Goal: Task Accomplishment & Management: Manage account settings

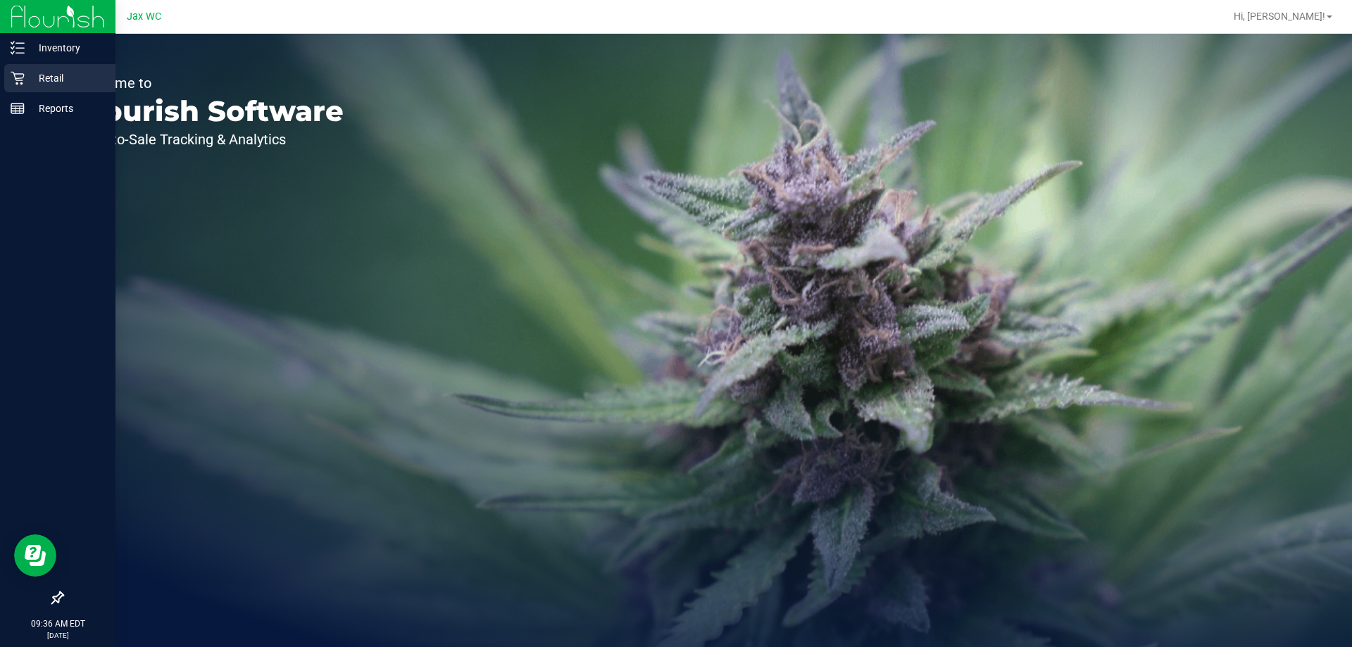
click at [63, 76] on p "Retail" at bounding box center [67, 78] width 84 height 17
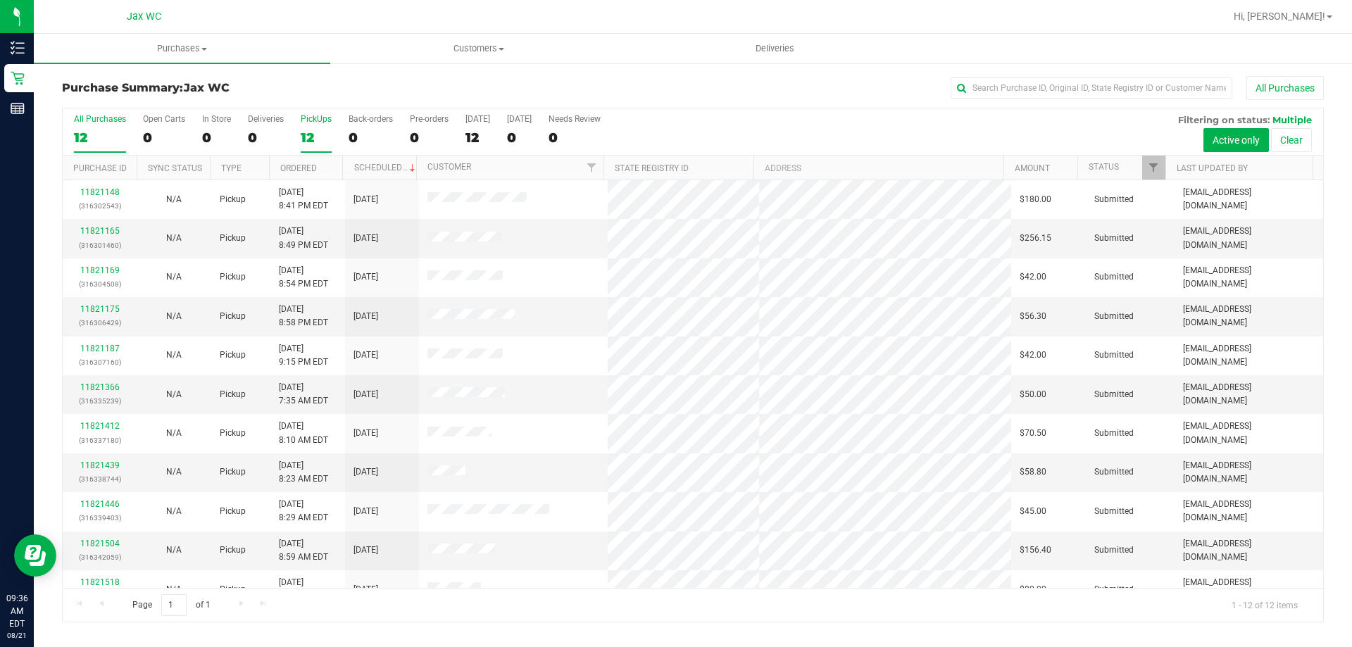
click at [315, 126] on label "PickUps 12" at bounding box center [316, 133] width 31 height 39
click at [0, 0] on input "PickUps 12" at bounding box center [0, 0] width 0 height 0
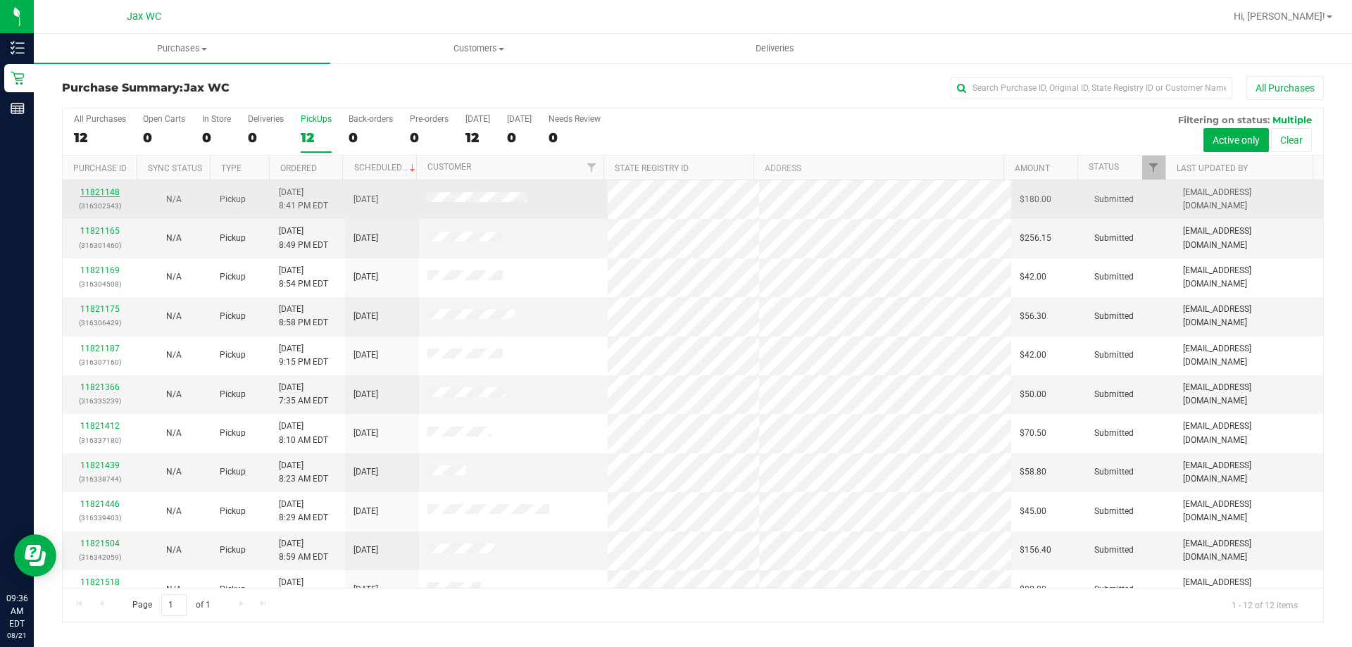
click at [95, 192] on link "11821148" at bounding box center [99, 192] width 39 height 10
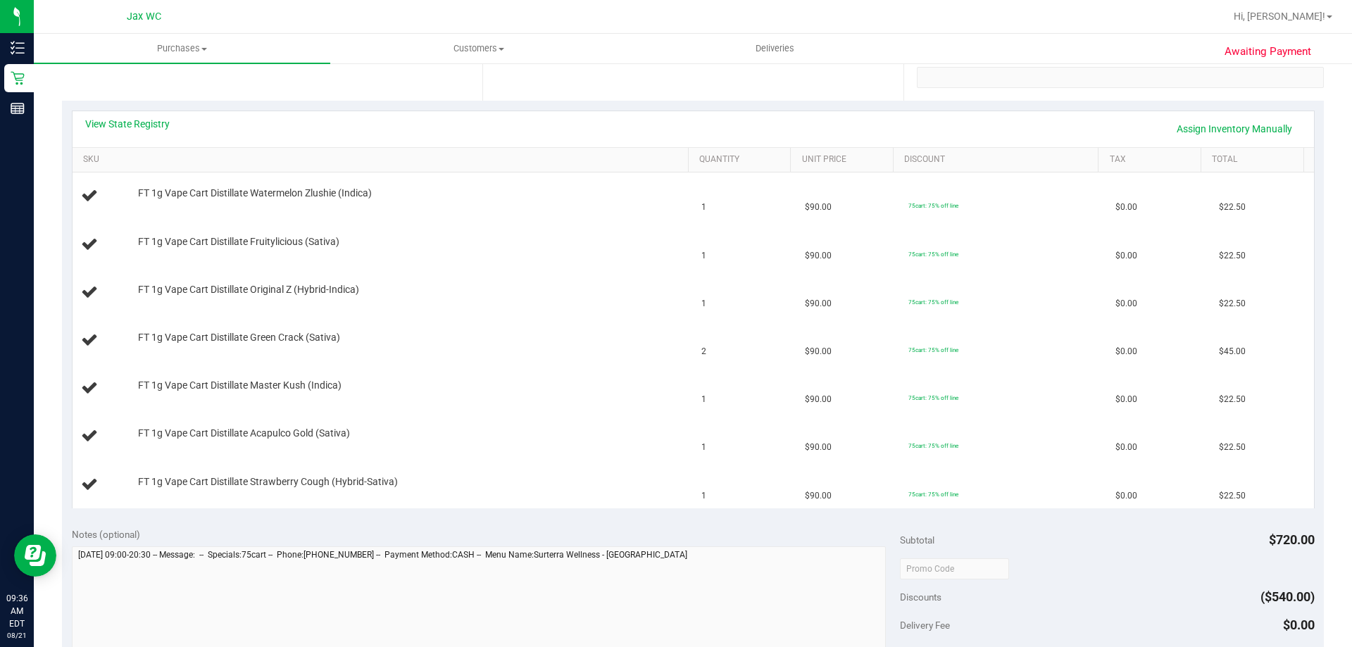
scroll to position [282, 0]
click at [124, 122] on link "View State Registry" at bounding box center [127, 121] width 84 height 14
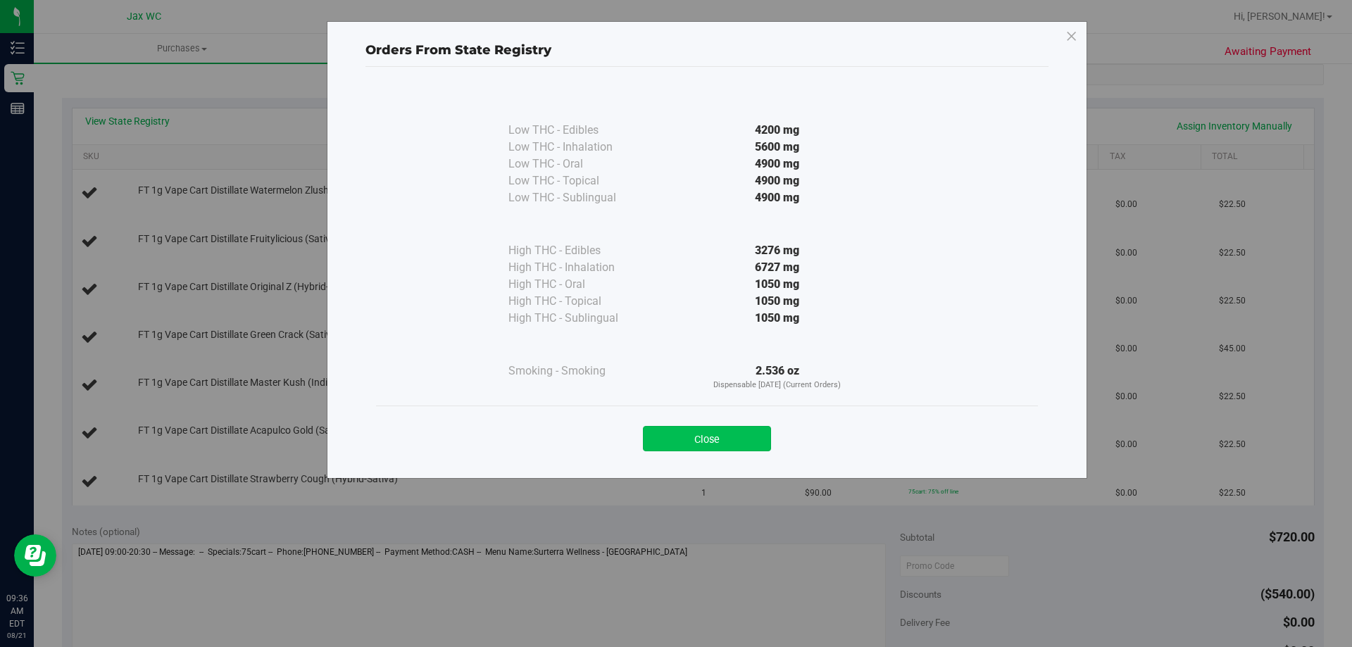
click at [708, 437] on button "Close" at bounding box center [707, 438] width 128 height 25
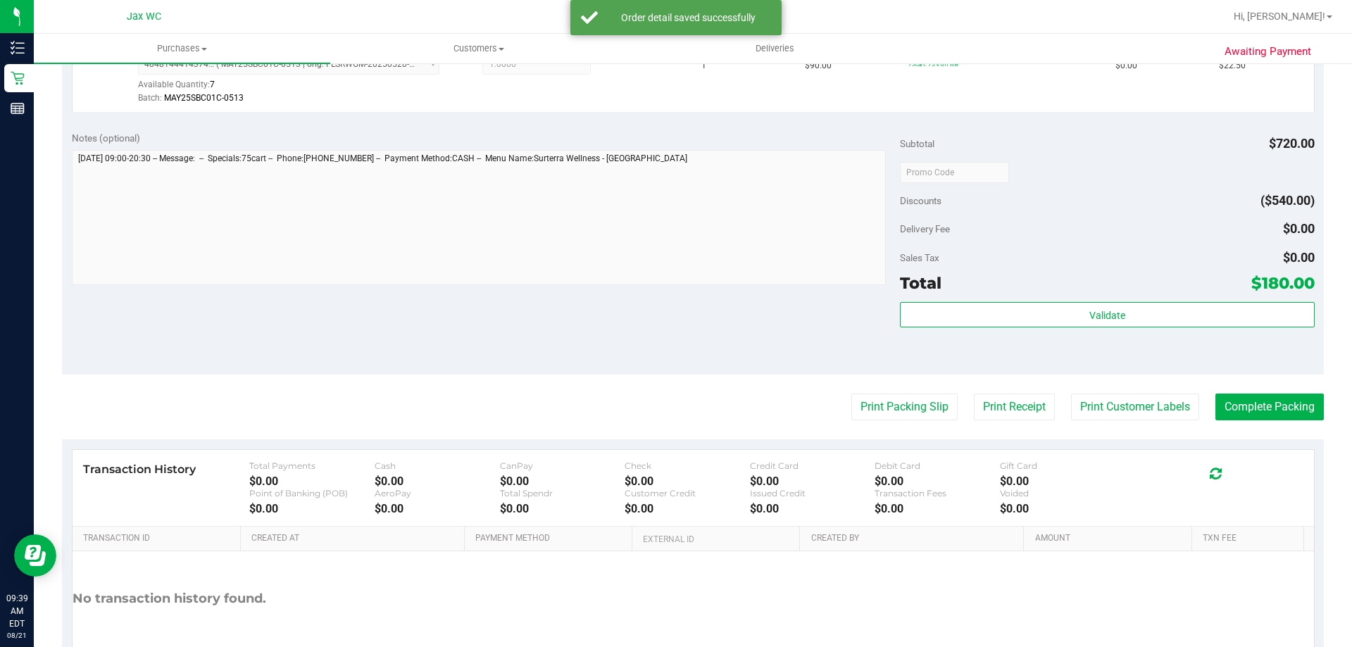
scroll to position [993, 0]
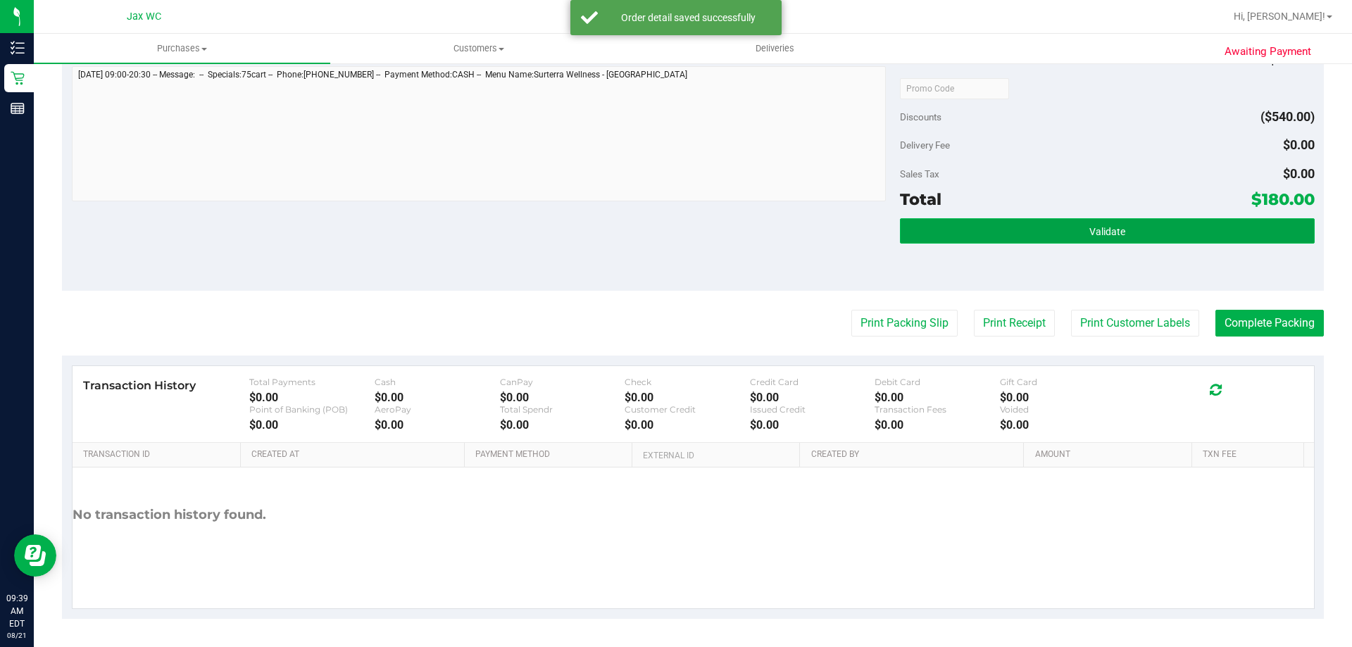
click at [1042, 222] on button "Validate" at bounding box center [1107, 230] width 414 height 25
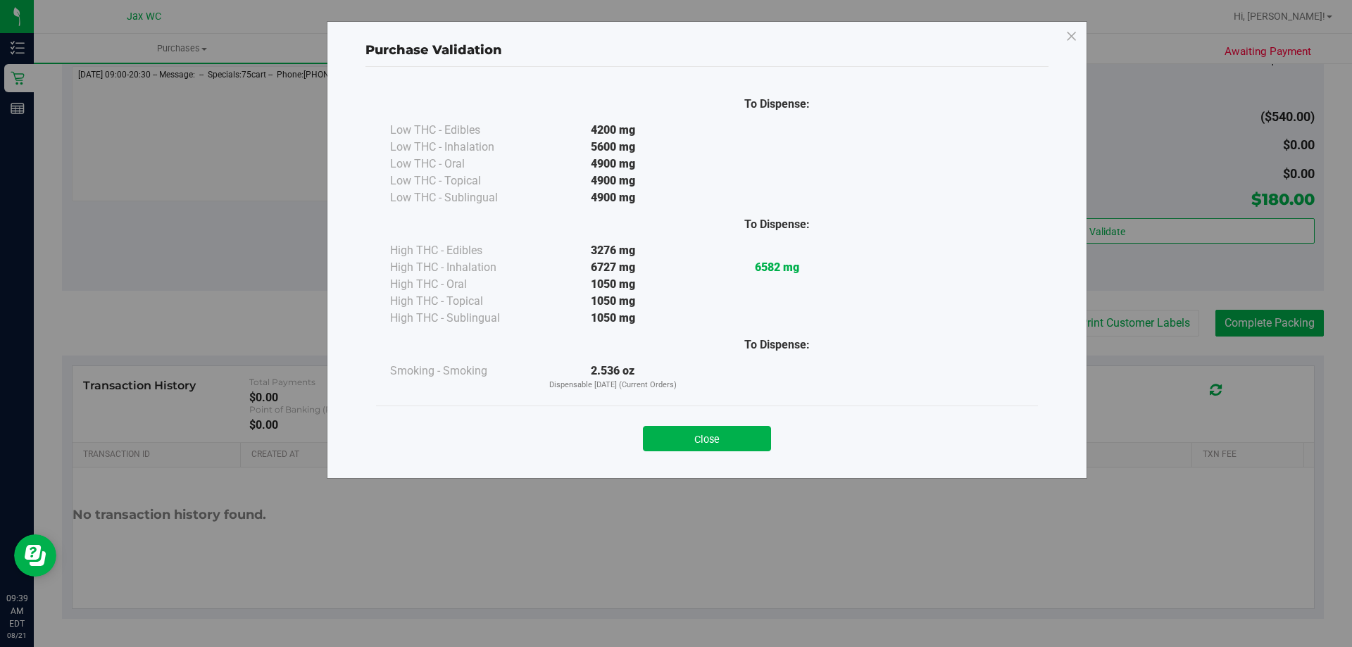
drag, startPoint x: 692, startPoint y: 439, endPoint x: 785, endPoint y: 400, distance: 101.0
click at [693, 439] on button "Close" at bounding box center [707, 438] width 128 height 25
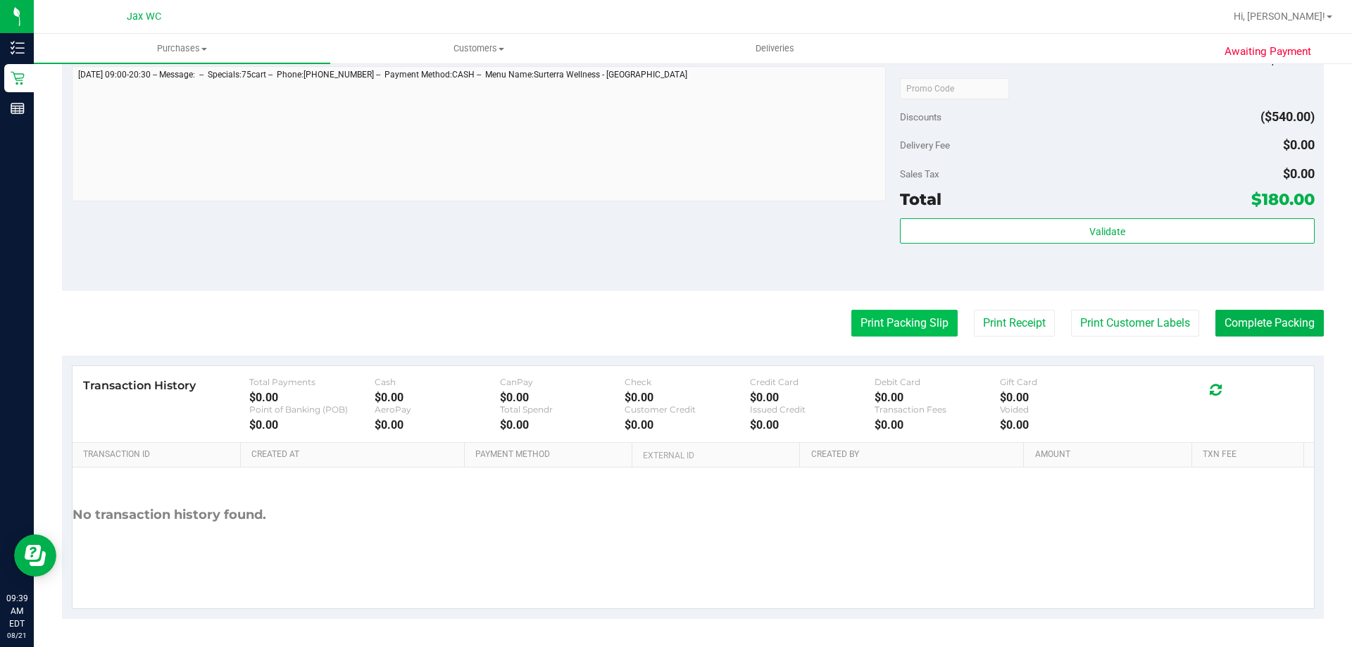
click at [880, 325] on button "Print Packing Slip" at bounding box center [904, 323] width 106 height 27
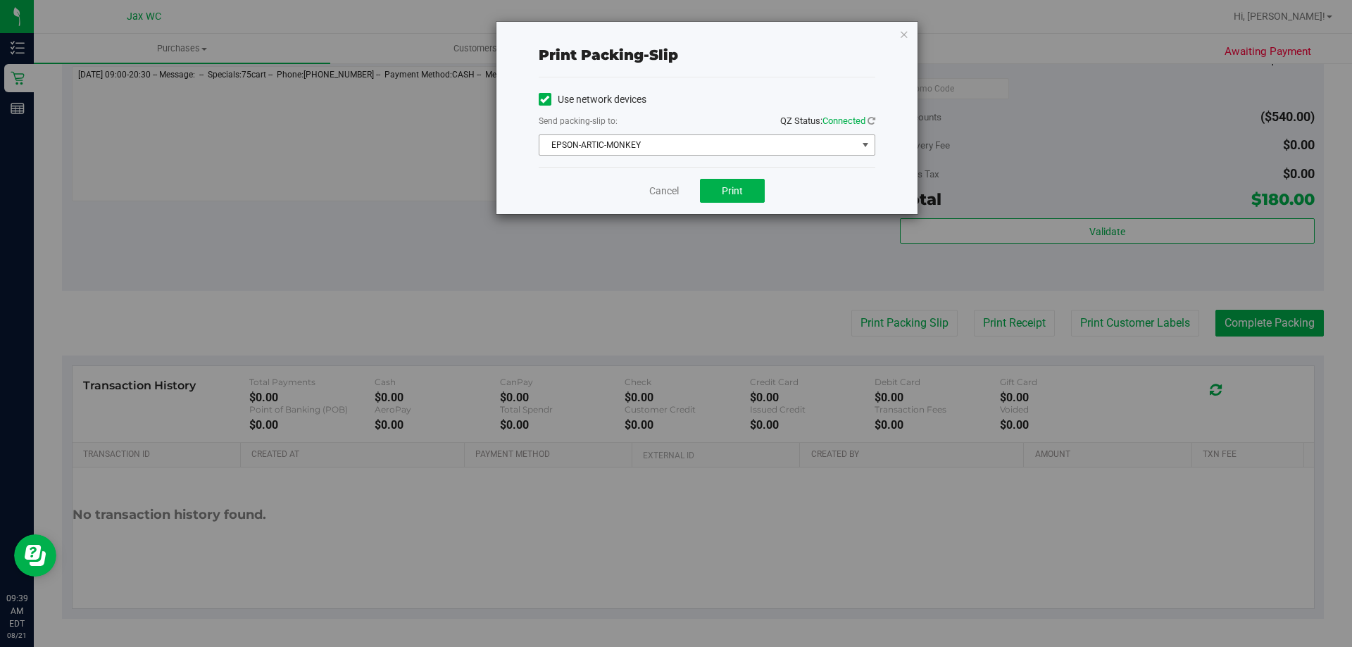
click at [717, 148] on span "EPSON-ARTIC-MONKEY" at bounding box center [698, 145] width 318 height 20
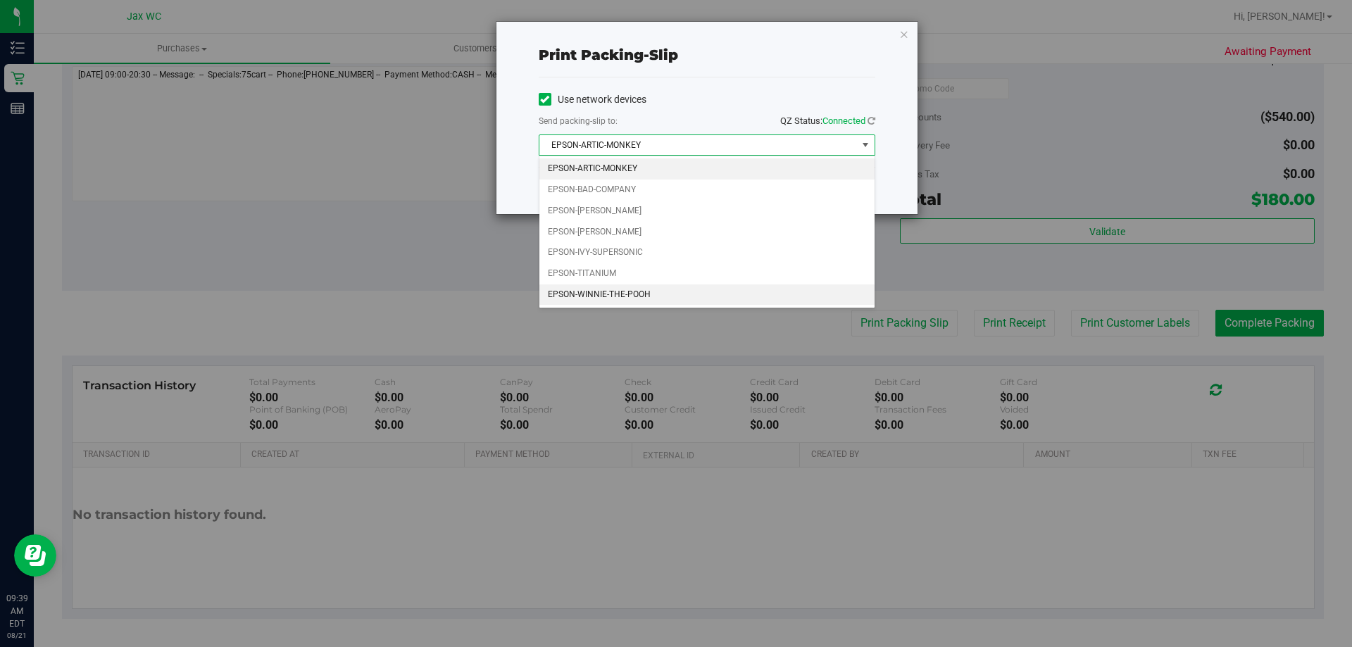
click at [639, 296] on li "EPSON-WINNIE-THE-POOH" at bounding box center [706, 294] width 335 height 21
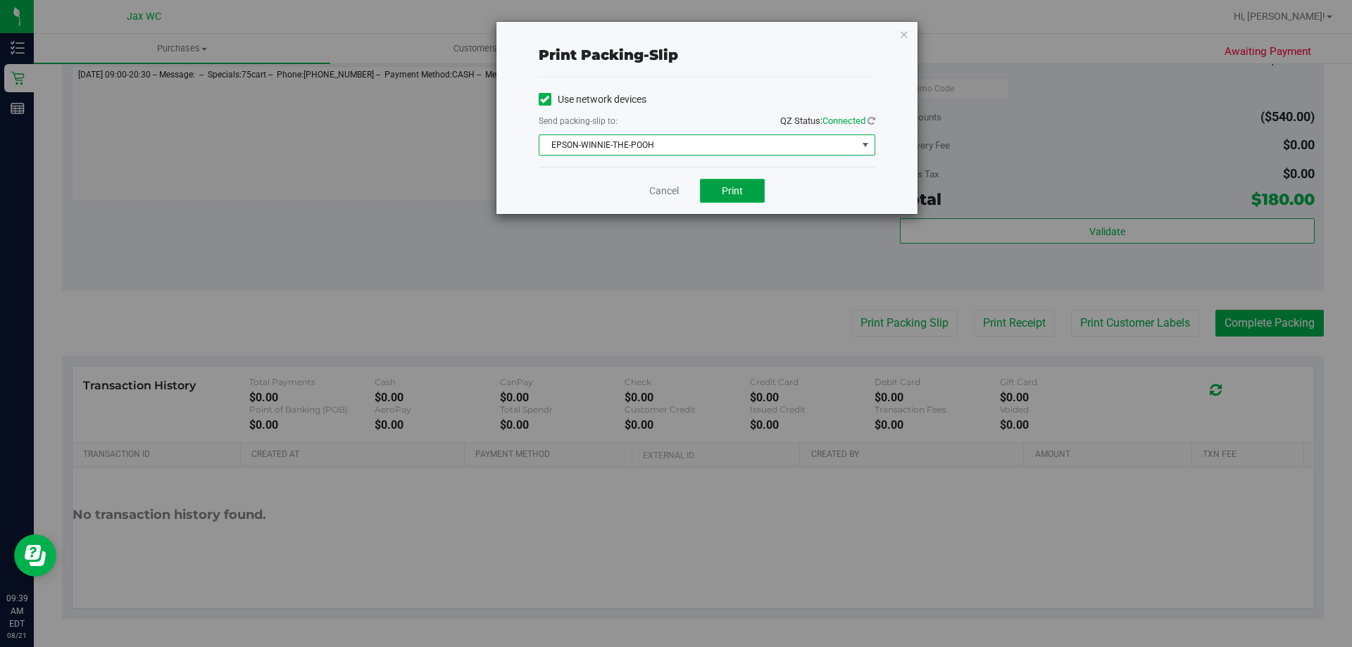
drag, startPoint x: 726, startPoint y: 188, endPoint x: 734, endPoint y: 185, distance: 8.9
click at [727, 188] on span "Print" at bounding box center [732, 190] width 21 height 11
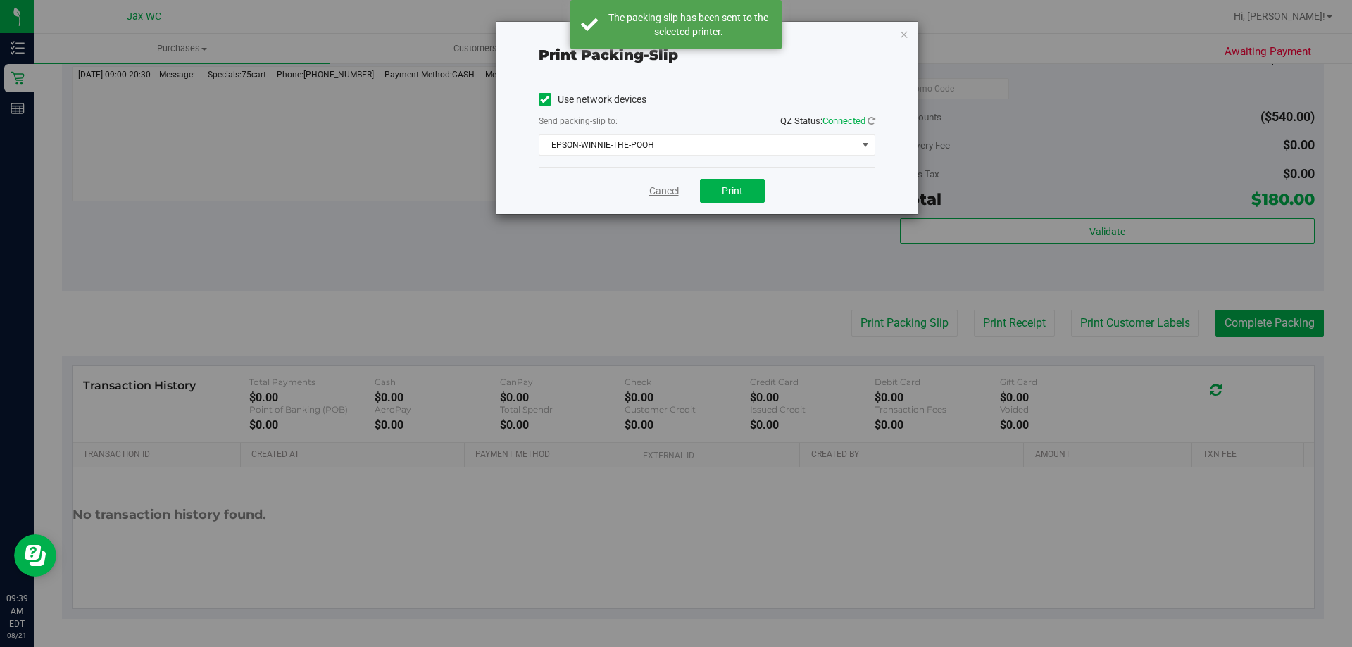
click at [661, 192] on link "Cancel" at bounding box center [664, 191] width 30 height 15
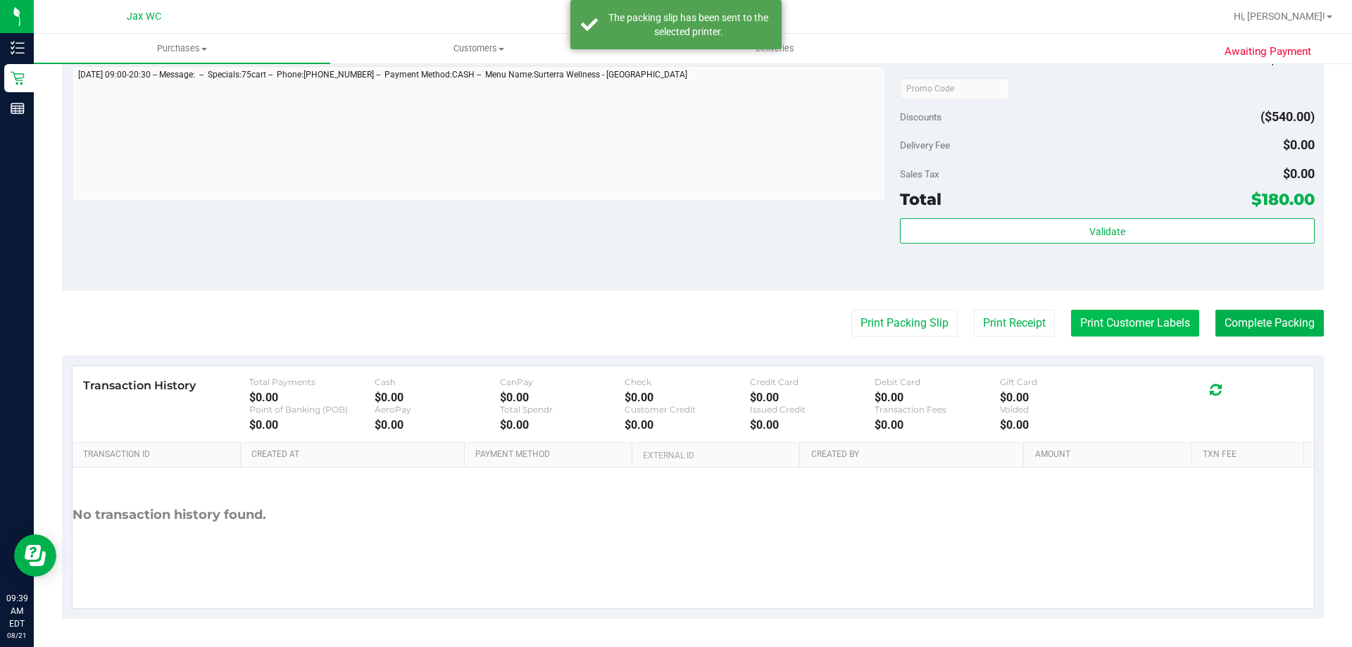
click at [1093, 319] on button "Print Customer Labels" at bounding box center [1135, 323] width 128 height 27
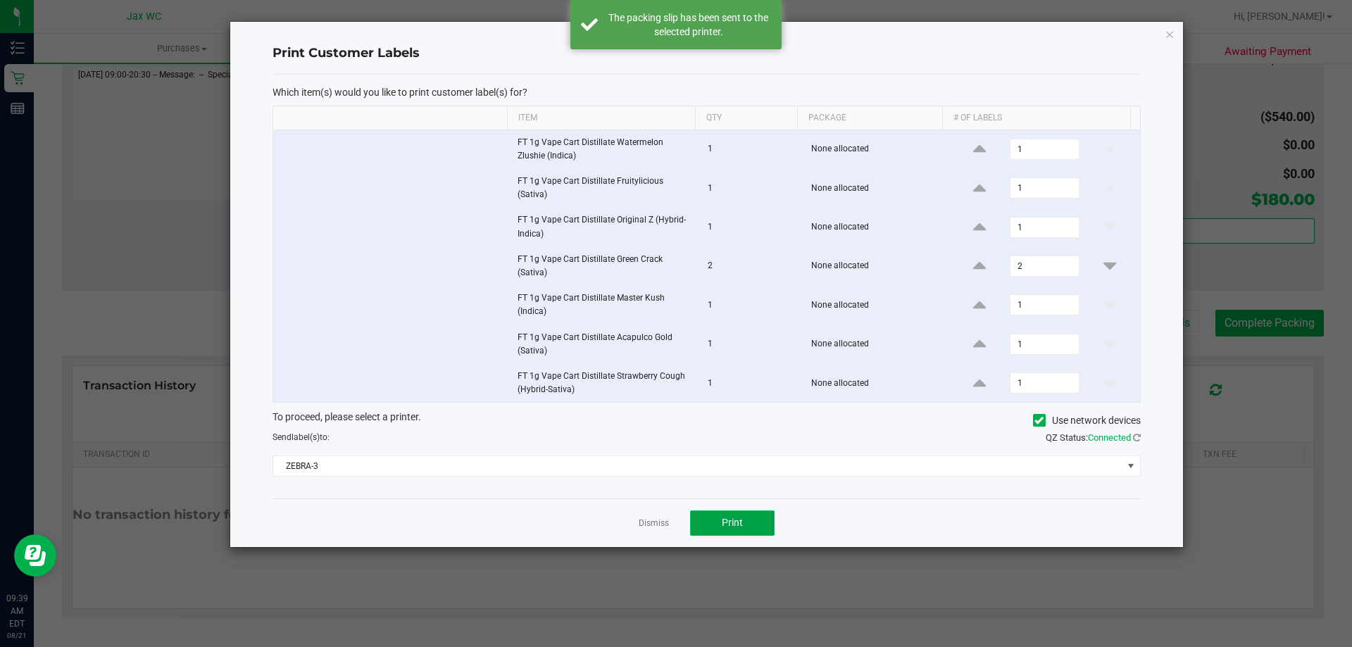
click at [761, 527] on button "Print" at bounding box center [732, 522] width 84 height 25
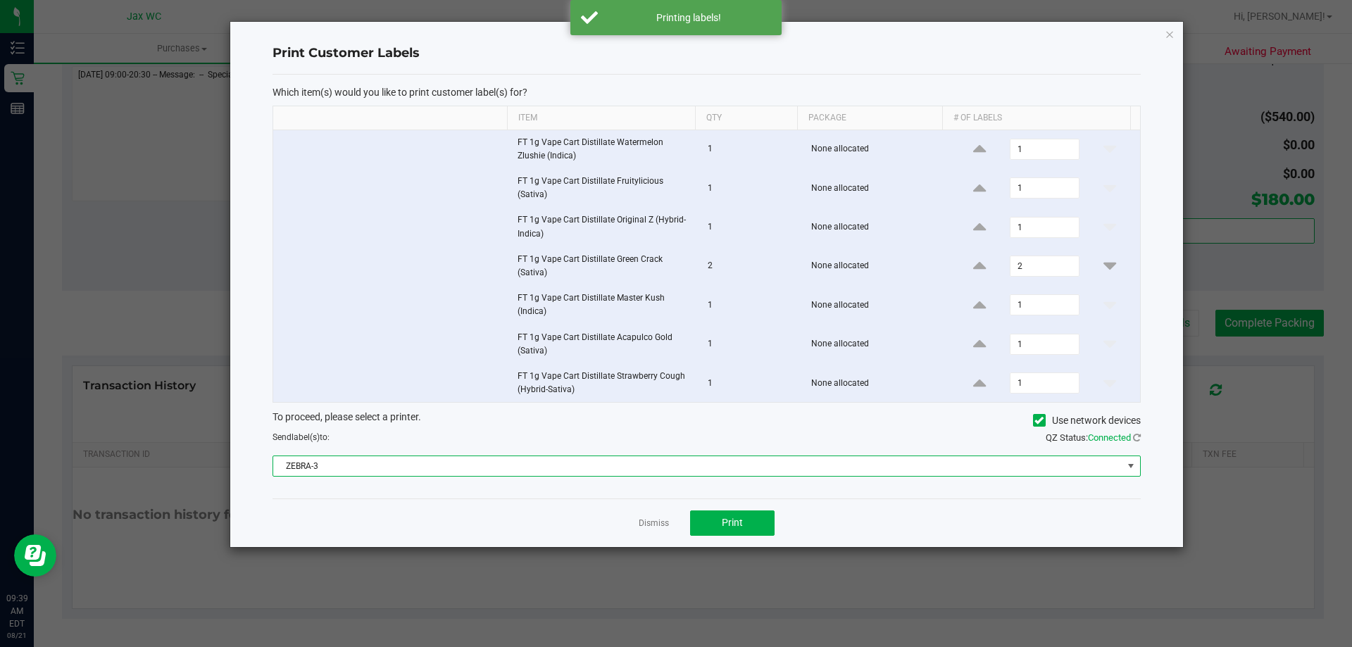
click at [717, 463] on span "ZEBRA-3" at bounding box center [697, 466] width 849 height 20
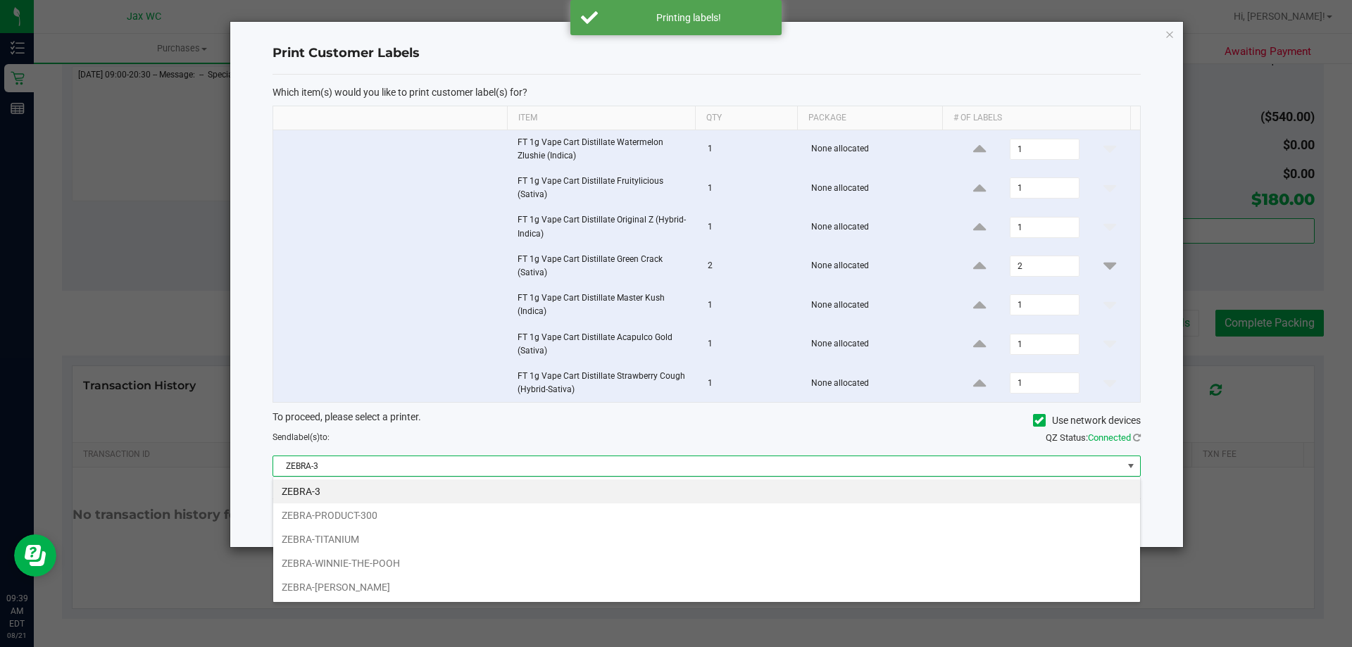
scroll to position [21, 867]
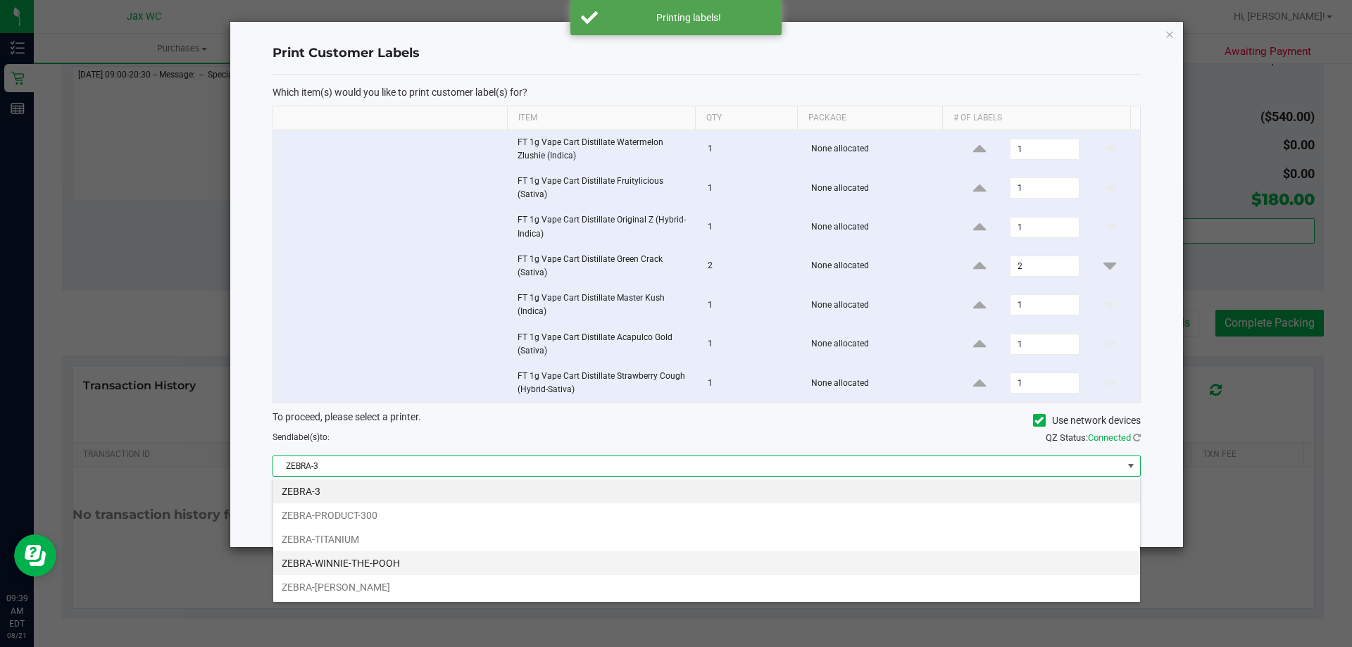
click at [415, 564] on li "ZEBRA-WINNIE-THE-POOH" at bounding box center [706, 563] width 867 height 24
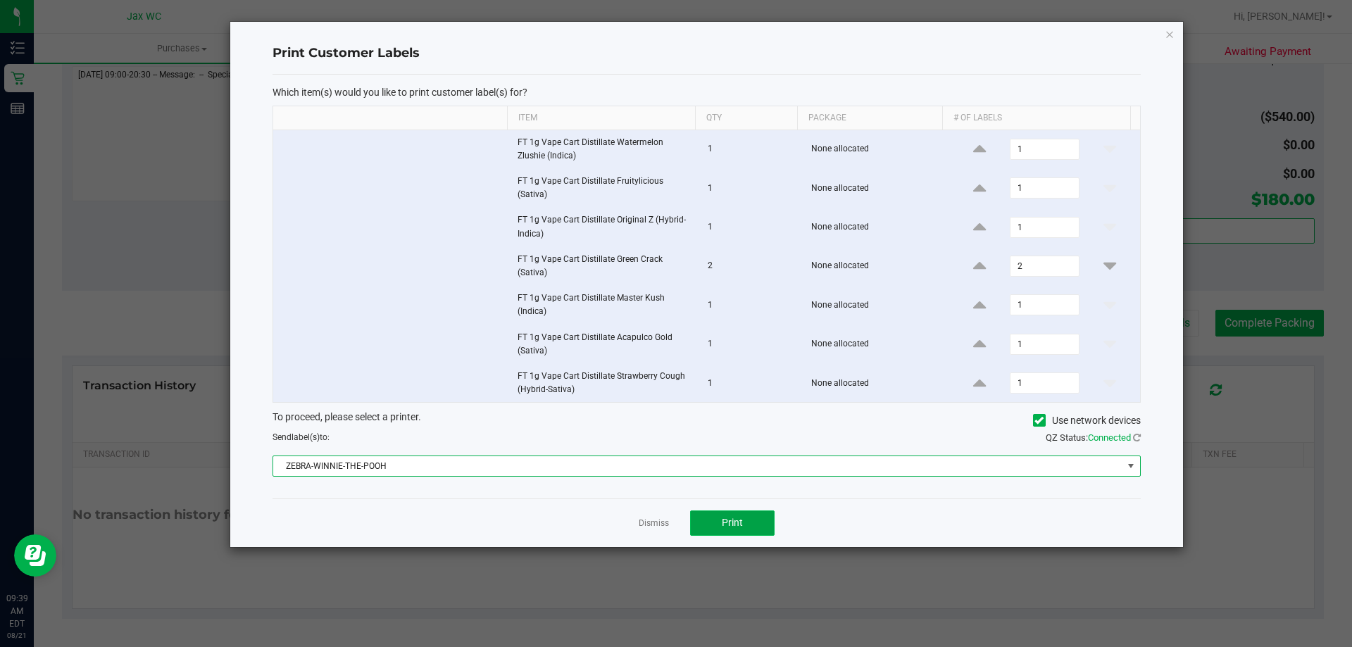
click at [734, 533] on button "Print" at bounding box center [732, 522] width 84 height 25
click at [726, 525] on span "Print" at bounding box center [732, 522] width 21 height 11
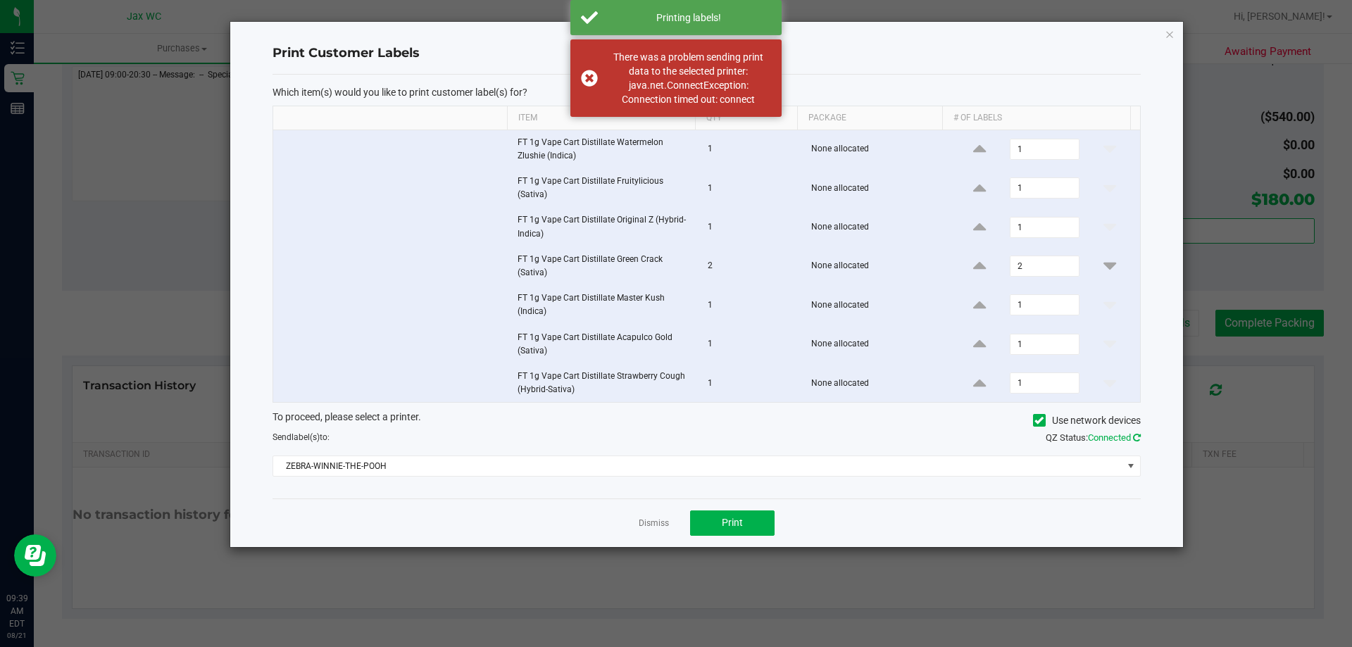
click at [1140, 435] on icon at bounding box center [1137, 437] width 8 height 9
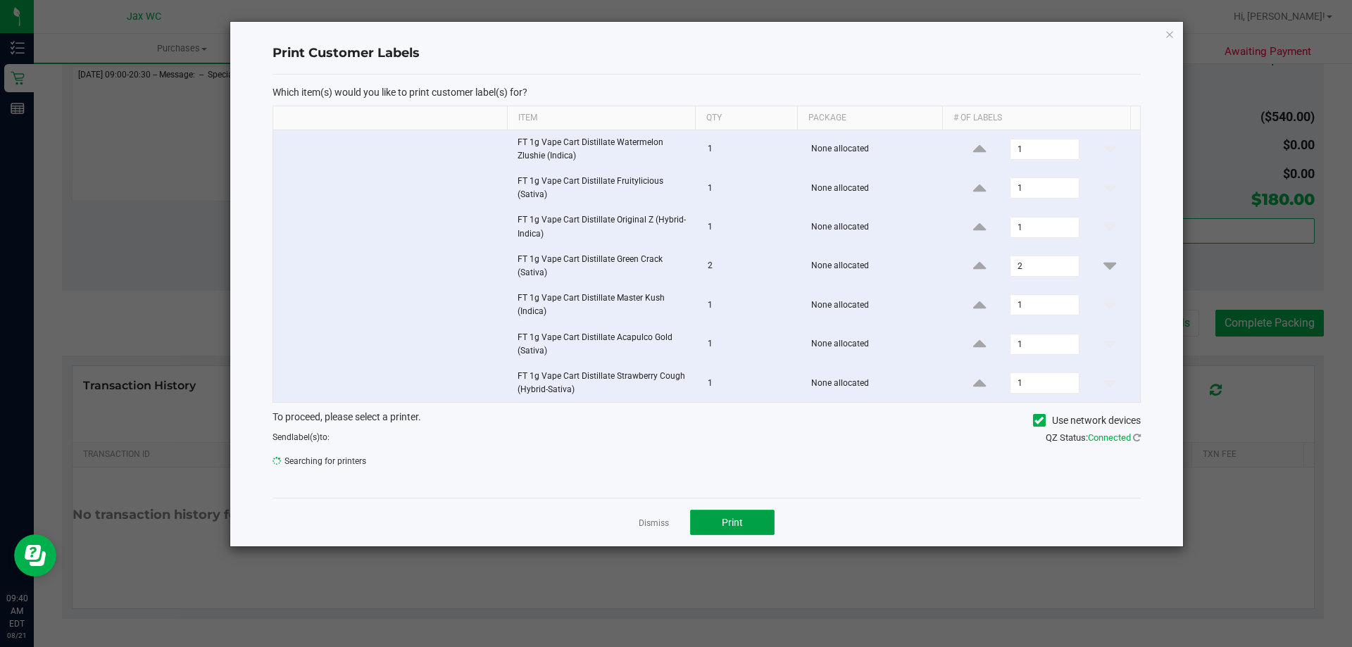
click at [757, 529] on button "Print" at bounding box center [732, 522] width 84 height 25
click at [1099, 439] on span "Connected" at bounding box center [1109, 437] width 43 height 11
click at [1135, 439] on icon at bounding box center [1137, 437] width 8 height 9
click at [732, 527] on span "Print" at bounding box center [732, 522] width 21 height 11
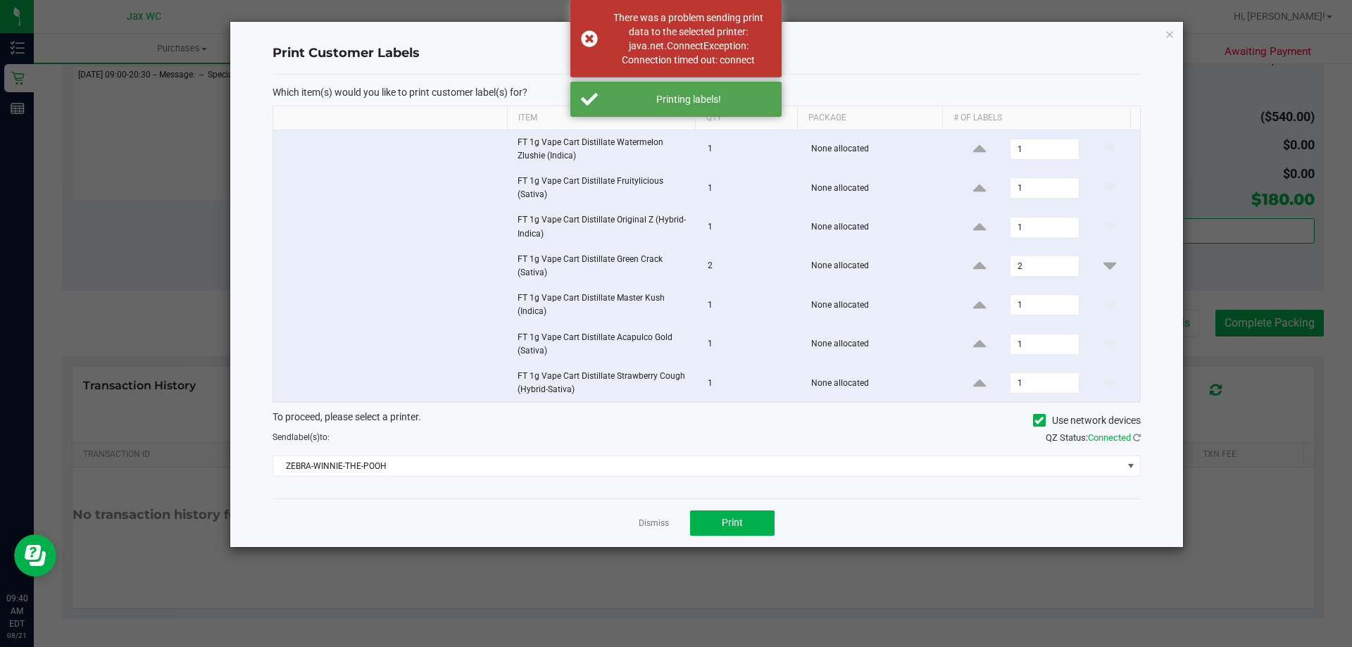
click at [637, 515] on div "Dismiss Print" at bounding box center [706, 522] width 868 height 49
click at [651, 522] on link "Dismiss" at bounding box center [654, 523] width 30 height 12
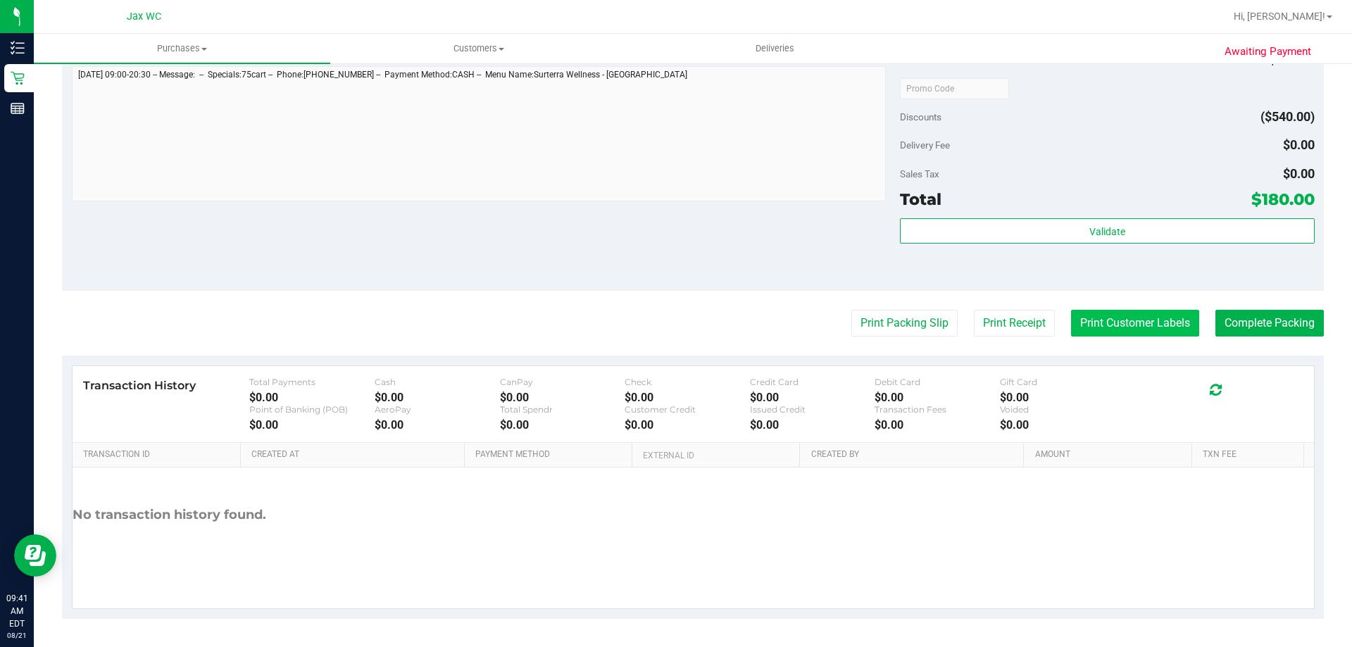
click at [1122, 325] on button "Print Customer Labels" at bounding box center [1135, 323] width 128 height 27
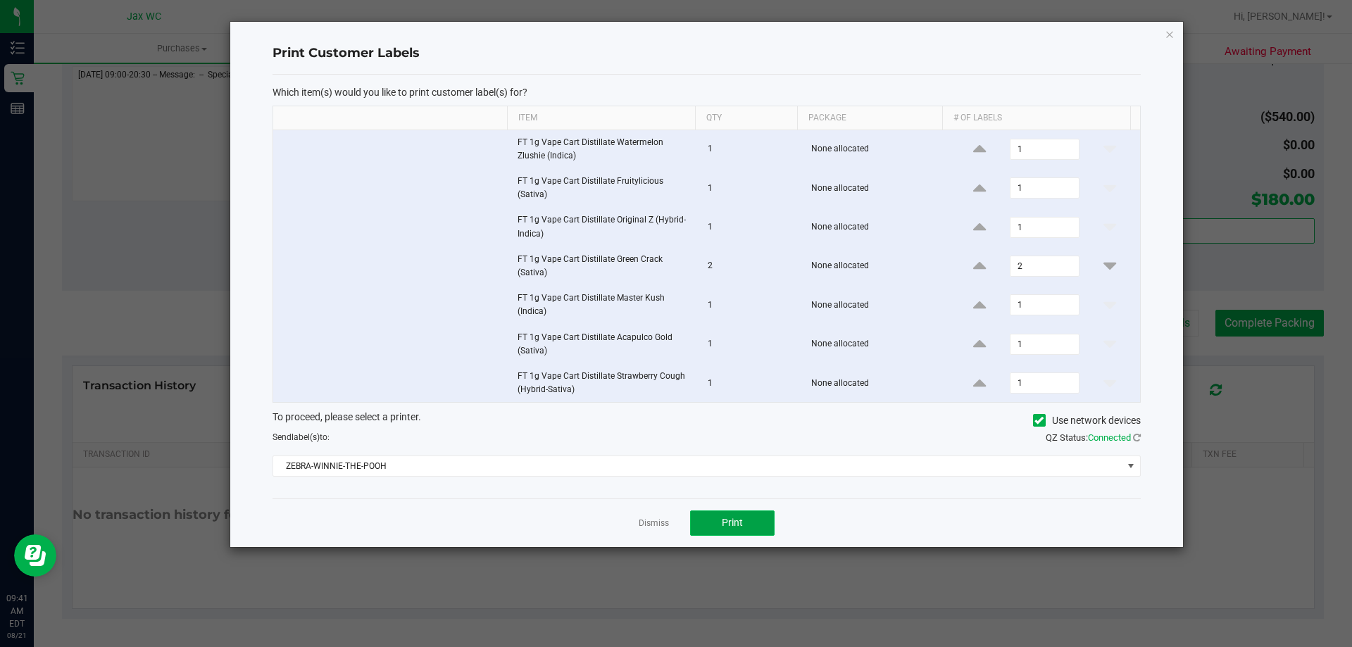
click at [735, 516] on button "Print" at bounding box center [732, 522] width 84 height 25
drag, startPoint x: 742, startPoint y: 521, endPoint x: 741, endPoint y: 529, distance: 7.8
click at [741, 528] on span "Print" at bounding box center [732, 522] width 21 height 11
click at [1136, 436] on icon at bounding box center [1137, 437] width 8 height 9
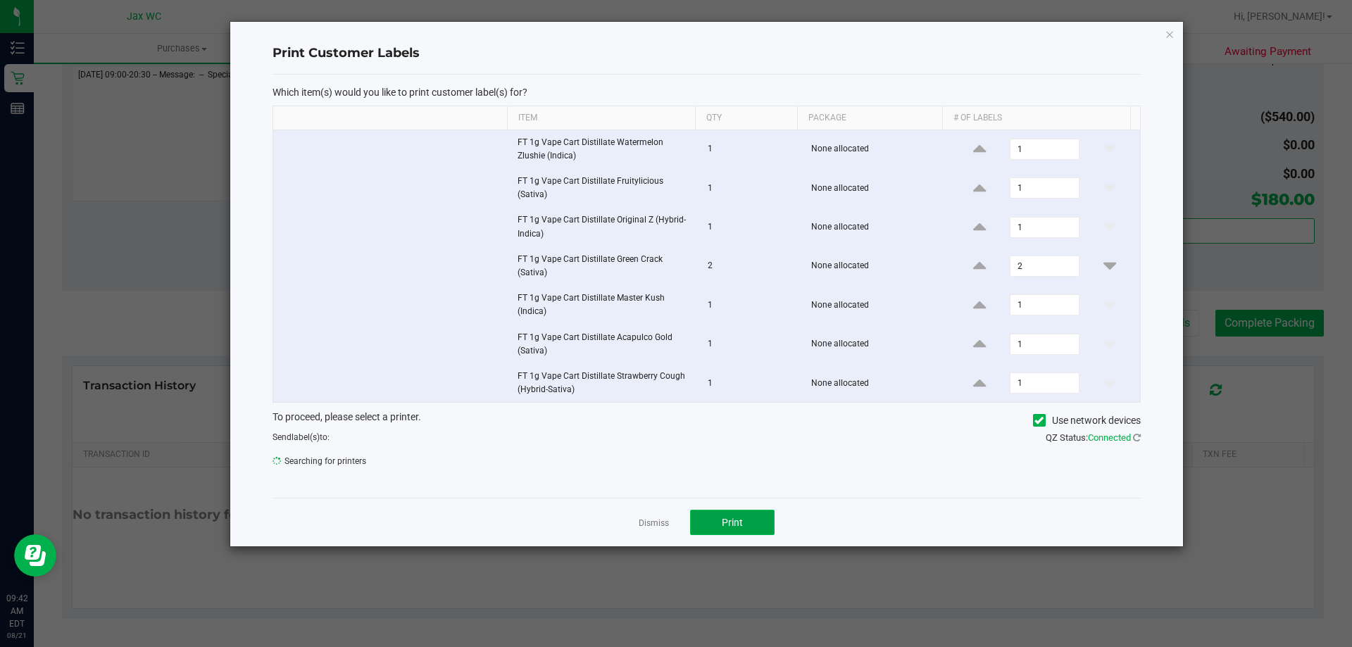
click at [767, 526] on button "Print" at bounding box center [732, 522] width 84 height 25
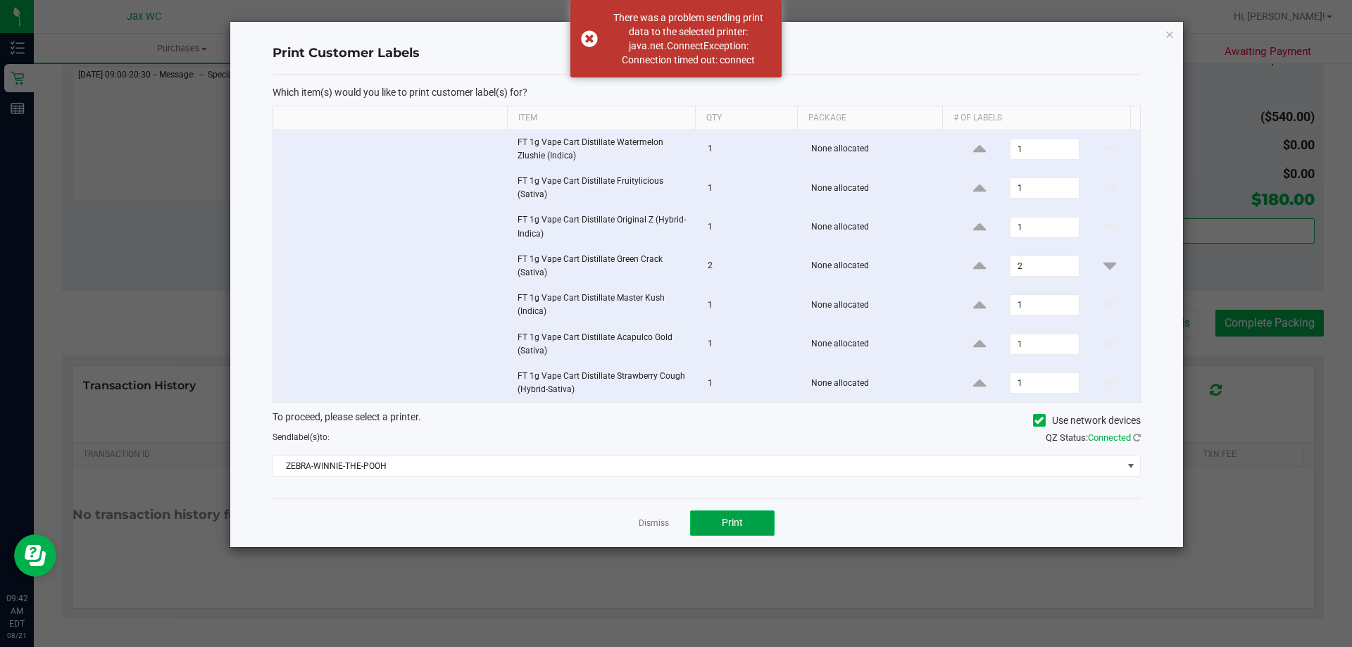
click at [736, 526] on span "Print" at bounding box center [732, 522] width 21 height 11
click at [416, 459] on span "ZEBRA-WINNIE-THE-POOH" at bounding box center [697, 466] width 849 height 20
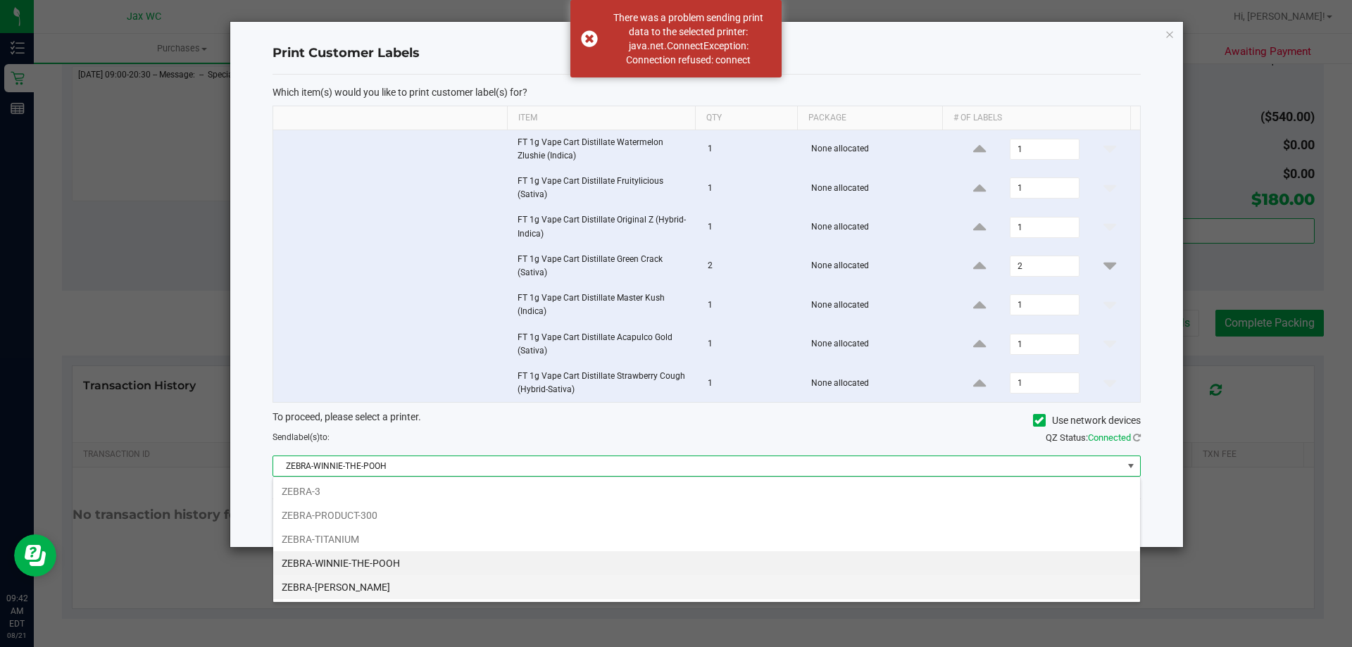
click at [404, 582] on li "ZEBRA-YOHANNA-LOGAN" at bounding box center [706, 587] width 867 height 24
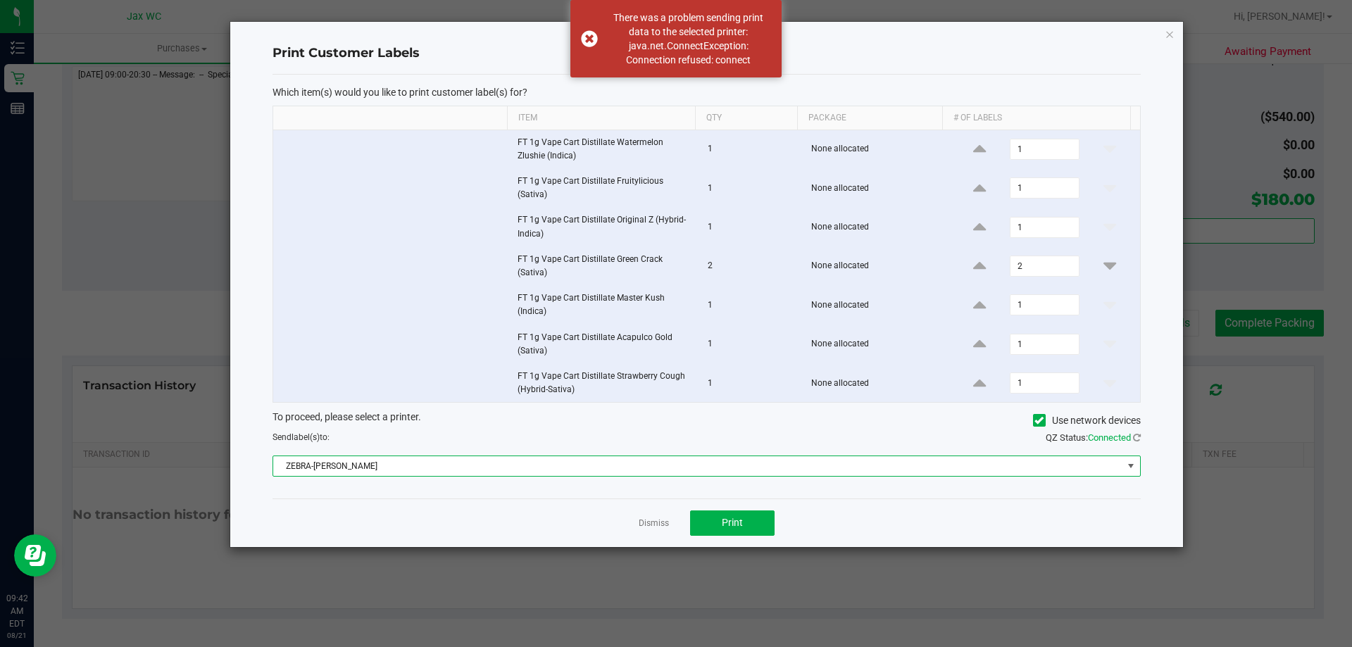
click at [375, 460] on span "ZEBRA-YOHANNA-LOGAN" at bounding box center [697, 466] width 849 height 20
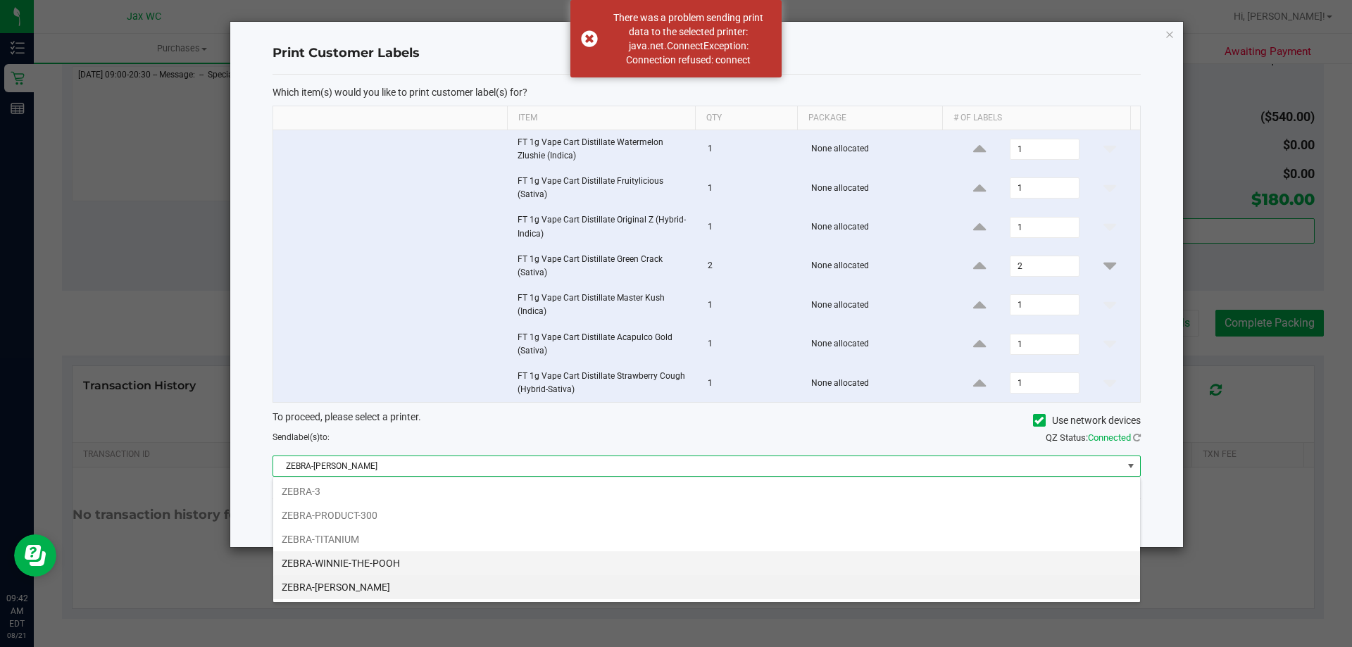
click at [398, 567] on li "ZEBRA-WINNIE-THE-POOH" at bounding box center [706, 563] width 867 height 24
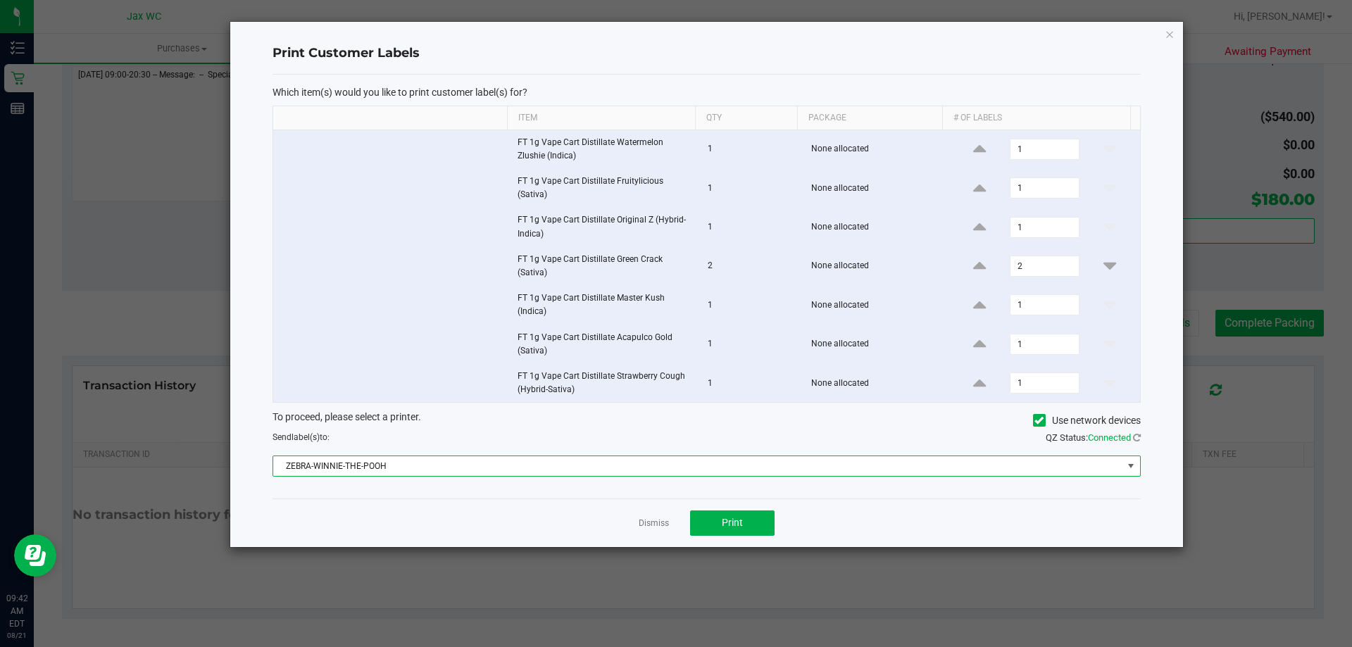
click at [1111, 433] on span "Connected" at bounding box center [1109, 437] width 43 height 11
click at [736, 528] on span "Print" at bounding box center [732, 522] width 21 height 11
click at [648, 532] on div "Dismiss Print" at bounding box center [706, 522] width 868 height 49
click at [650, 526] on link "Dismiss" at bounding box center [654, 523] width 30 height 12
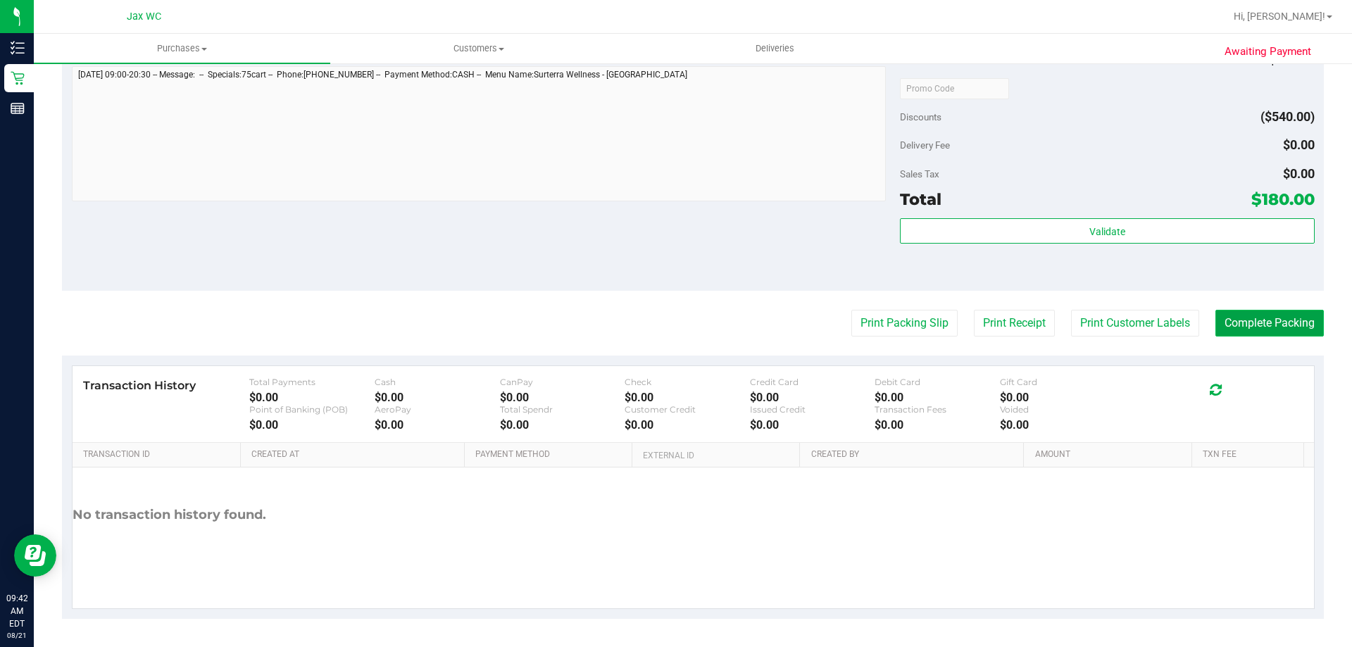
click at [1248, 334] on button "Complete Packing" at bounding box center [1269, 323] width 108 height 27
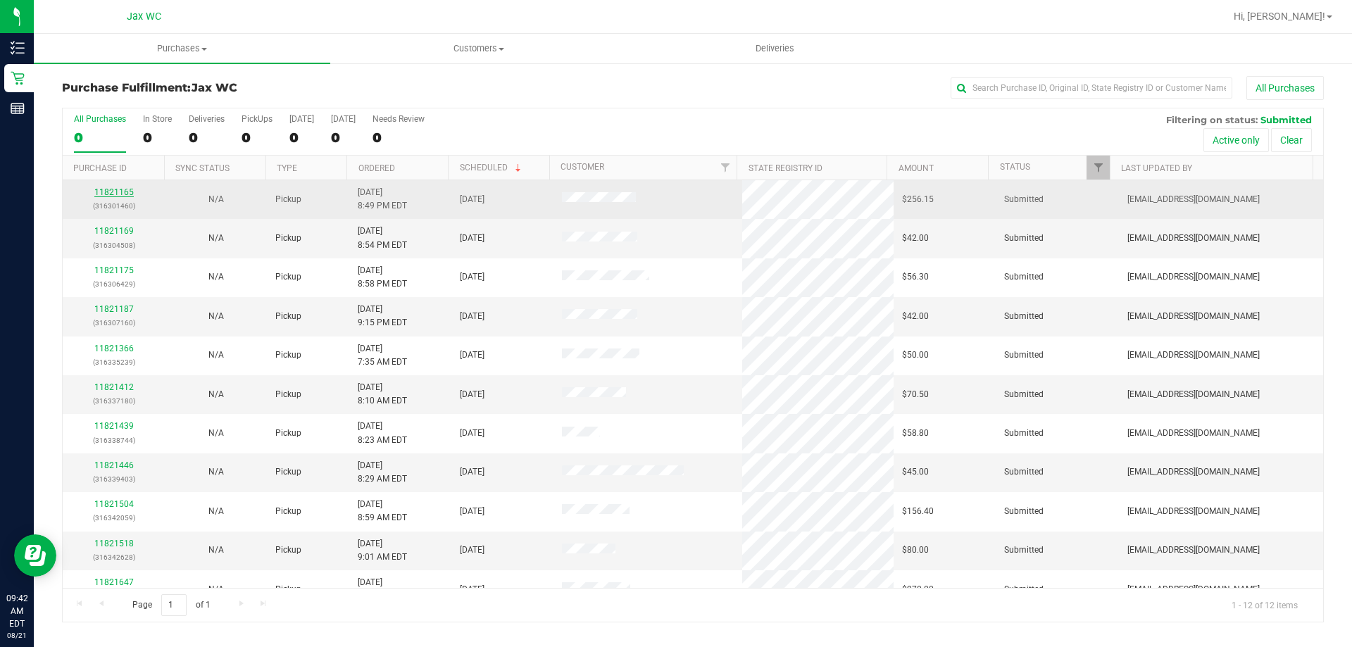
click at [111, 191] on link "11821165" at bounding box center [113, 192] width 39 height 10
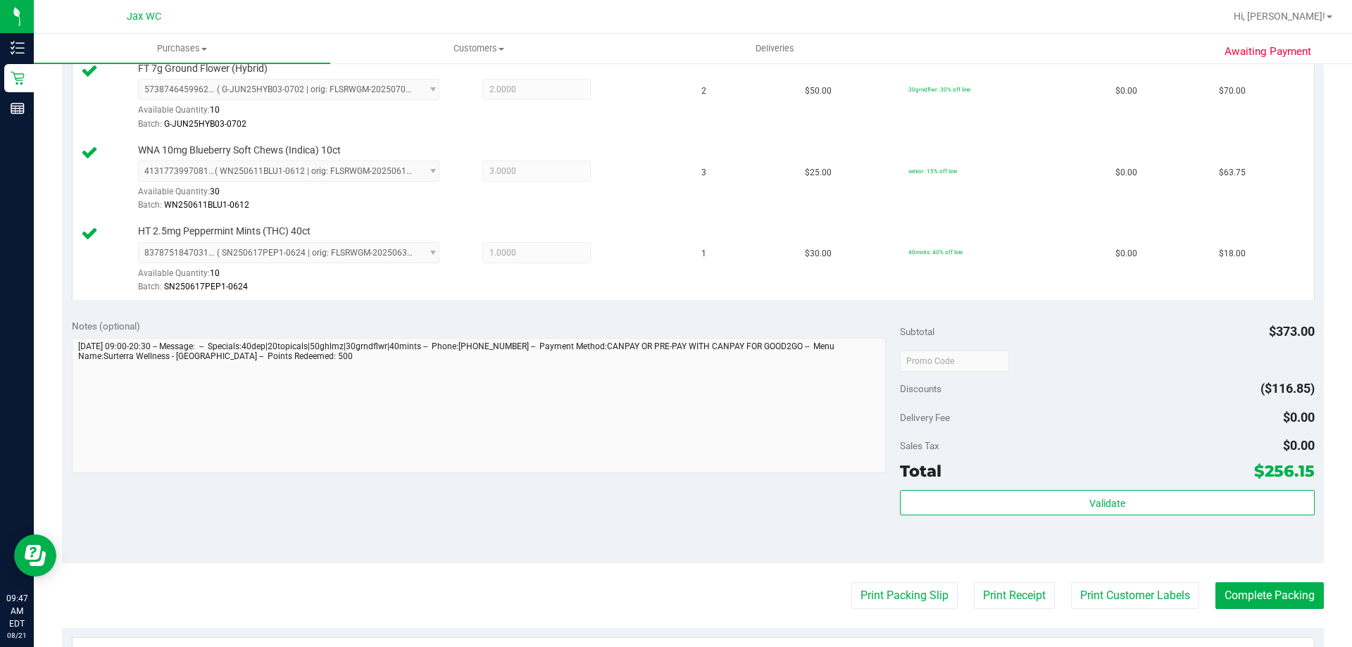
scroll to position [911, 0]
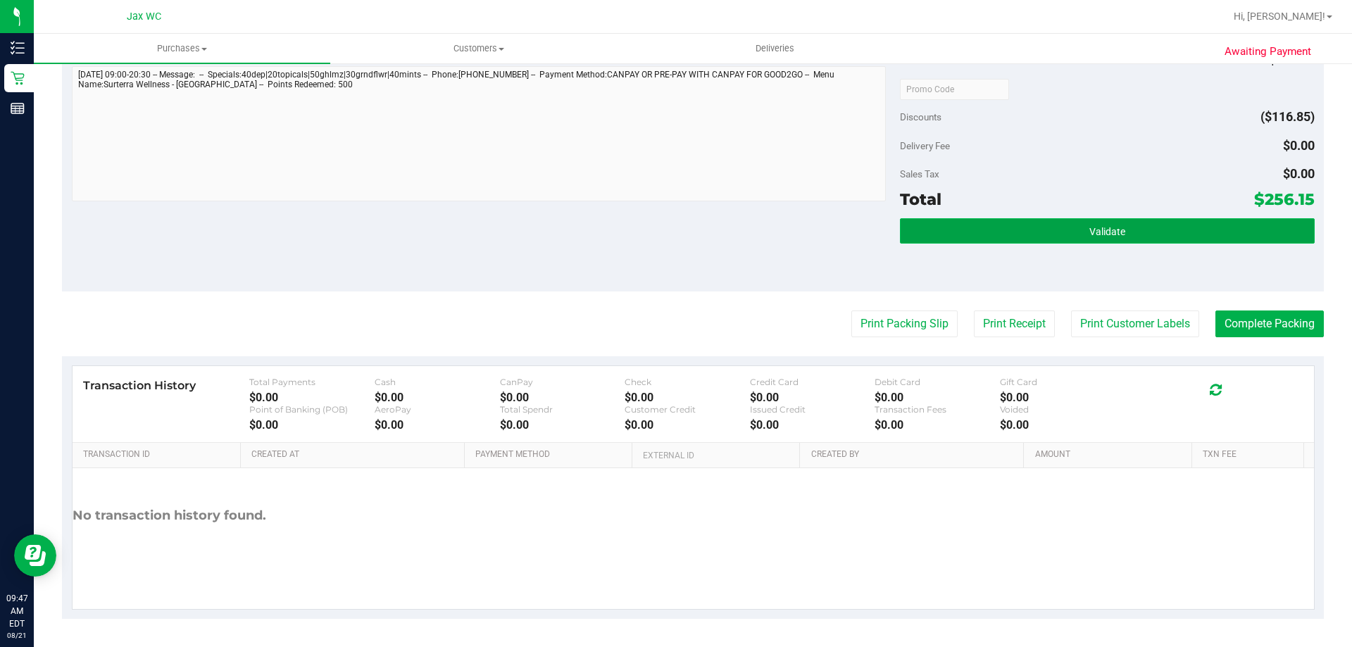
click at [1072, 230] on button "Validate" at bounding box center [1107, 230] width 414 height 25
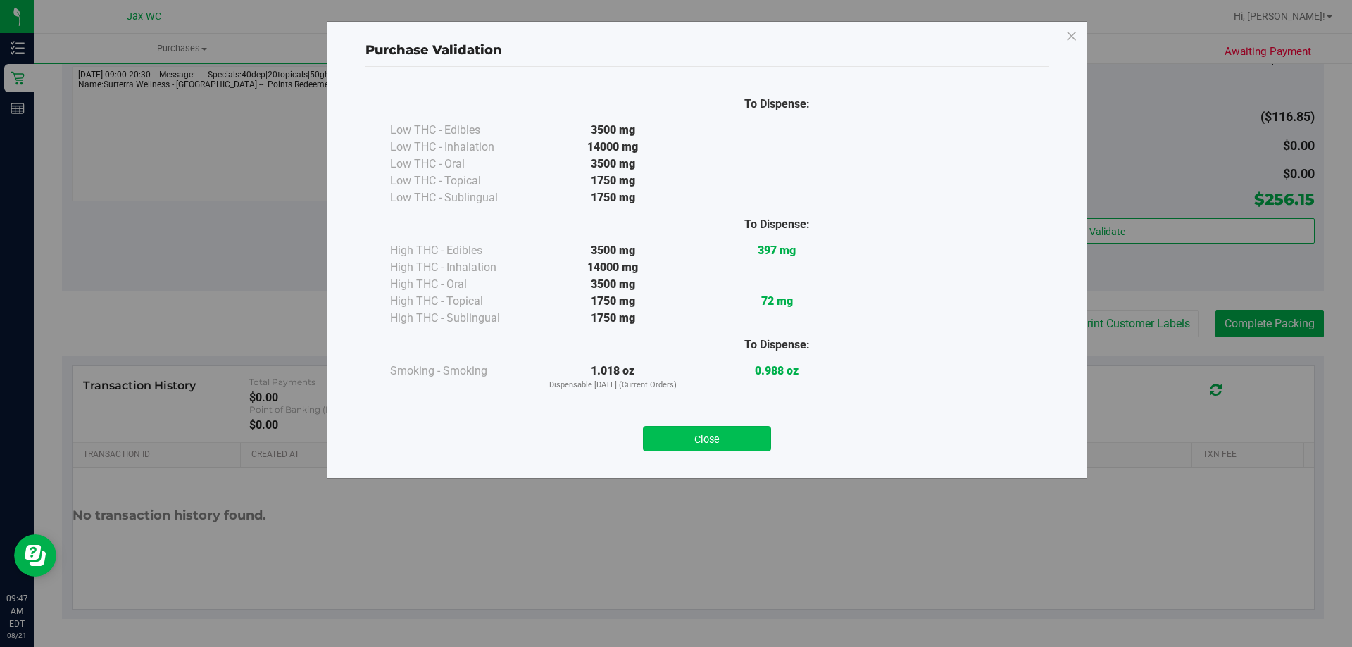
click at [698, 437] on button "Close" at bounding box center [707, 438] width 128 height 25
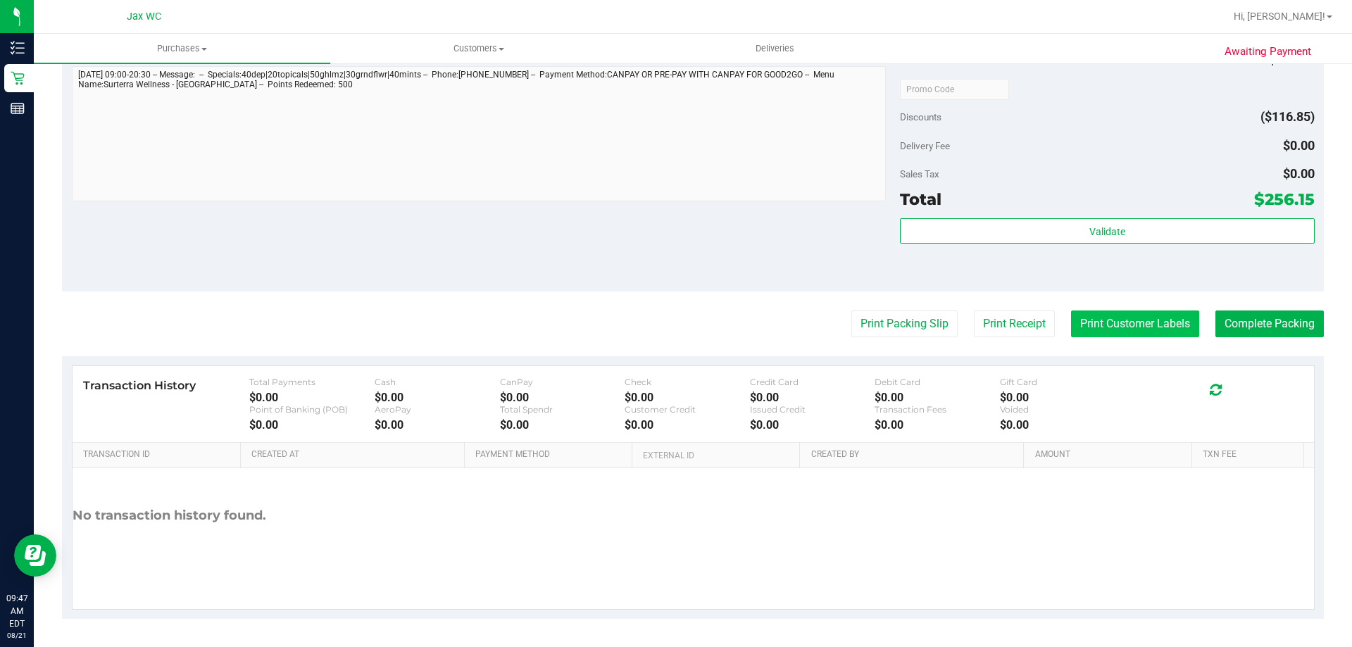
click at [1147, 331] on button "Print Customer Labels" at bounding box center [1135, 323] width 128 height 27
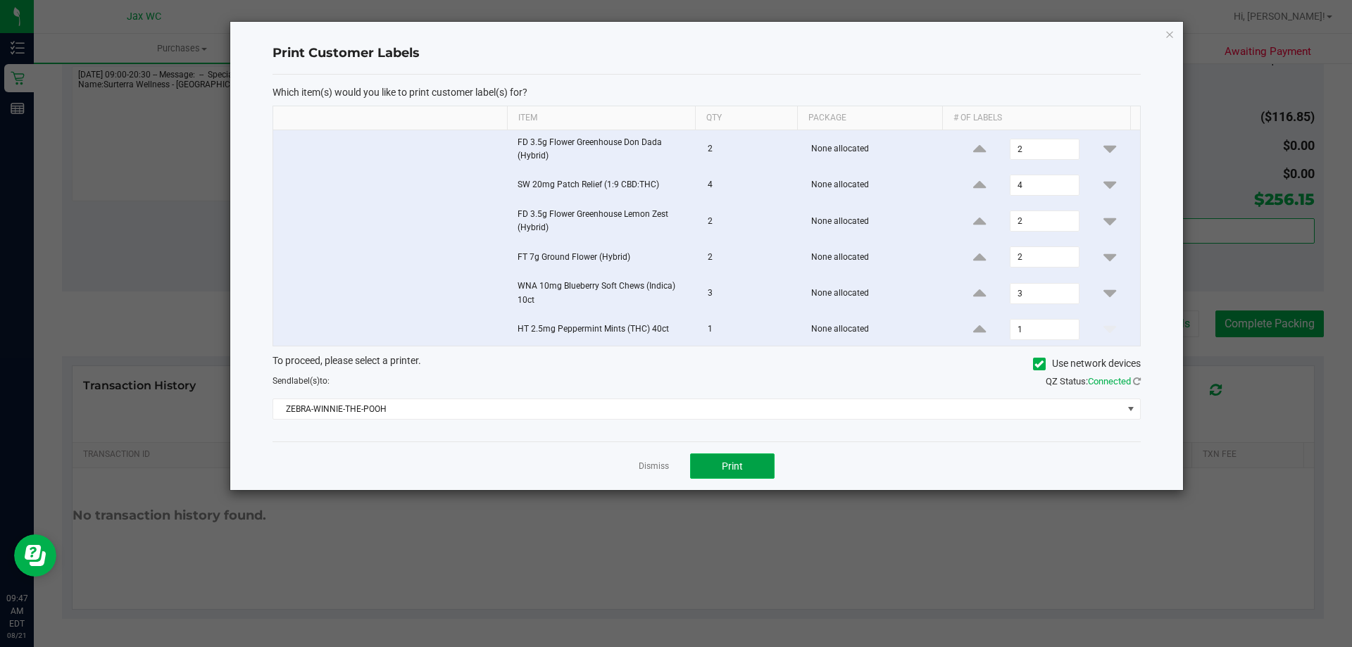
click at [733, 478] on button "Print" at bounding box center [732, 465] width 84 height 25
click at [652, 466] on link "Dismiss" at bounding box center [654, 466] width 30 height 12
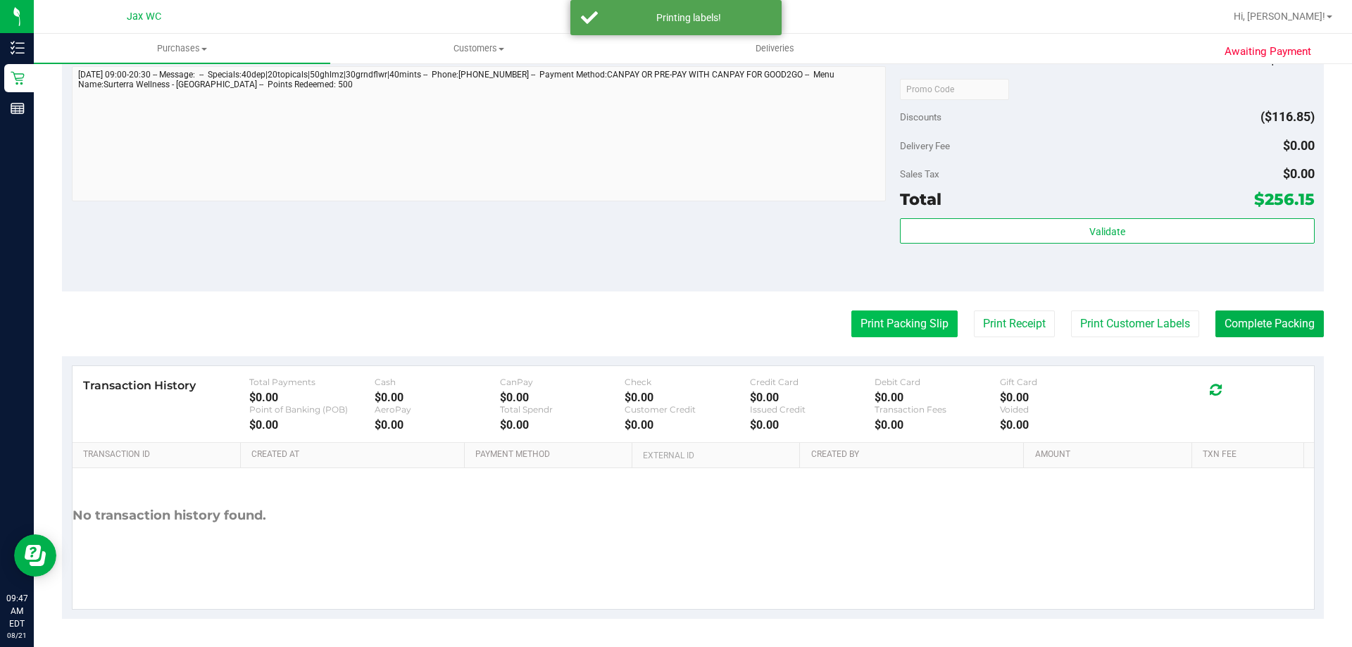
click at [864, 328] on button "Print Packing Slip" at bounding box center [904, 323] width 106 height 27
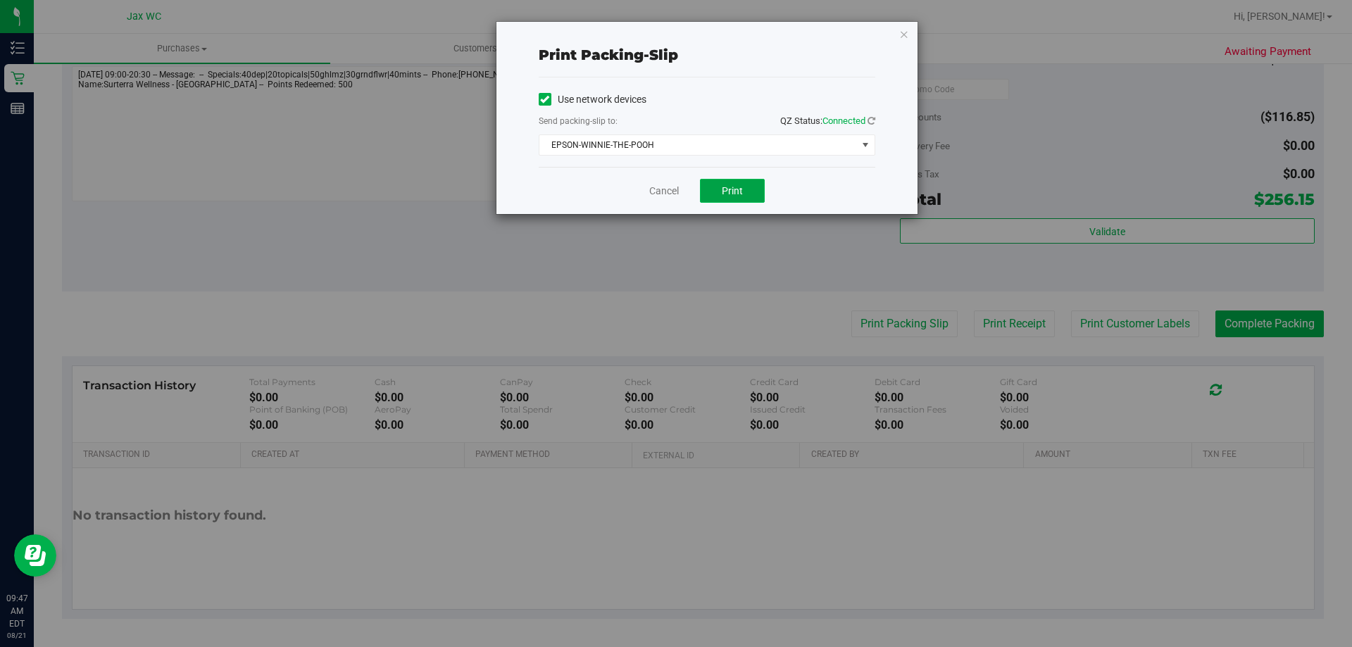
click at [727, 188] on span "Print" at bounding box center [732, 190] width 21 height 11
click at [676, 194] on link "Cancel" at bounding box center [664, 191] width 30 height 15
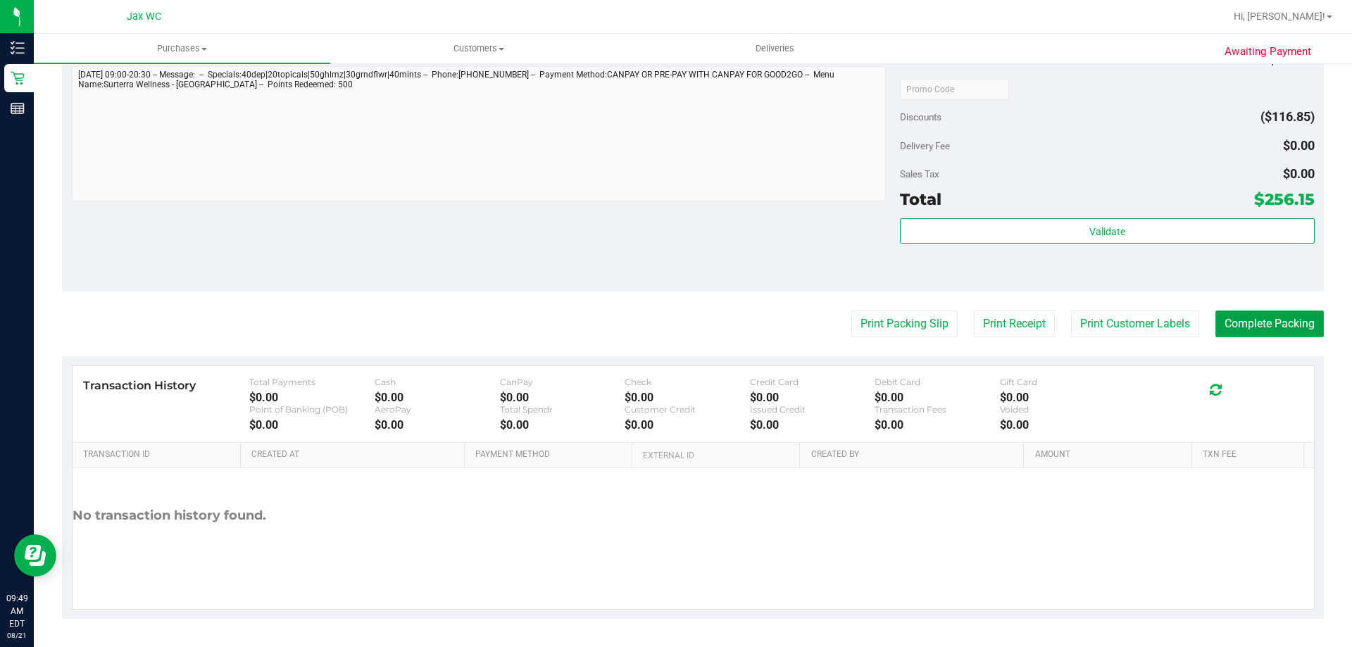
click at [1274, 318] on button "Complete Packing" at bounding box center [1269, 323] width 108 height 27
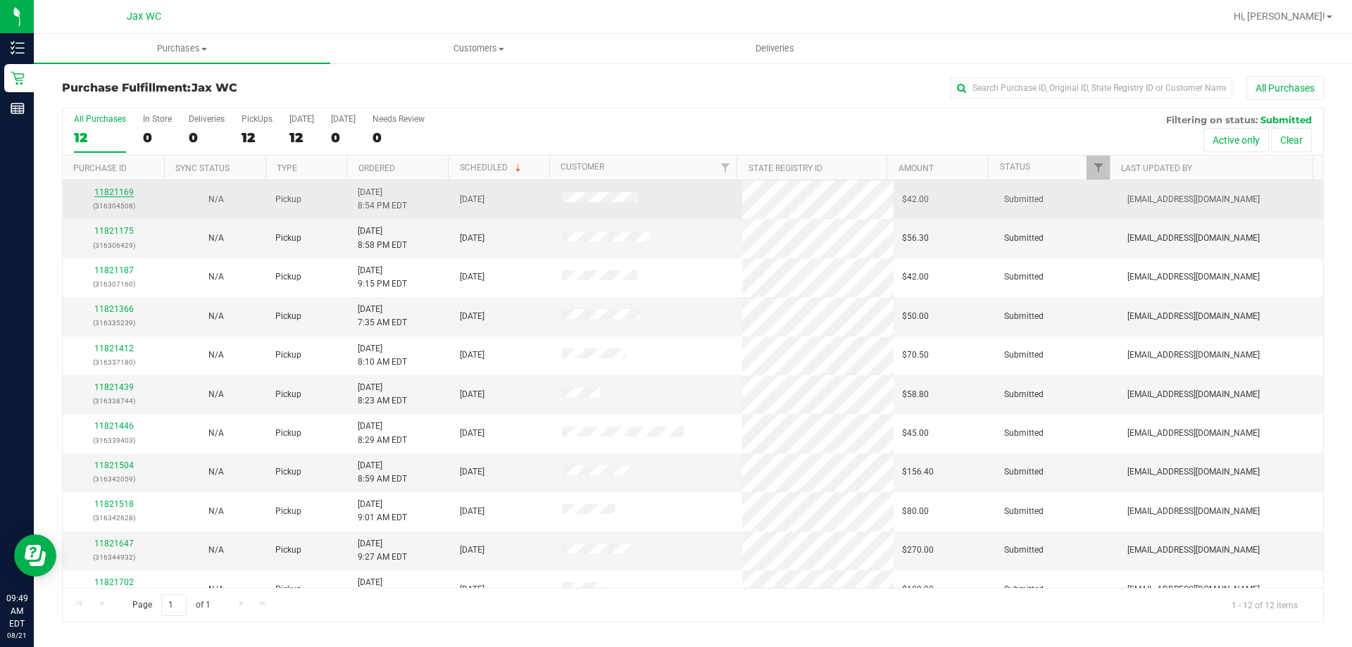
click at [114, 189] on link "11821169" at bounding box center [113, 192] width 39 height 10
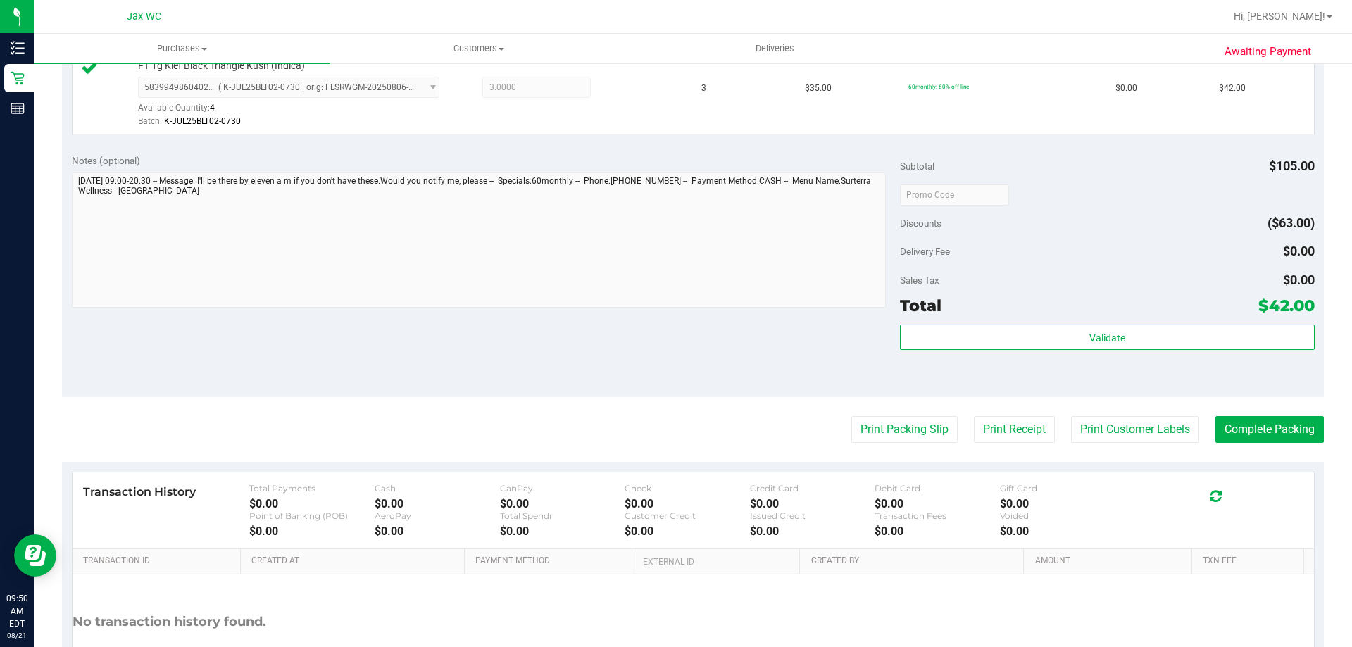
scroll to position [504, 0]
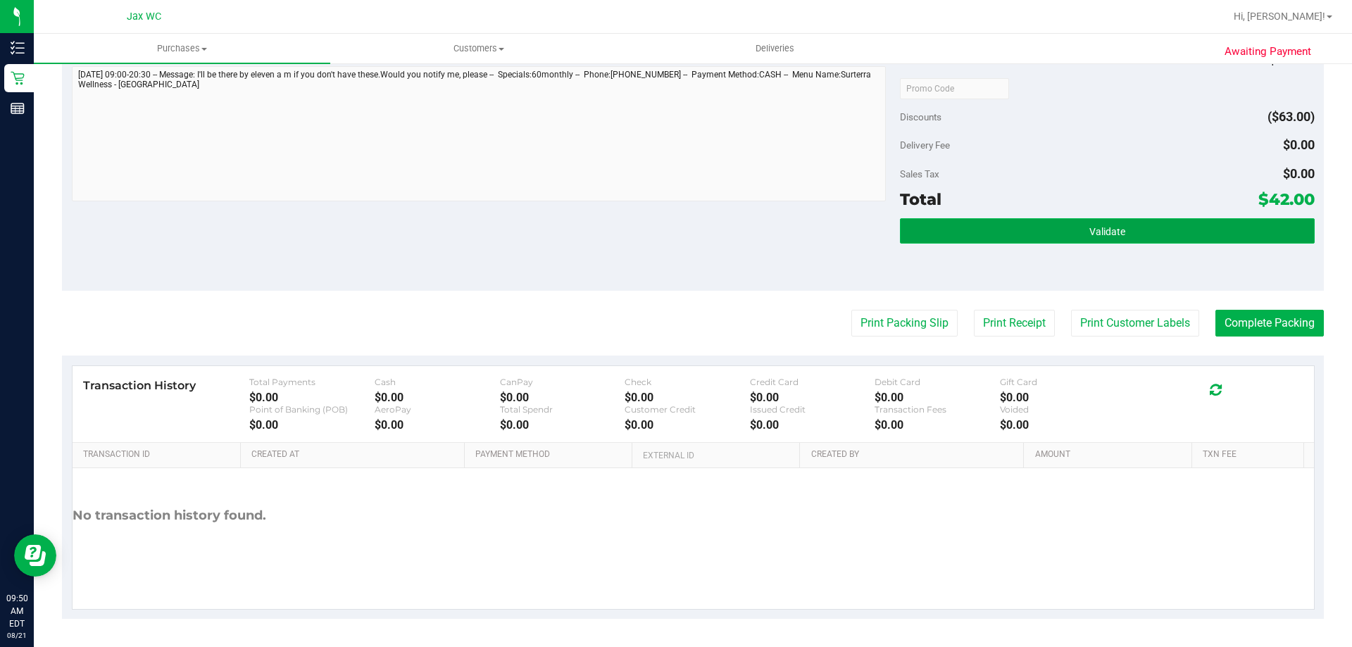
click at [1102, 233] on span "Validate" at bounding box center [1107, 231] width 36 height 11
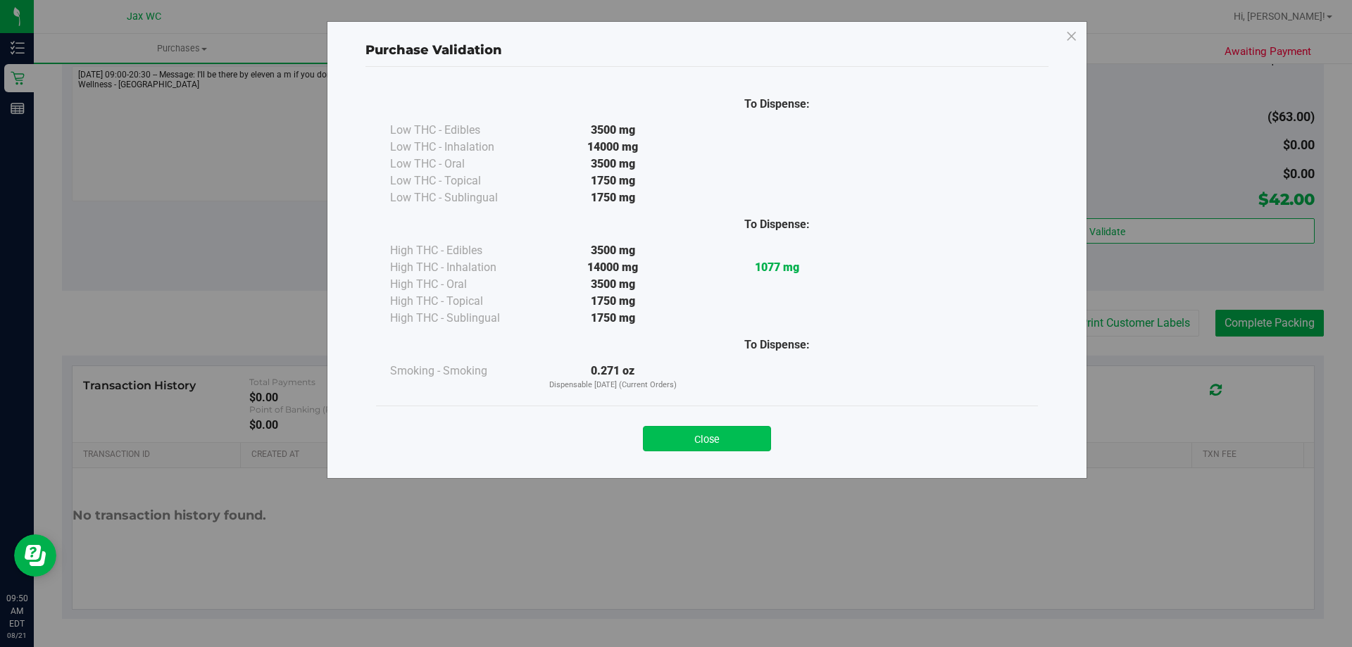
click at [740, 441] on button "Close" at bounding box center [707, 438] width 128 height 25
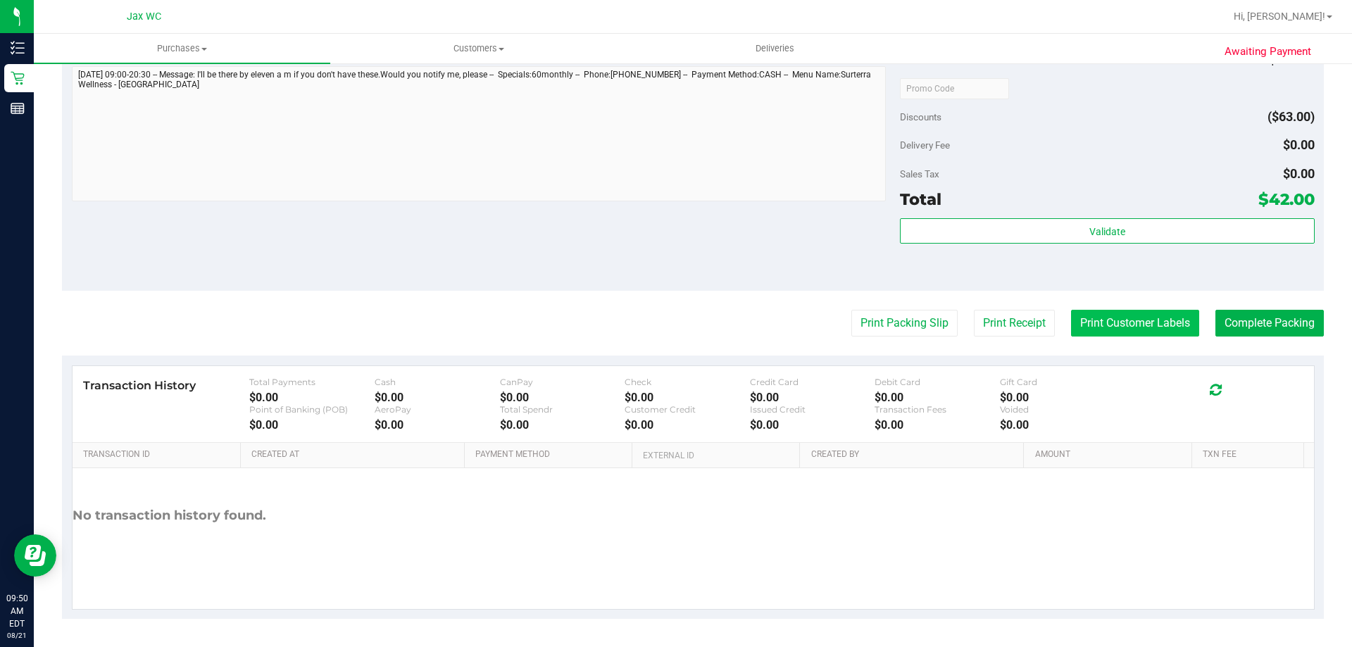
click at [1154, 325] on button "Print Customer Labels" at bounding box center [1135, 323] width 128 height 27
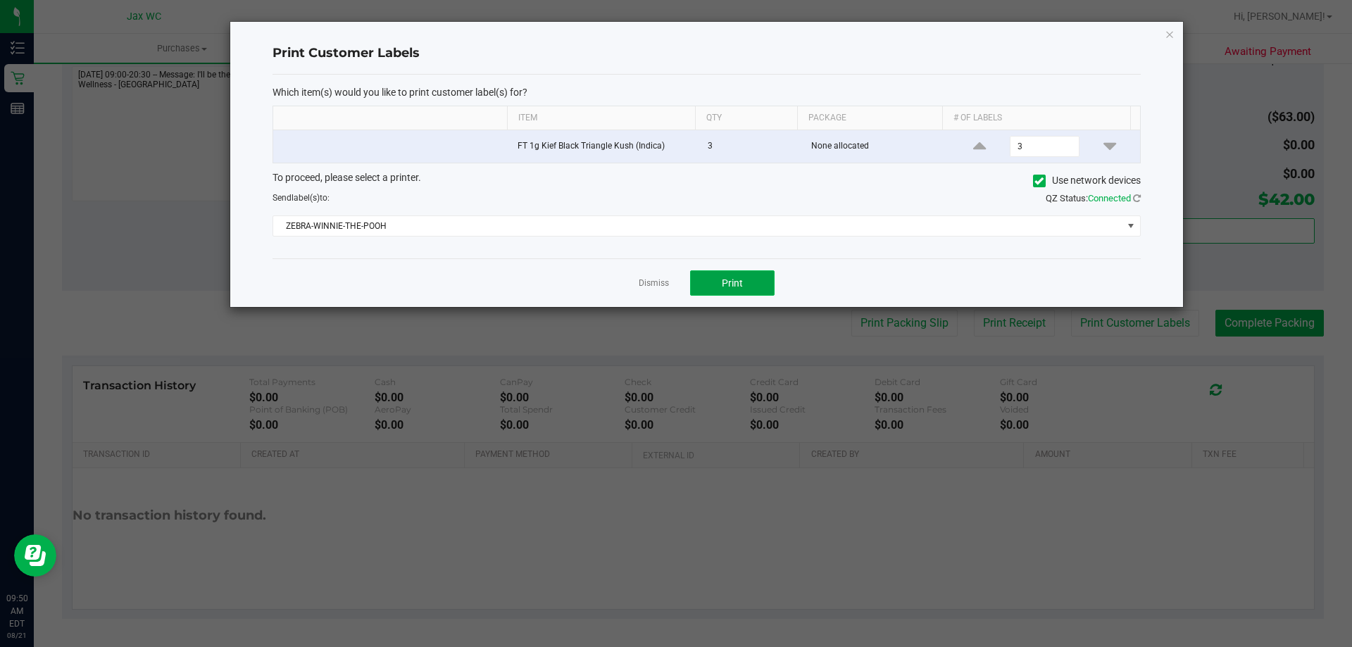
click at [737, 278] on span "Print" at bounding box center [732, 282] width 21 height 11
click at [660, 284] on link "Dismiss" at bounding box center [654, 283] width 30 height 12
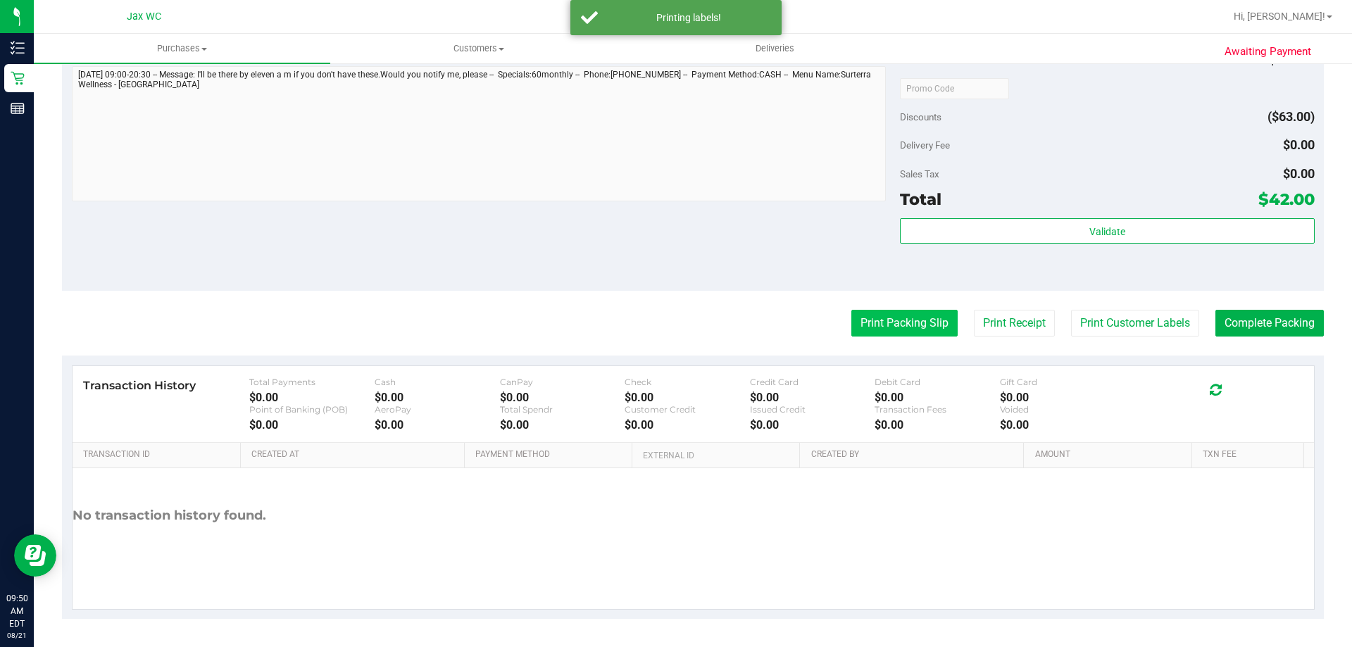
click at [891, 324] on button "Print Packing Slip" at bounding box center [904, 323] width 106 height 27
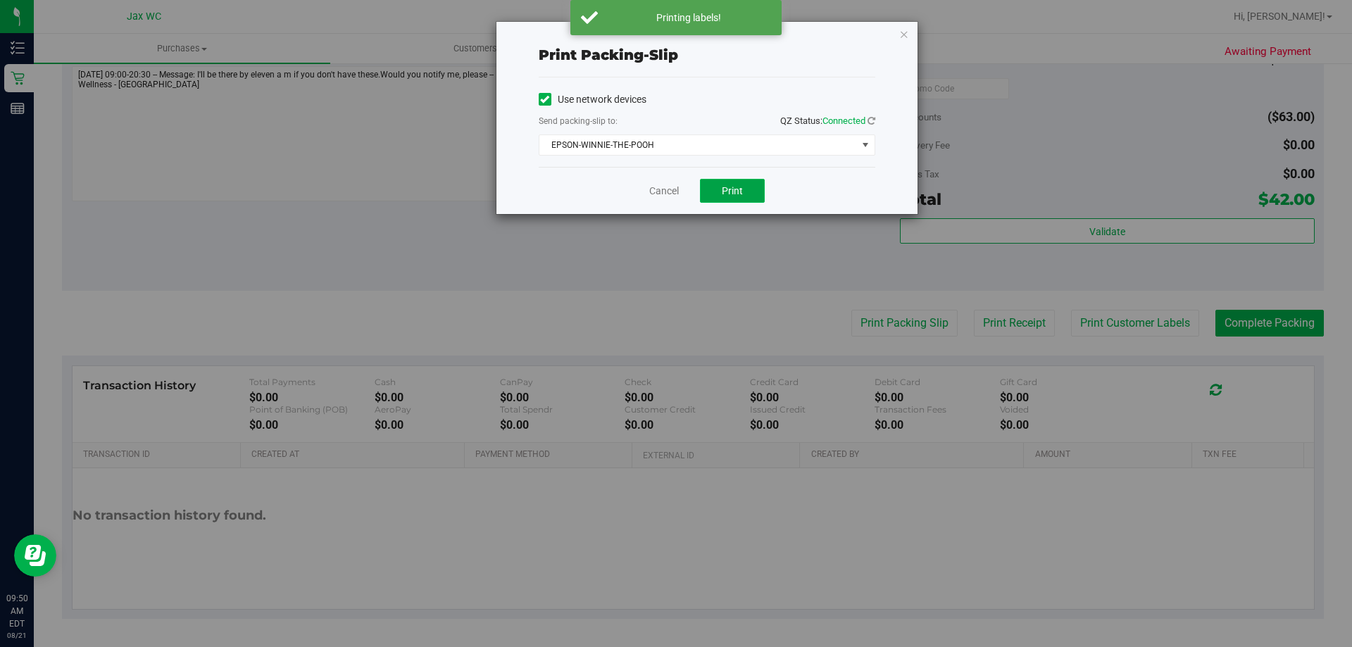
click at [724, 185] on span "Print" at bounding box center [732, 190] width 21 height 11
click at [1248, 323] on div "Print packing-slip Use network devices Send packing-slip to: QZ Status: Connect…" at bounding box center [681, 323] width 1362 height 647
click at [669, 187] on link "Cancel" at bounding box center [664, 191] width 30 height 15
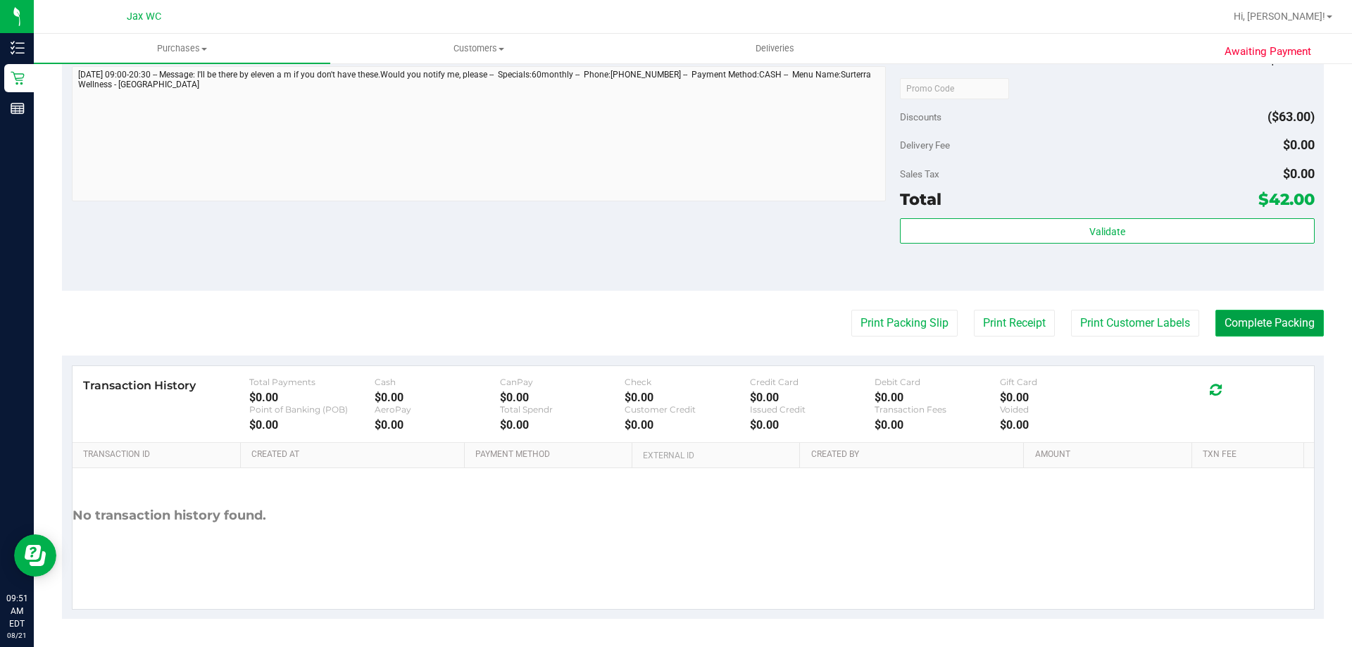
click at [1262, 313] on button "Complete Packing" at bounding box center [1269, 323] width 108 height 27
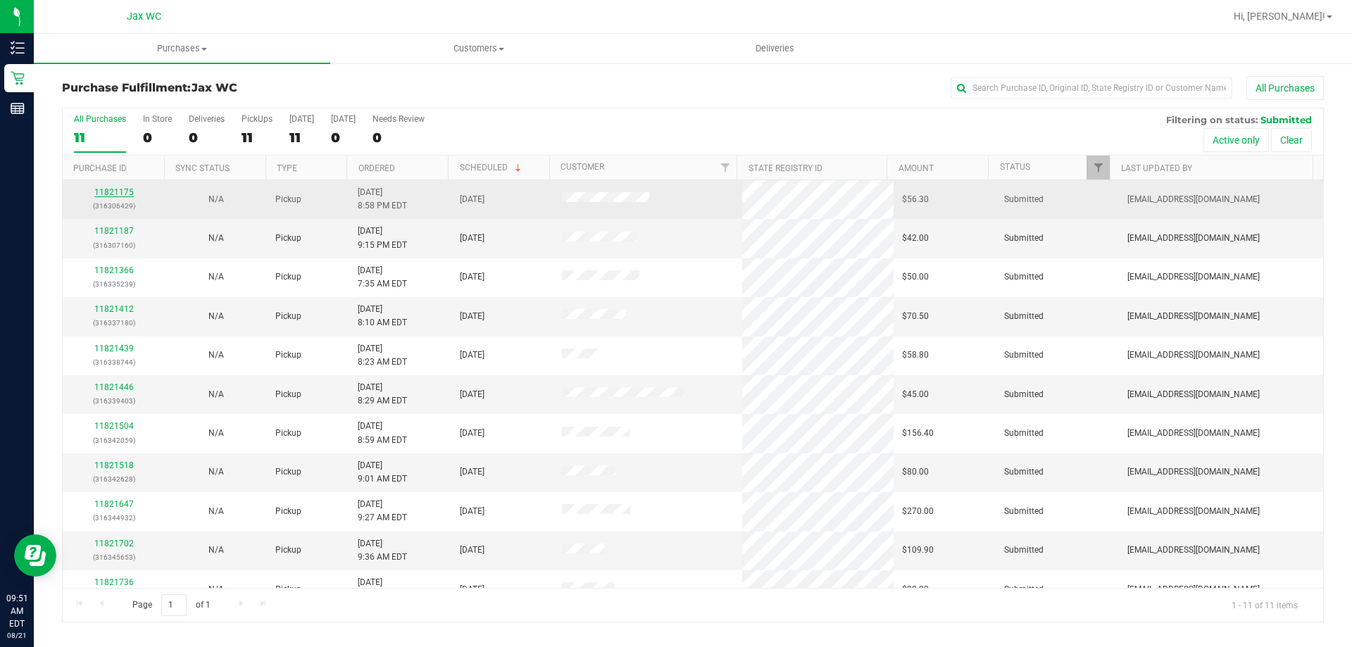
click at [122, 195] on link "11821175" at bounding box center [113, 192] width 39 height 10
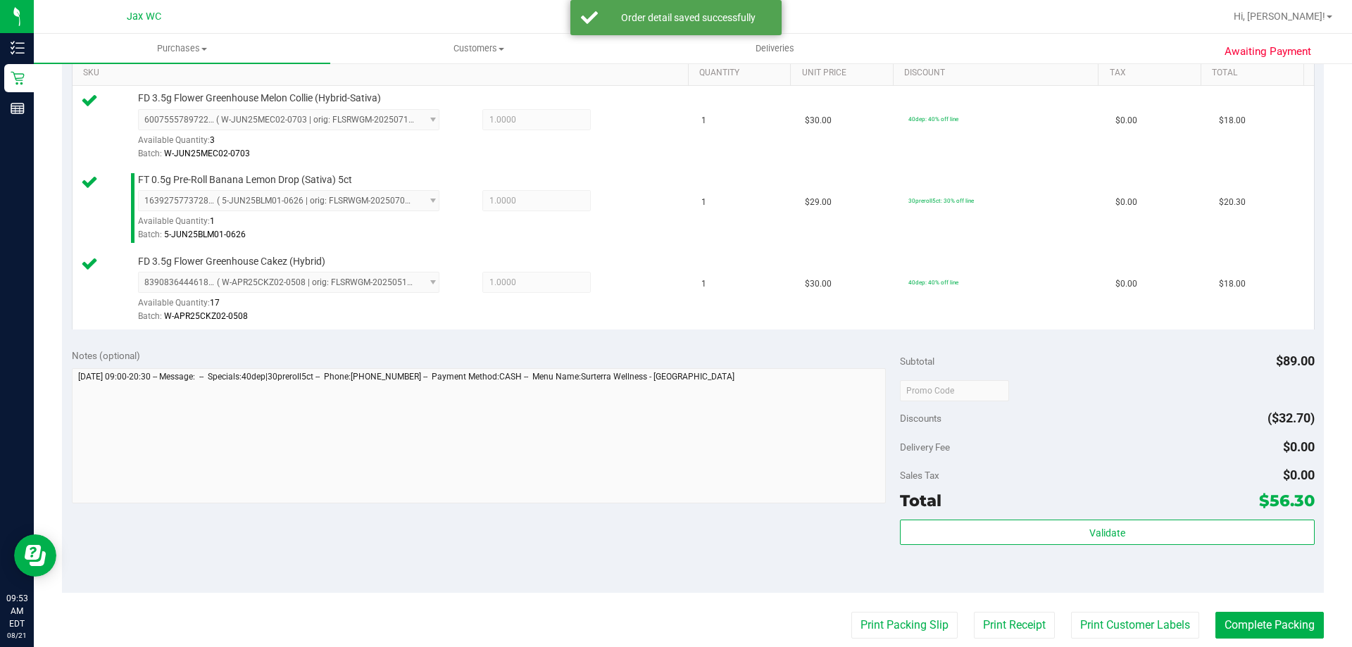
scroll to position [667, 0]
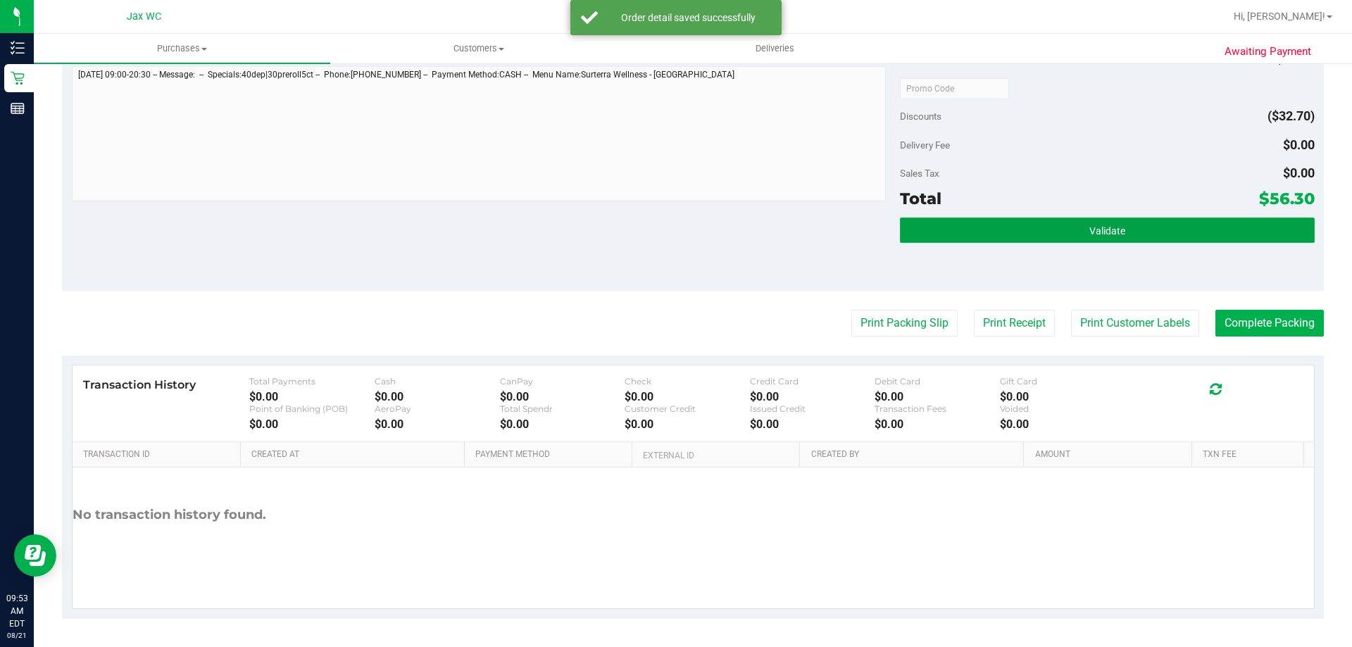
click at [1059, 229] on button "Validate" at bounding box center [1107, 230] width 414 height 25
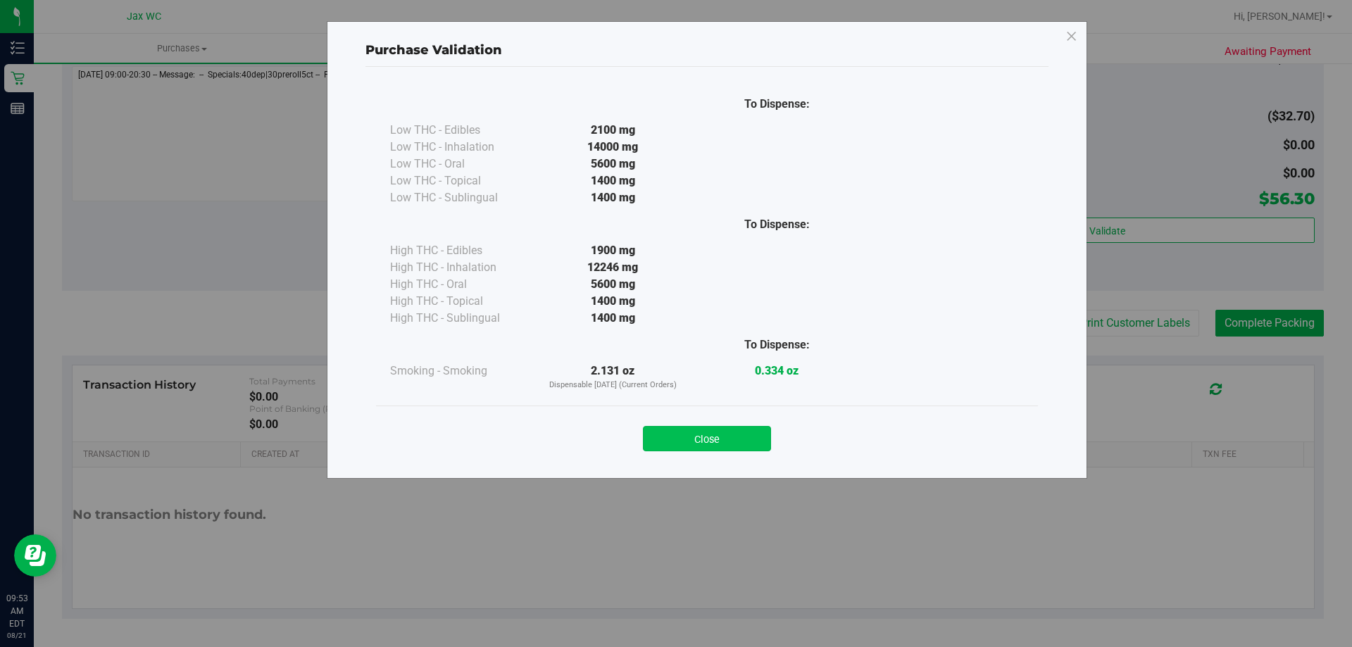
click at [727, 446] on button "Close" at bounding box center [707, 438] width 128 height 25
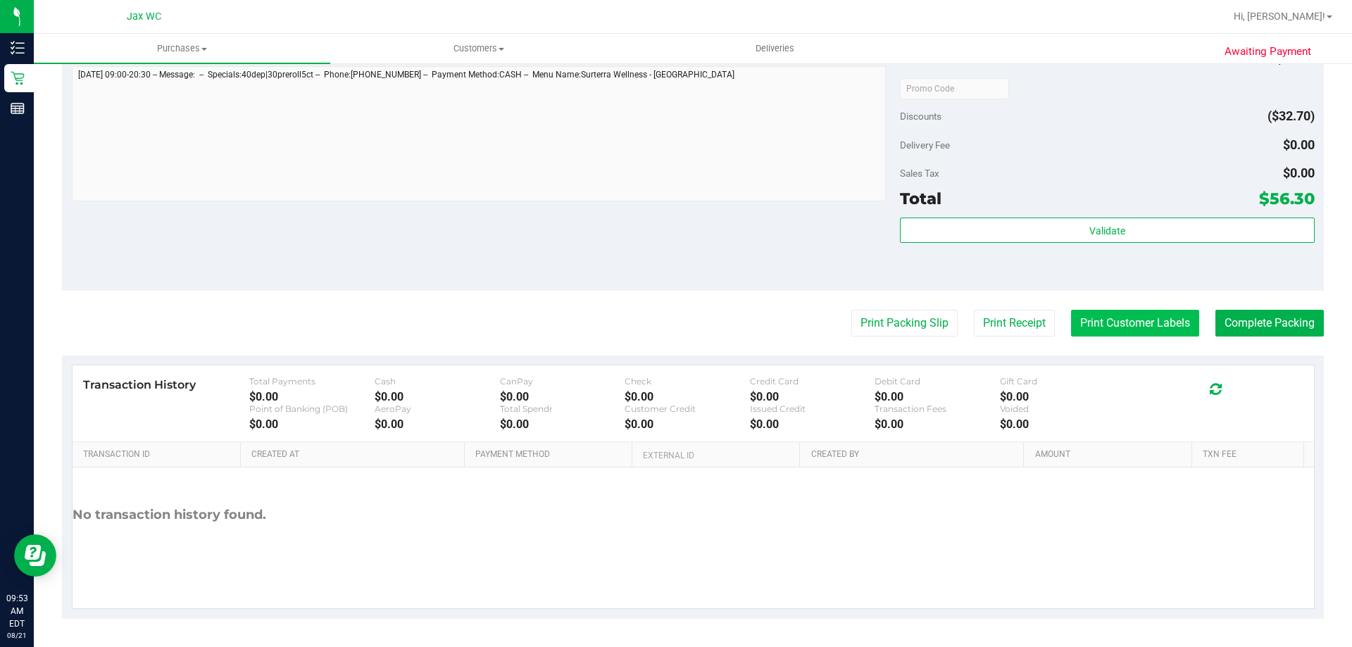
drag, startPoint x: 1153, startPoint y: 307, endPoint x: 1149, endPoint y: 322, distance: 16.1
click at [1153, 308] on purchase-details "Back Edit Purchase Cancel Purchase View Profile # 11821175 BioTrack ID: - Submi…" at bounding box center [693, 14] width 1262 height 1210
click at [1149, 322] on button "Print Customer Labels" at bounding box center [1135, 323] width 128 height 27
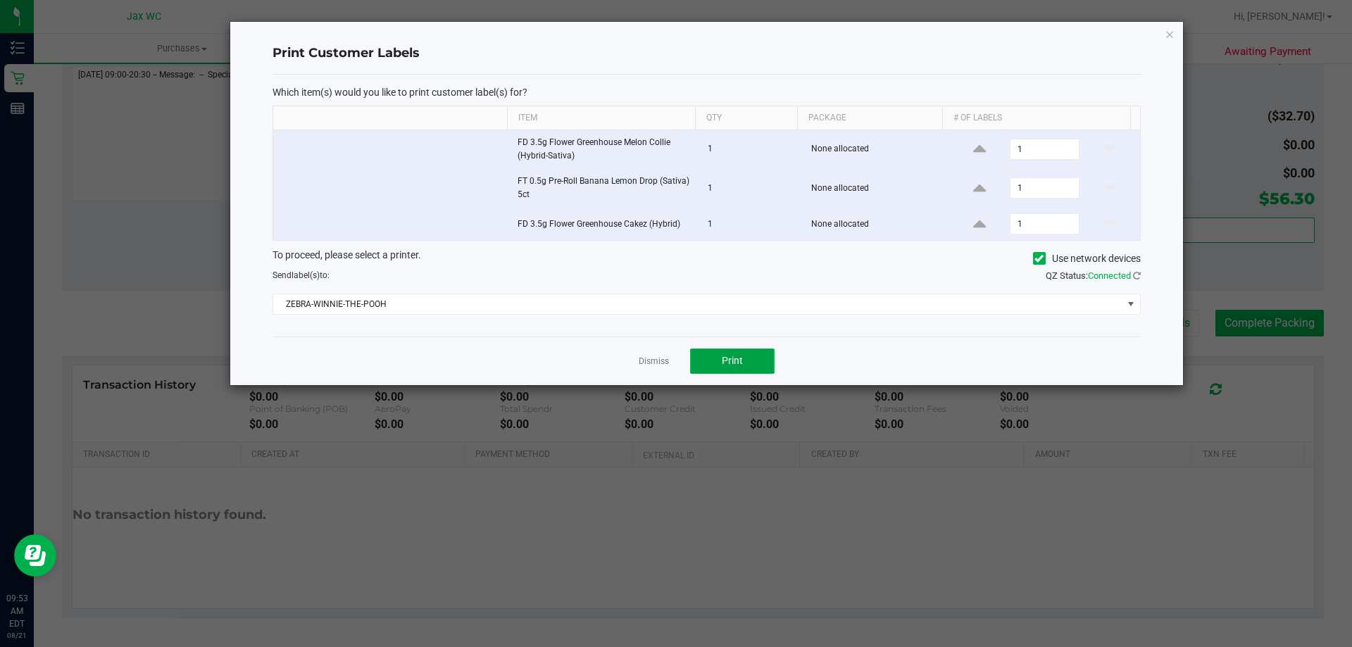
click at [756, 362] on button "Print" at bounding box center [732, 361] width 84 height 25
click at [657, 360] on link "Dismiss" at bounding box center [654, 362] width 30 height 12
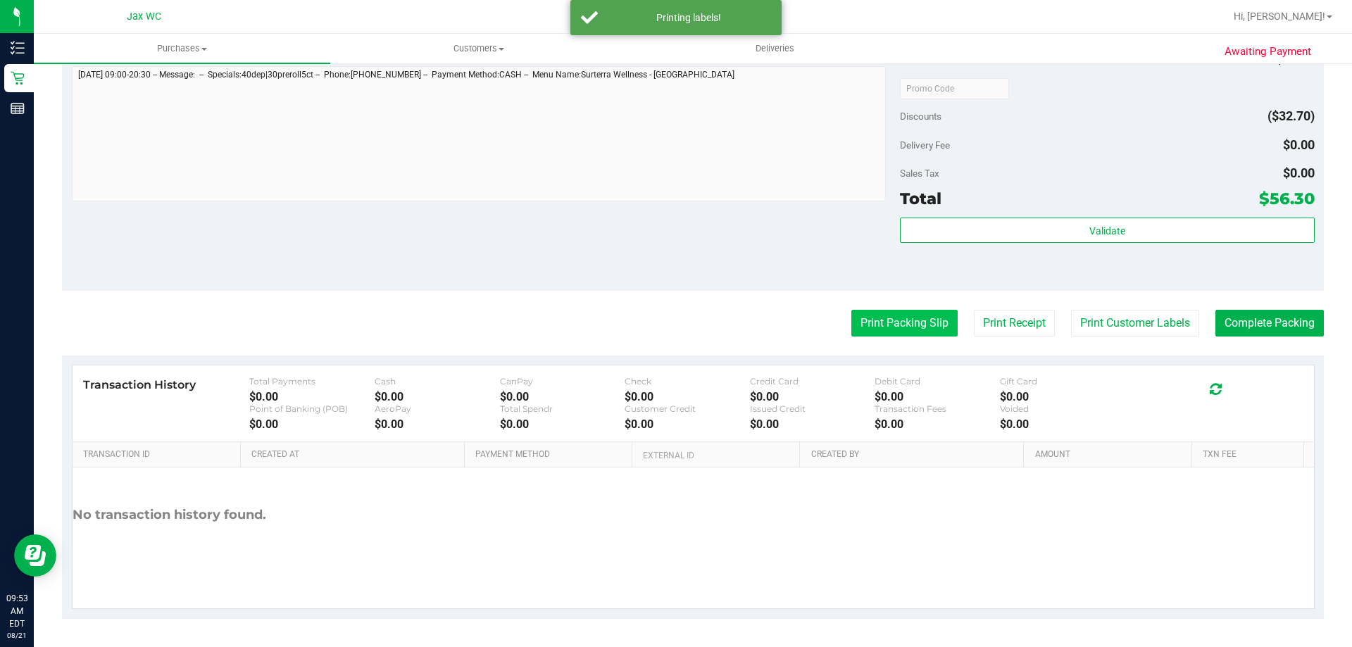
click at [924, 330] on button "Print Packing Slip" at bounding box center [904, 323] width 106 height 27
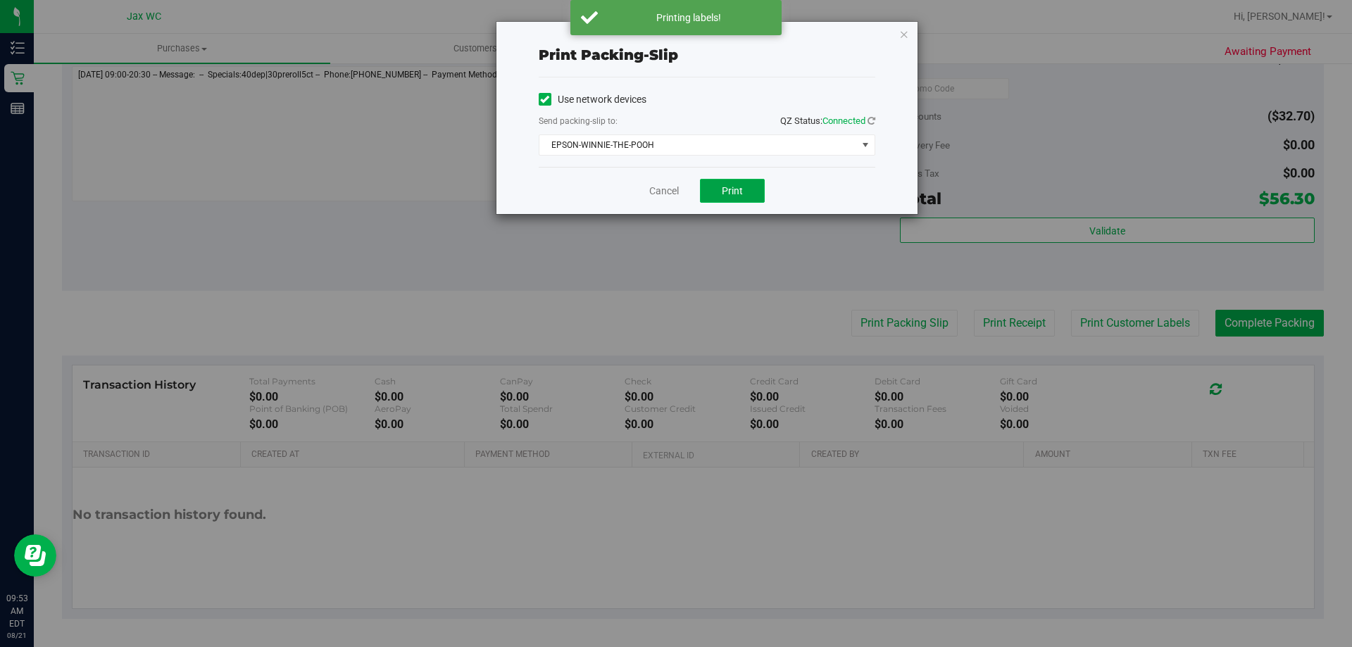
click at [738, 180] on button "Print" at bounding box center [732, 191] width 65 height 24
click at [671, 185] on link "Cancel" at bounding box center [664, 191] width 30 height 15
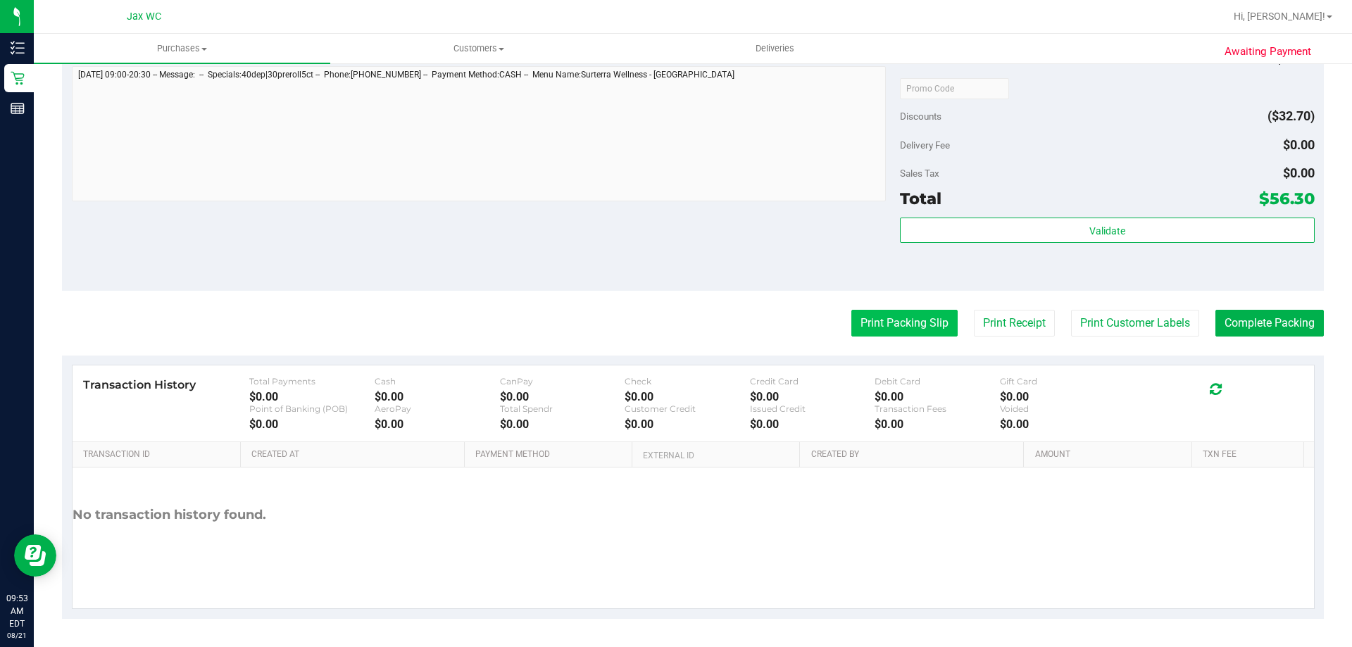
click at [851, 314] on button "Print Packing Slip" at bounding box center [904, 323] width 106 height 27
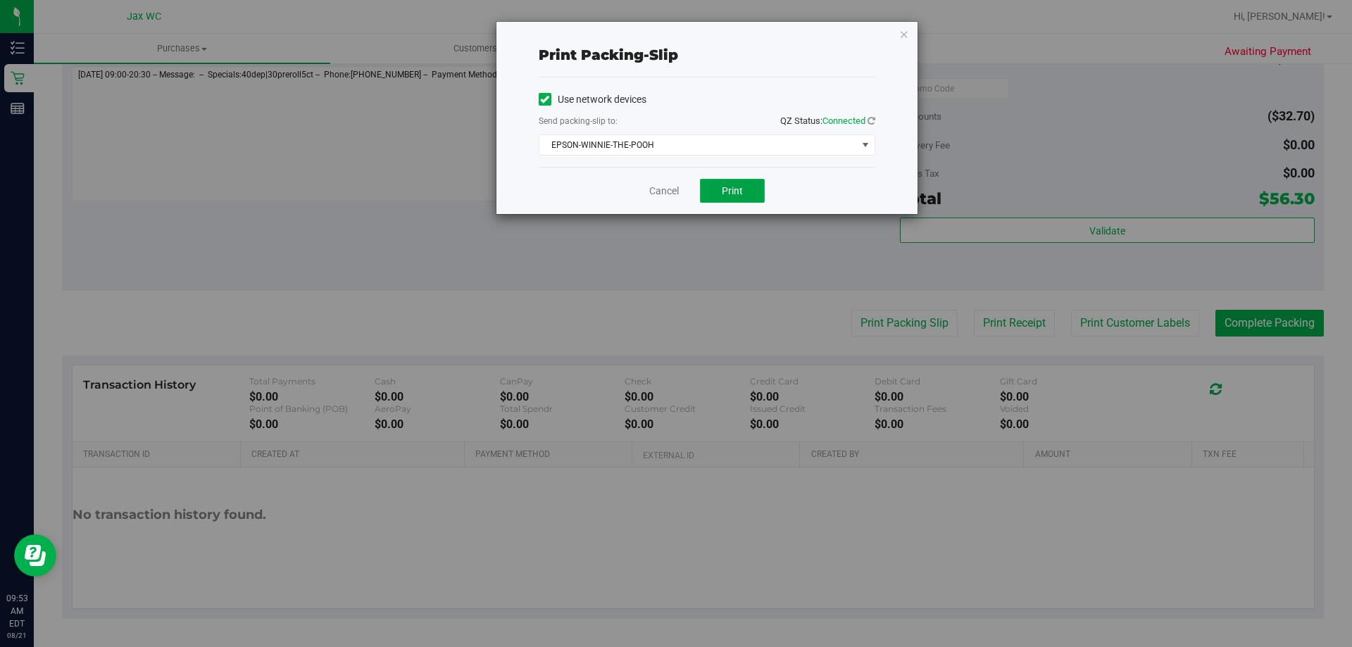
click at [740, 192] on span "Print" at bounding box center [732, 190] width 21 height 11
click at [666, 191] on link "Cancel" at bounding box center [664, 191] width 30 height 15
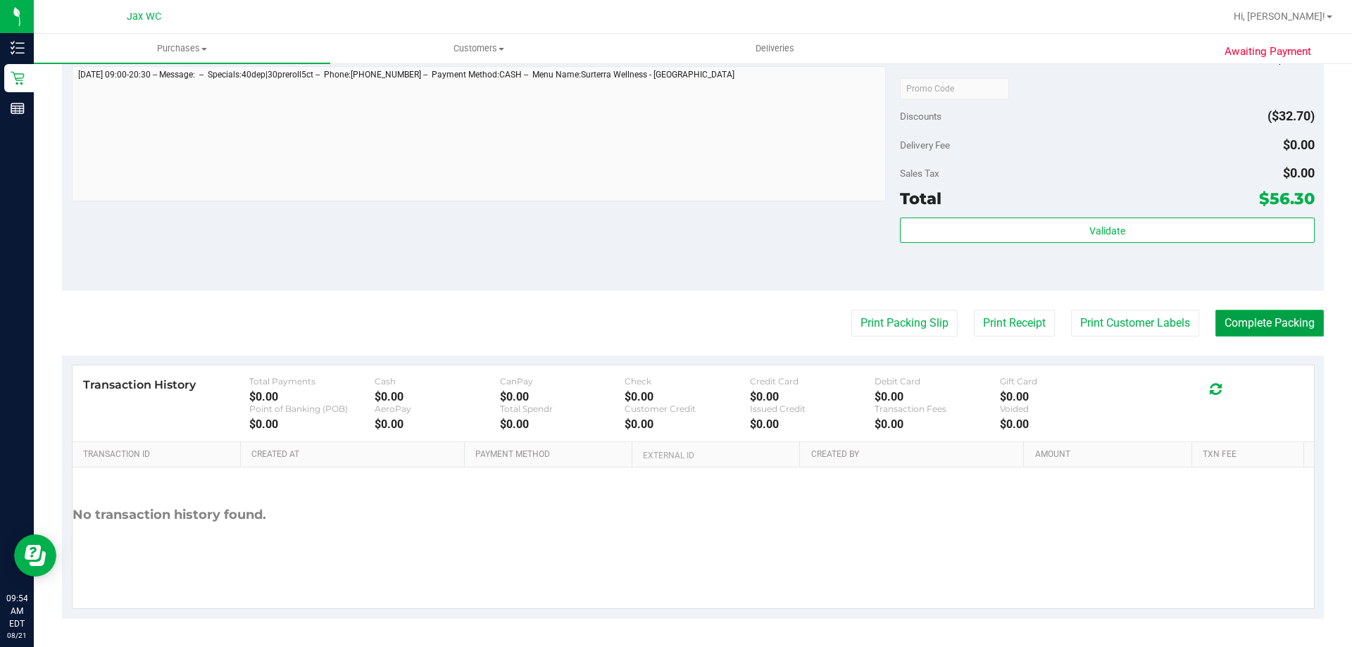
drag, startPoint x: 1272, startPoint y: 327, endPoint x: 1255, endPoint y: 331, distance: 17.4
click at [1273, 331] on button "Complete Packing" at bounding box center [1269, 323] width 108 height 27
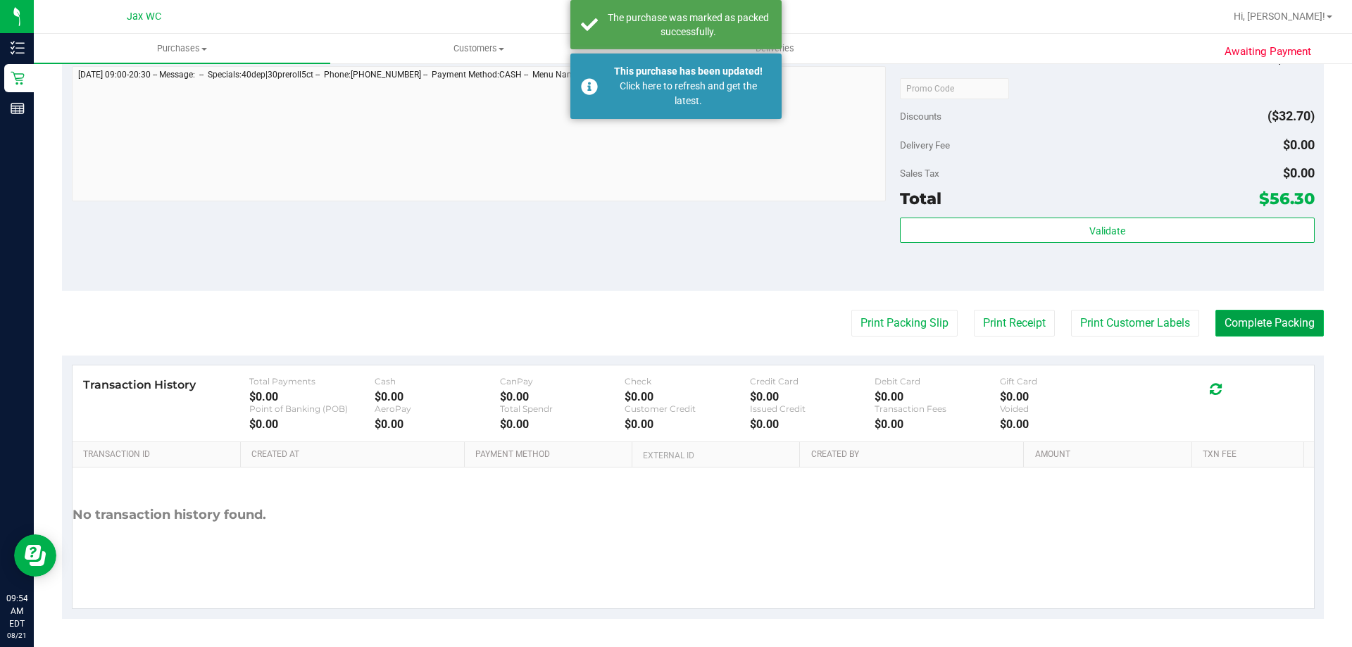
click at [1239, 327] on button "Complete Packing" at bounding box center [1269, 323] width 108 height 27
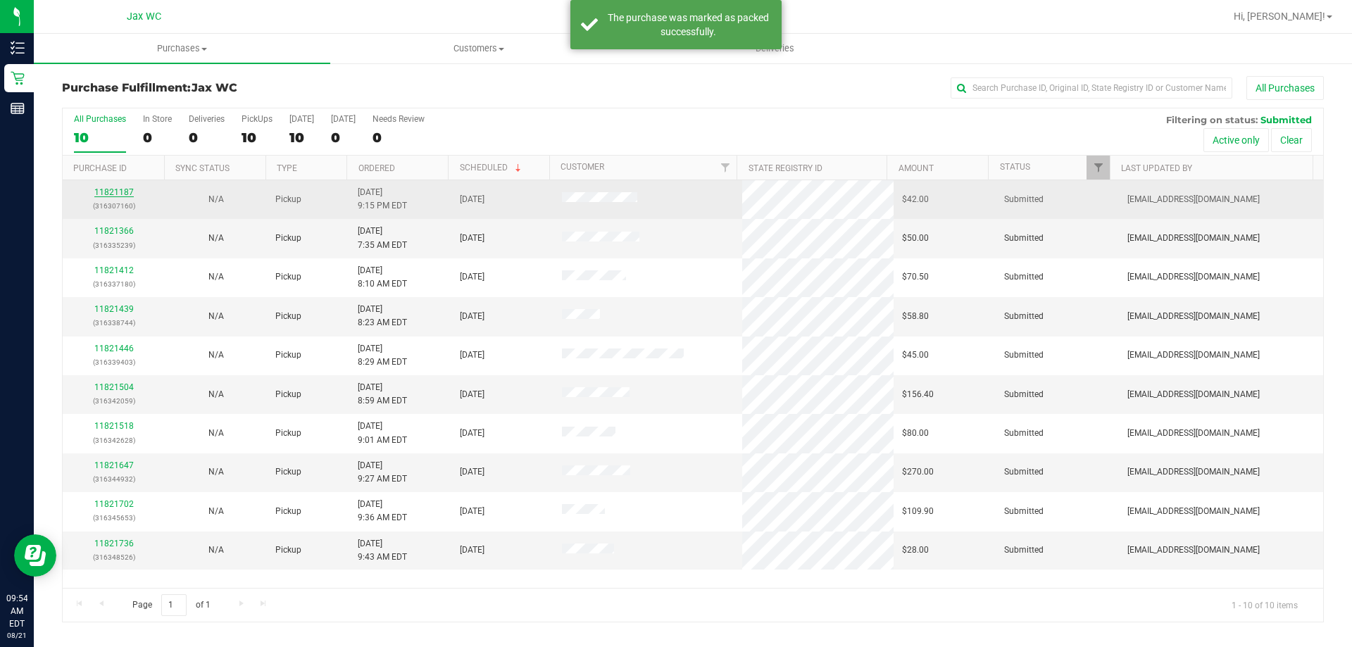
click at [109, 193] on link "11821187" at bounding box center [113, 192] width 39 height 10
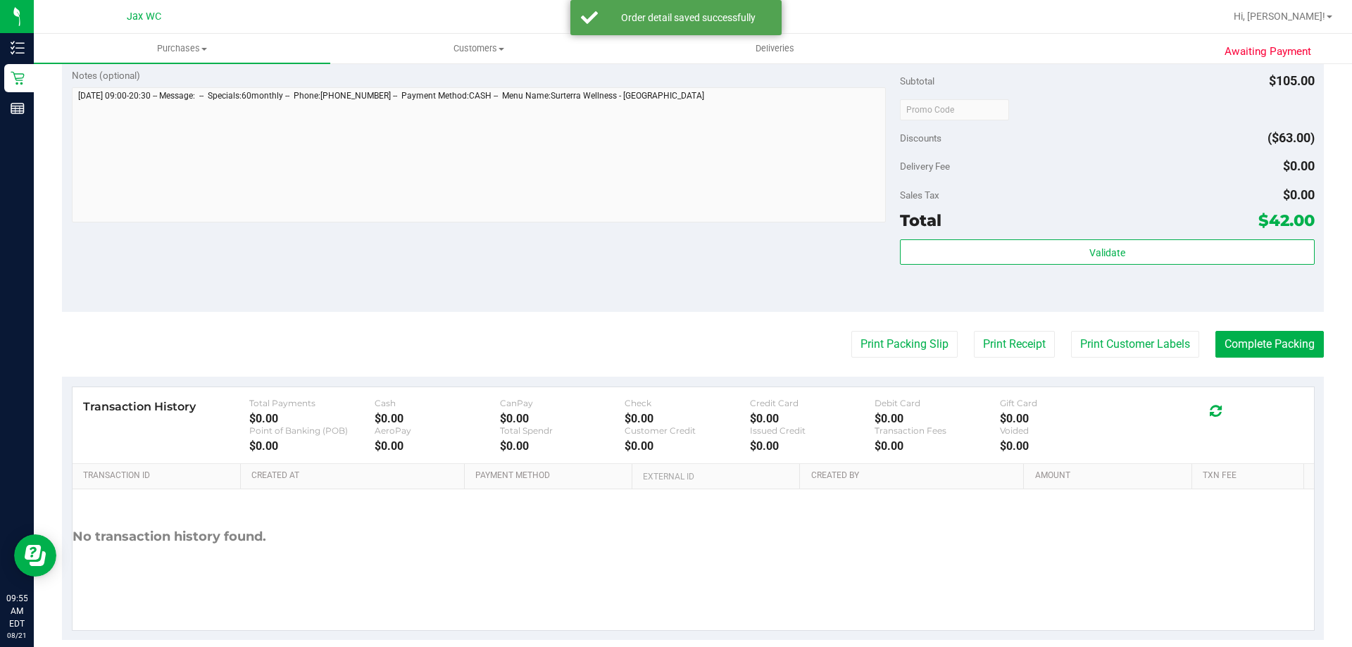
scroll to position [504, 0]
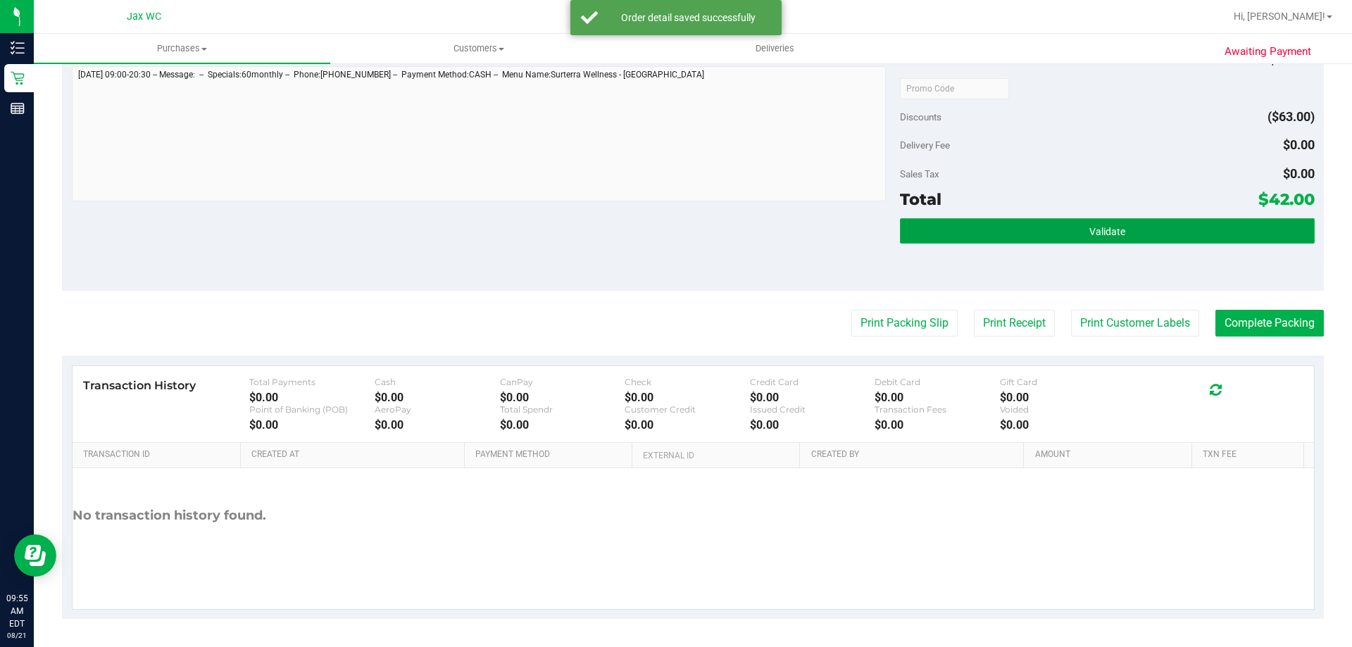
click at [1034, 230] on button "Validate" at bounding box center [1107, 230] width 414 height 25
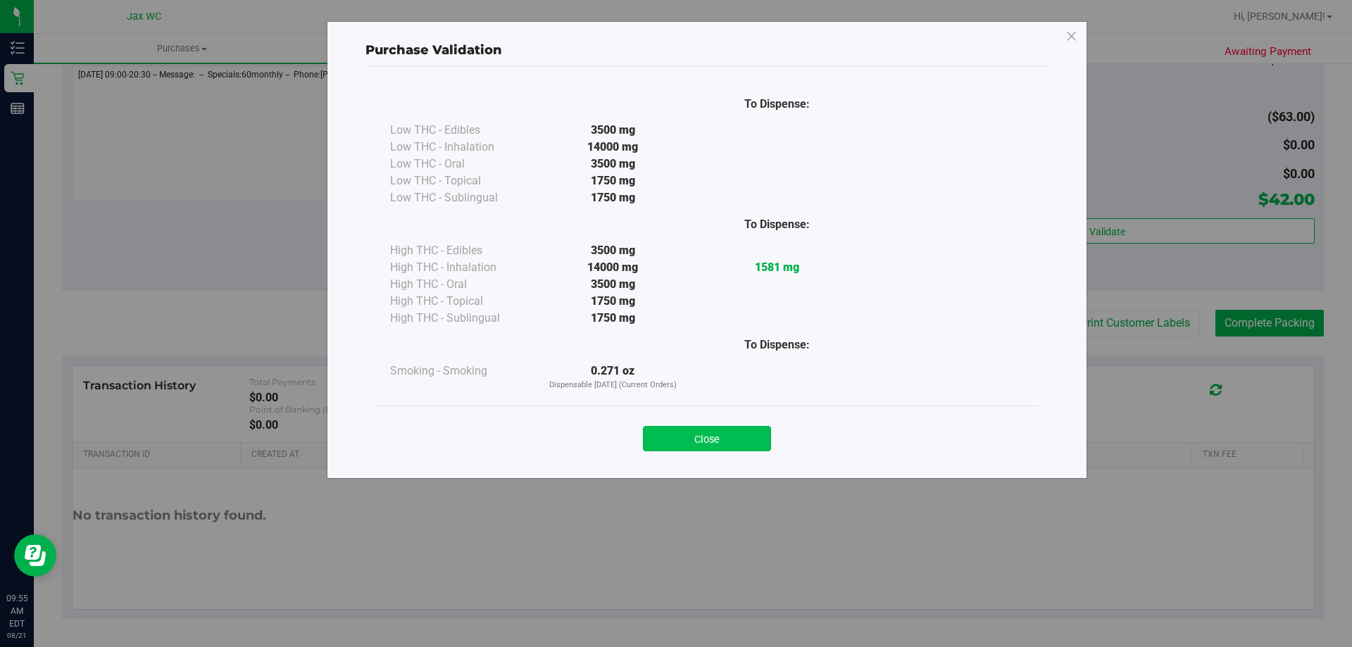
click at [710, 439] on button "Close" at bounding box center [707, 438] width 128 height 25
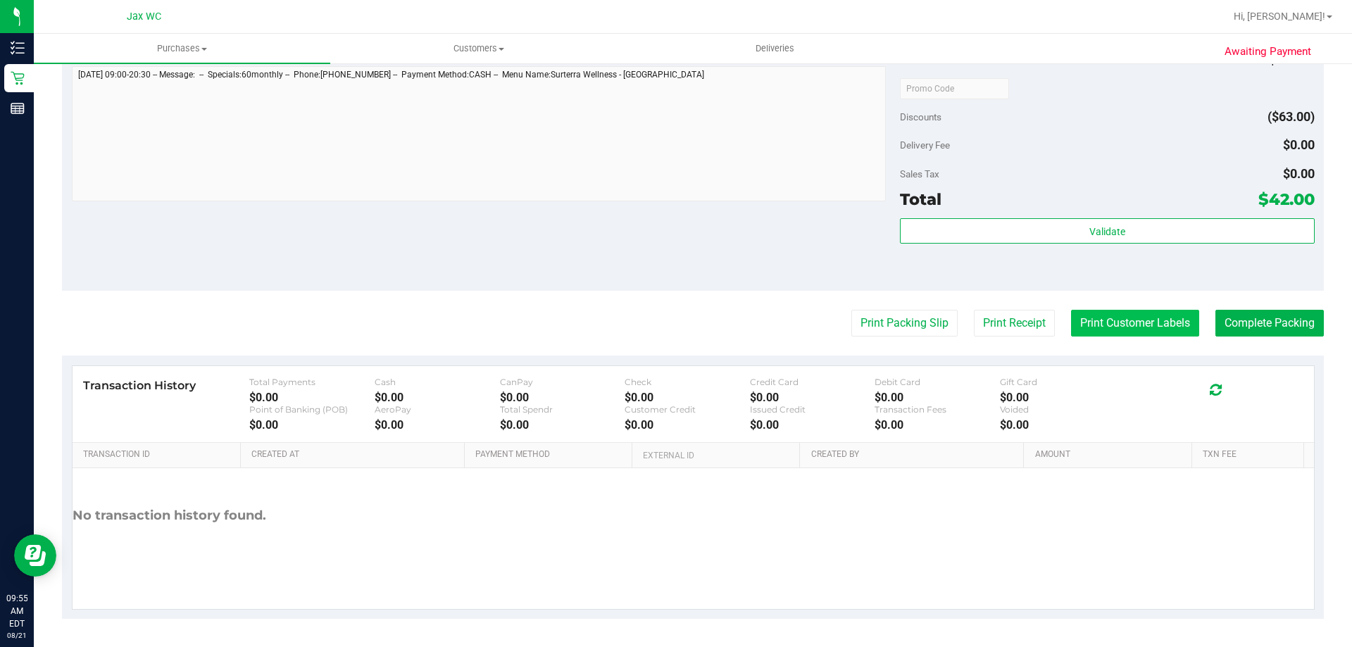
click at [1138, 320] on button "Print Customer Labels" at bounding box center [1135, 323] width 128 height 27
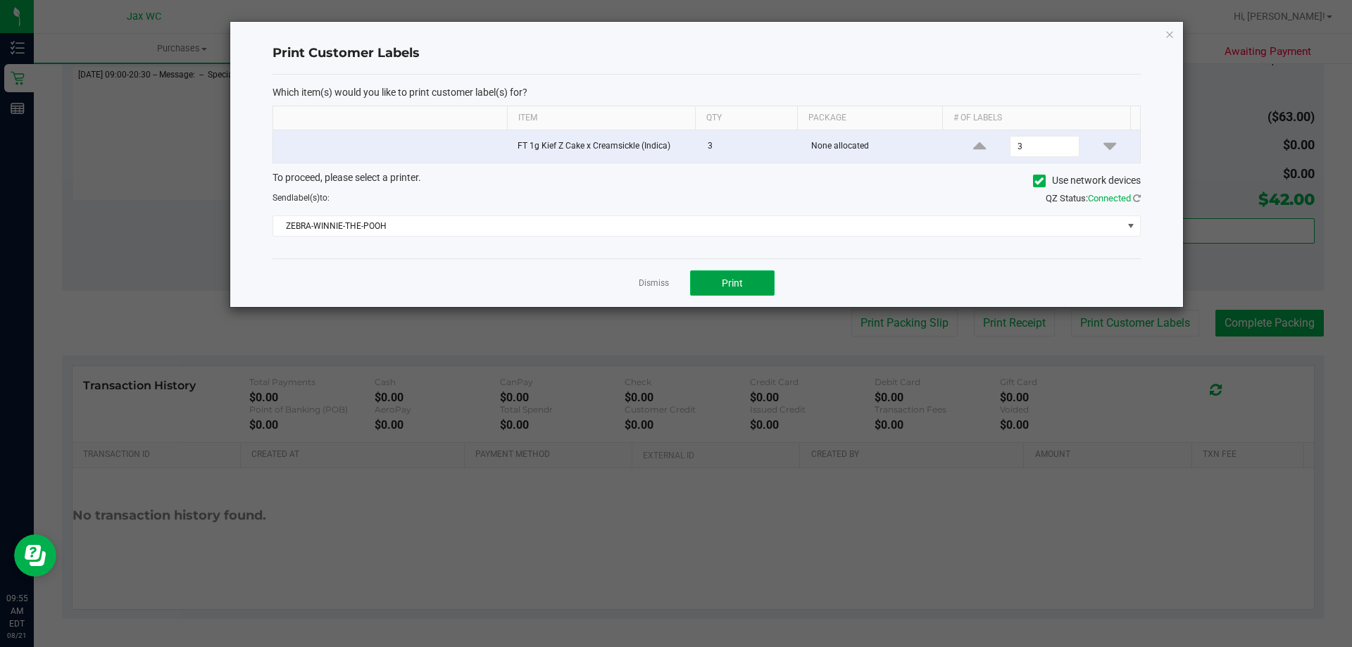
click at [739, 286] on span "Print" at bounding box center [732, 282] width 21 height 11
click at [647, 280] on link "Dismiss" at bounding box center [654, 283] width 30 height 12
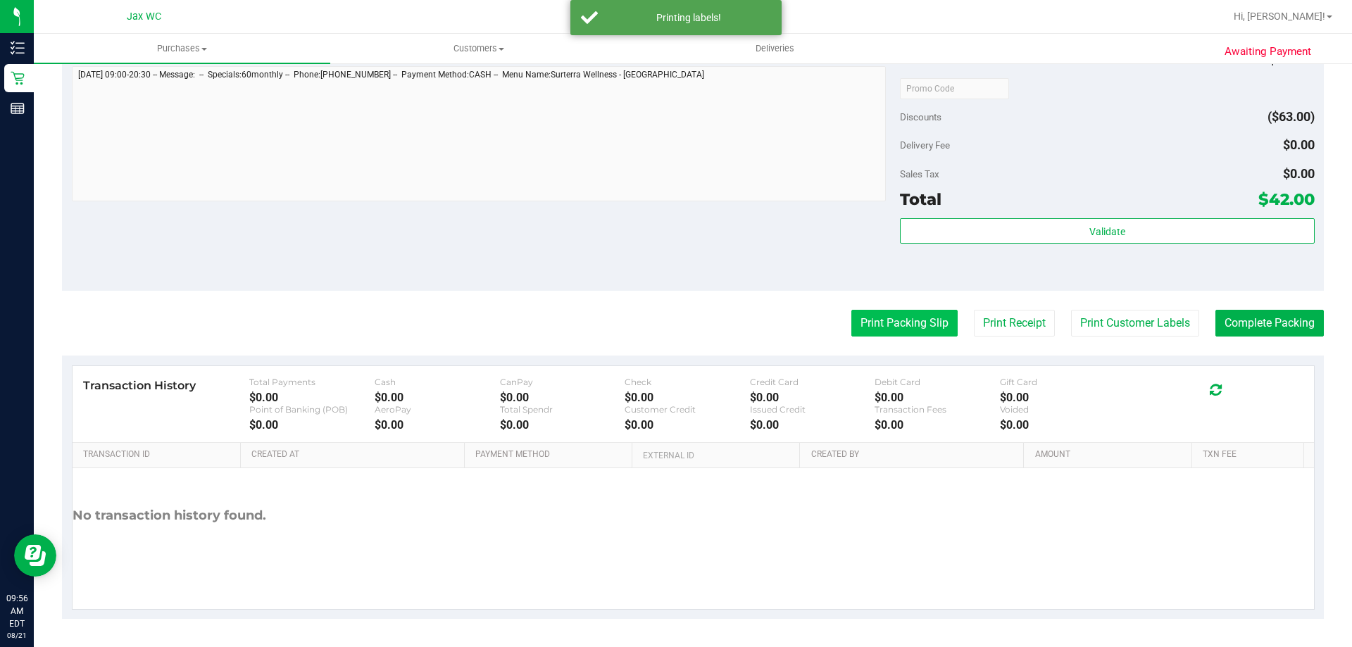
click at [865, 312] on button "Print Packing Slip" at bounding box center [904, 323] width 106 height 27
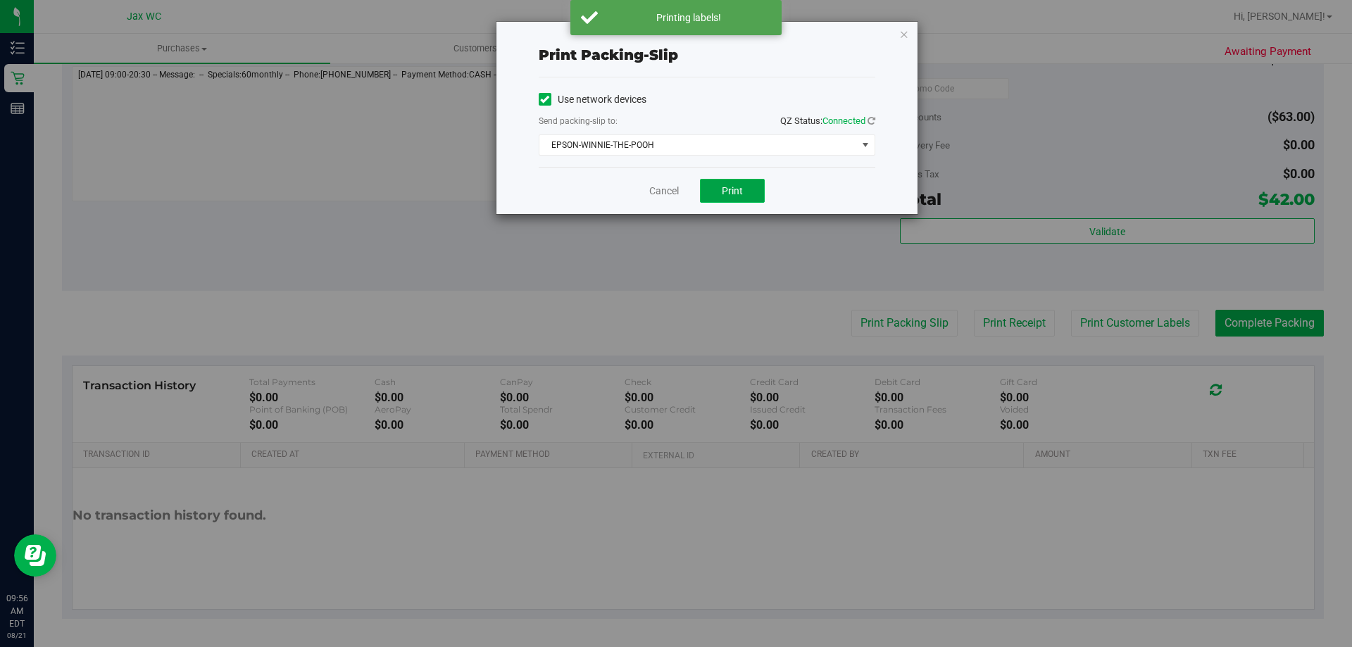
click at [741, 194] on span "Print" at bounding box center [732, 190] width 21 height 11
click at [653, 189] on link "Cancel" at bounding box center [664, 191] width 30 height 15
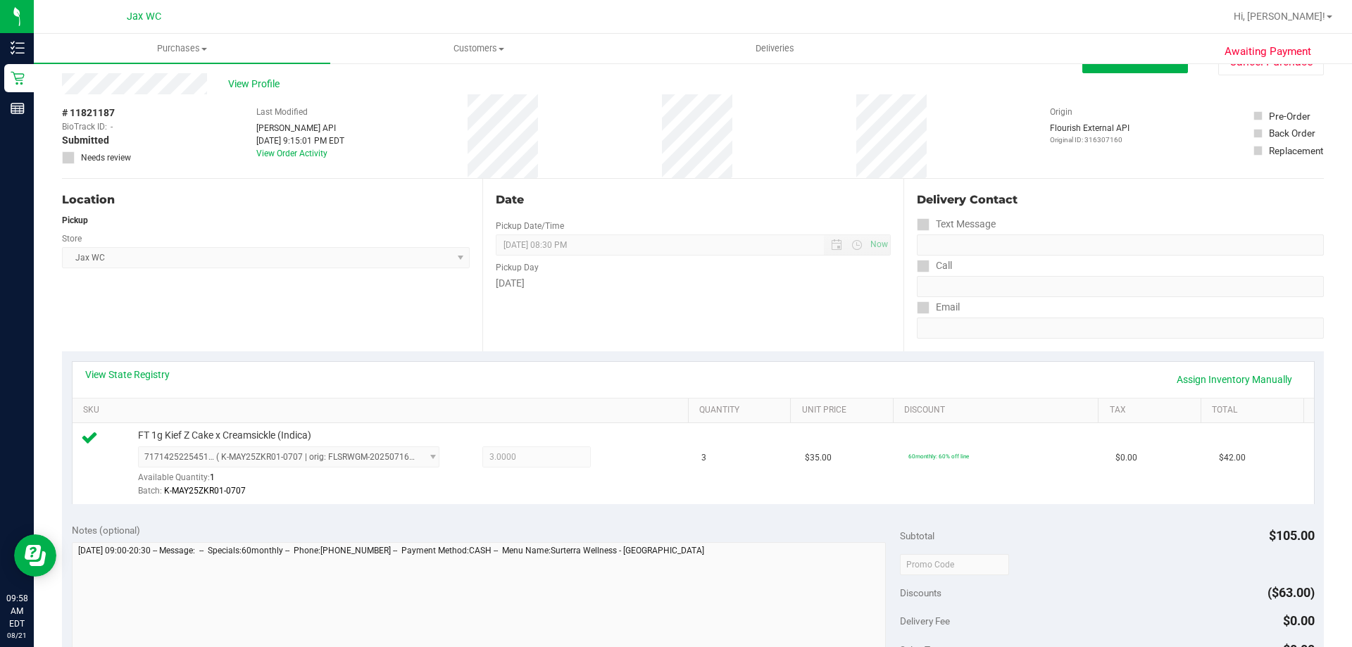
scroll to position [0, 0]
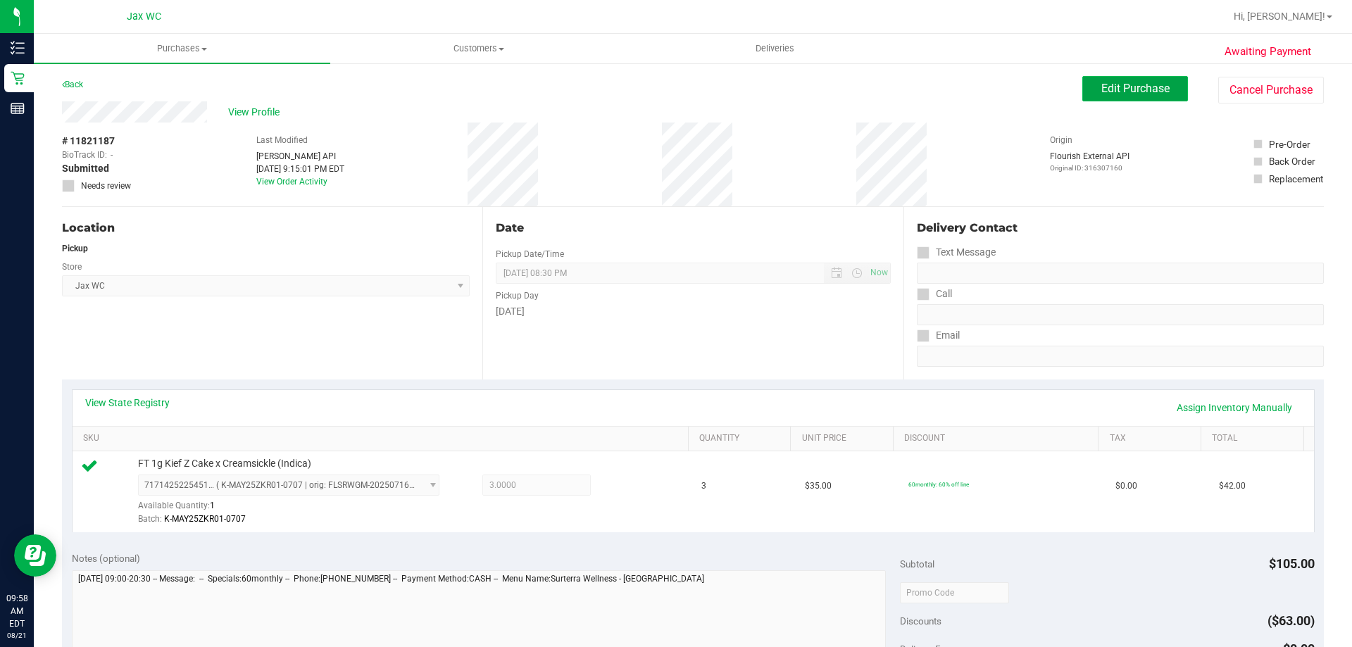
click at [1131, 79] on button "Edit Purchase" at bounding box center [1135, 88] width 106 height 25
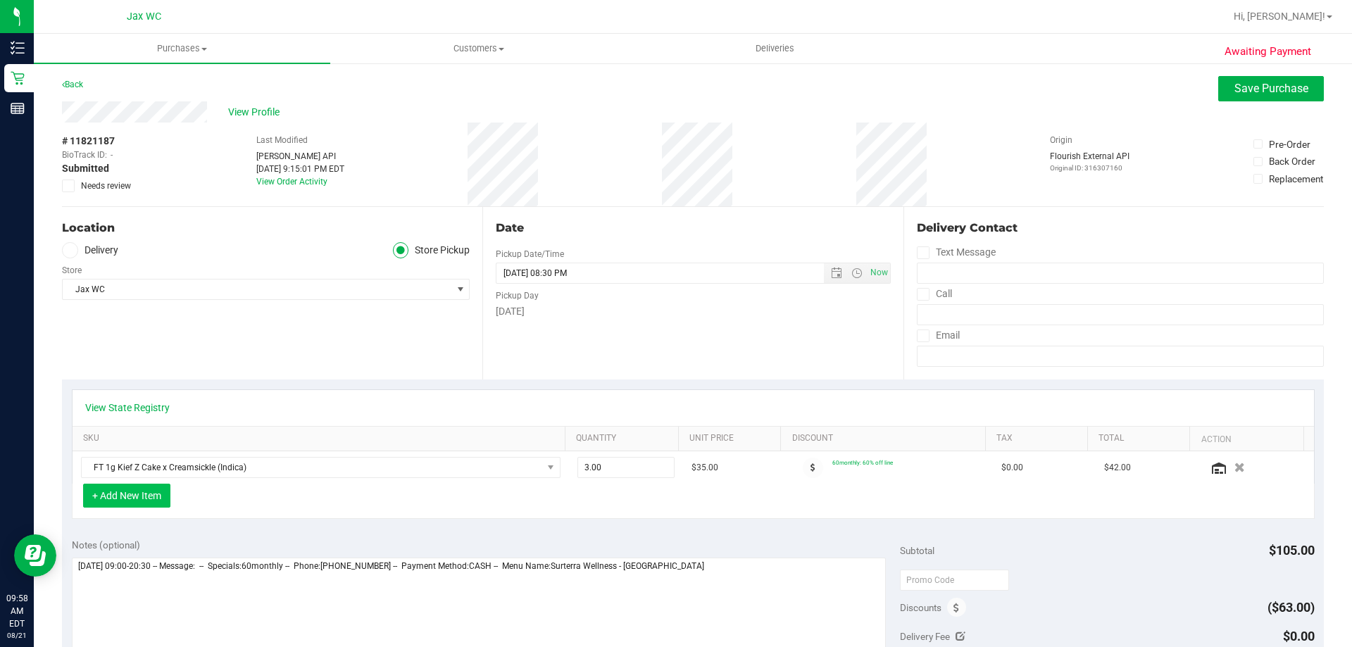
click at [153, 501] on button "+ Add New Item" at bounding box center [126, 496] width 87 height 24
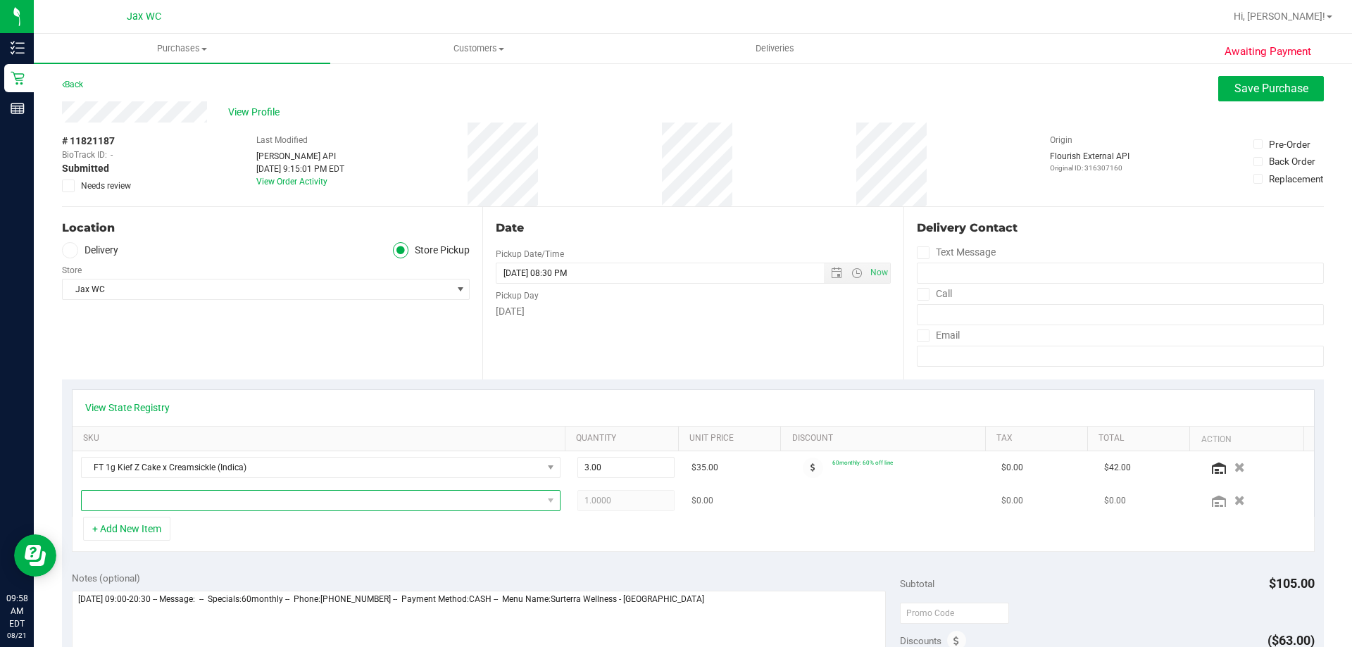
click at [193, 496] on span "NO DATA FOUND" at bounding box center [312, 501] width 460 height 20
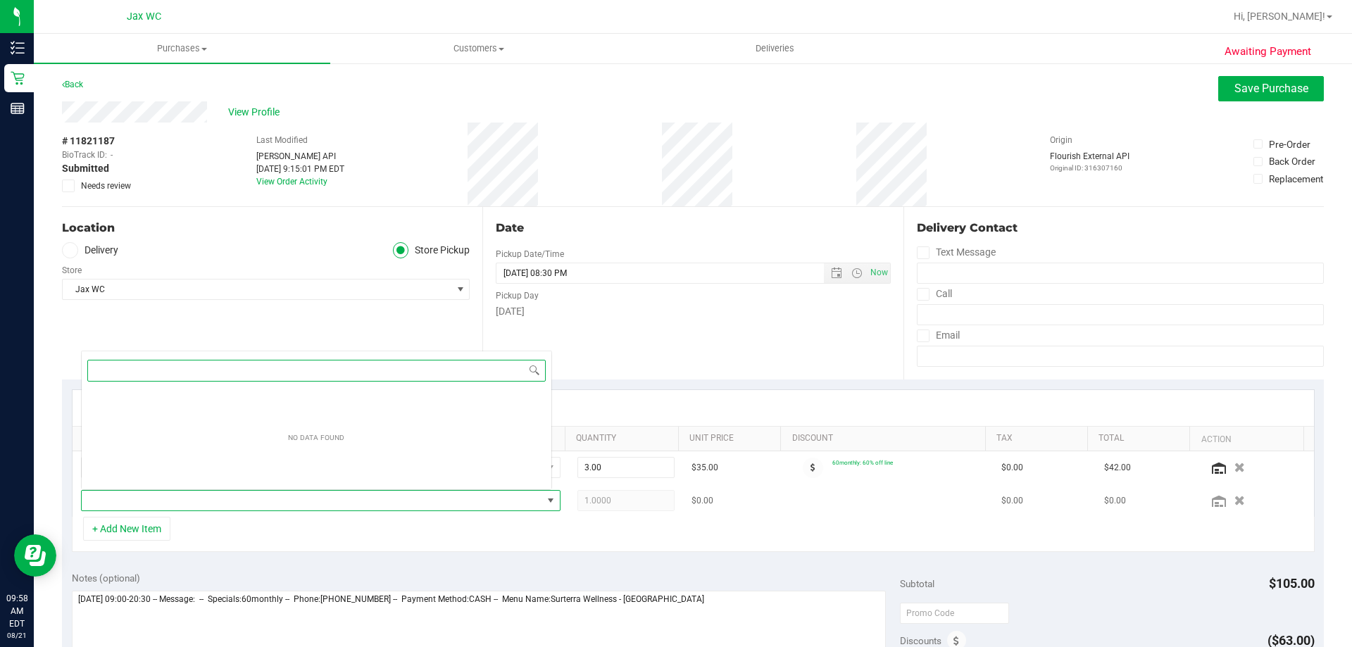
scroll to position [21, 467]
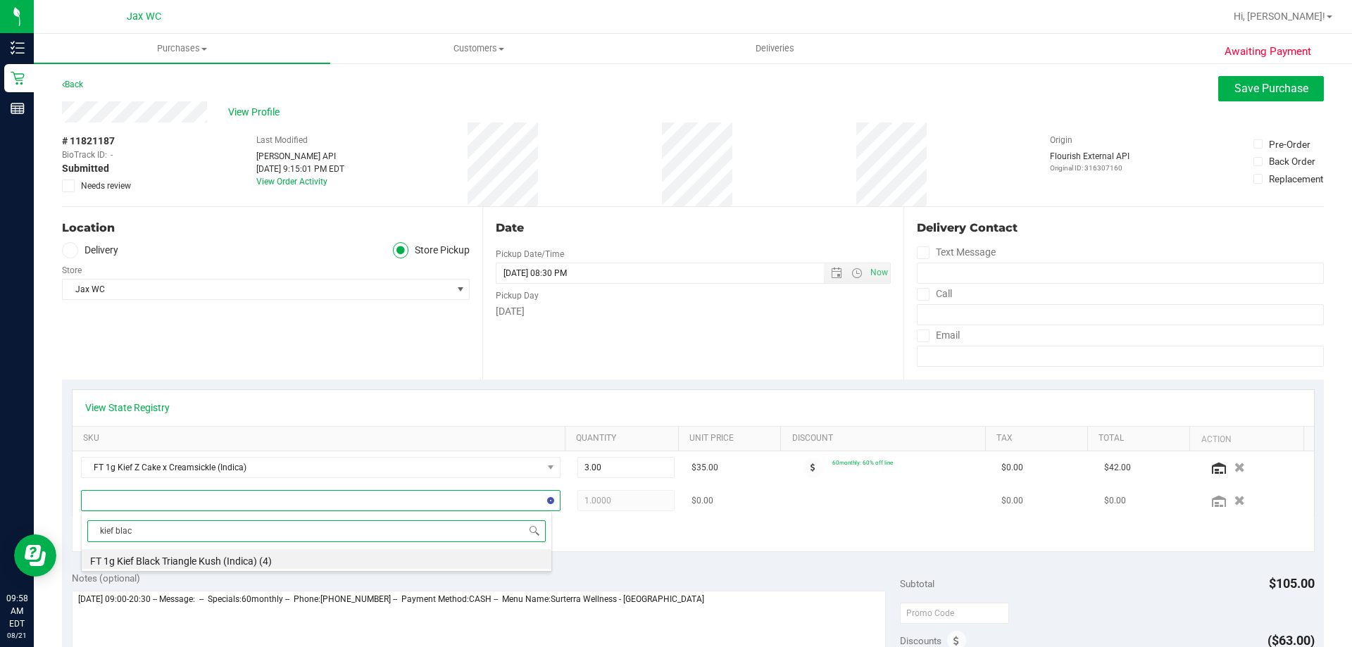
type input "kief black"
click at [244, 560] on li "FT 1g Kief Black Triangle Kush (Indica) (4)" at bounding box center [317, 559] width 470 height 20
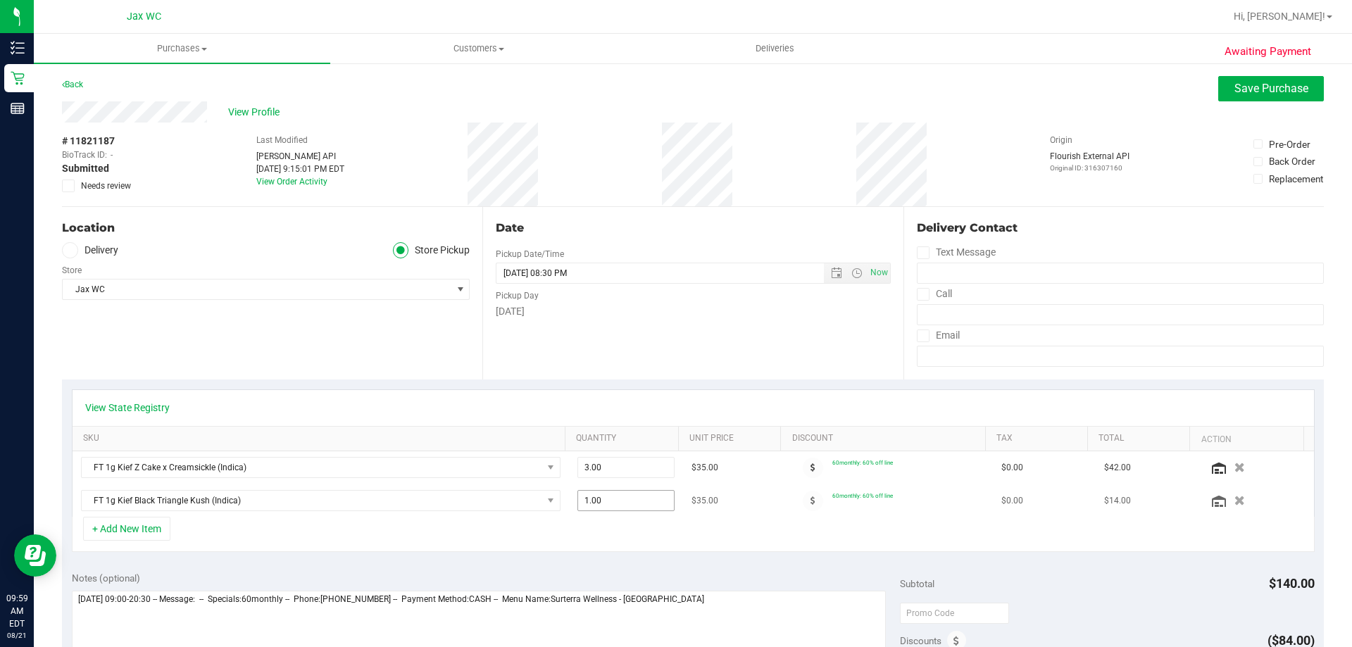
click at [579, 498] on span "1.00 1" at bounding box center [626, 500] width 98 height 21
click at [579, 498] on input "1" at bounding box center [626, 501] width 96 height 20
type input "3"
click at [908, 553] on div "View State Registry SKU Quantity Unit Price Discount Tax Total Action FT 1g Kie…" at bounding box center [693, 470] width 1262 height 182
click at [1274, 89] on span "Save Purchase" at bounding box center [1271, 88] width 74 height 13
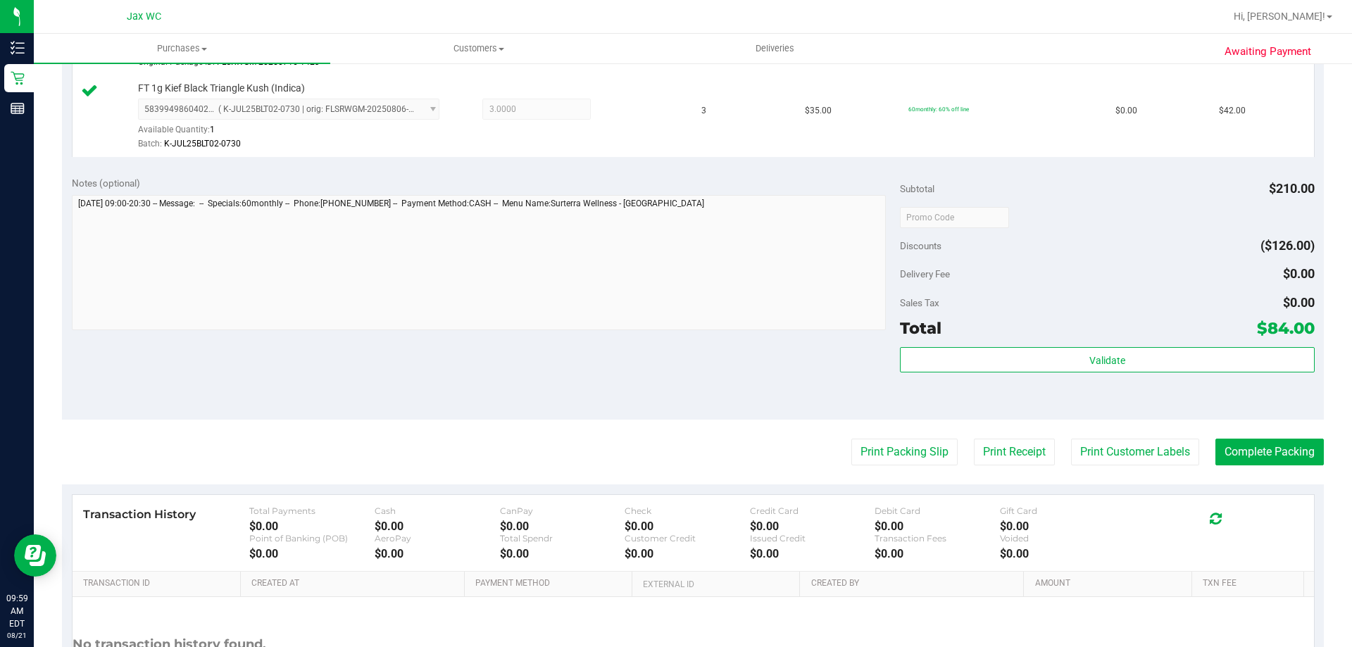
scroll to position [599, 0]
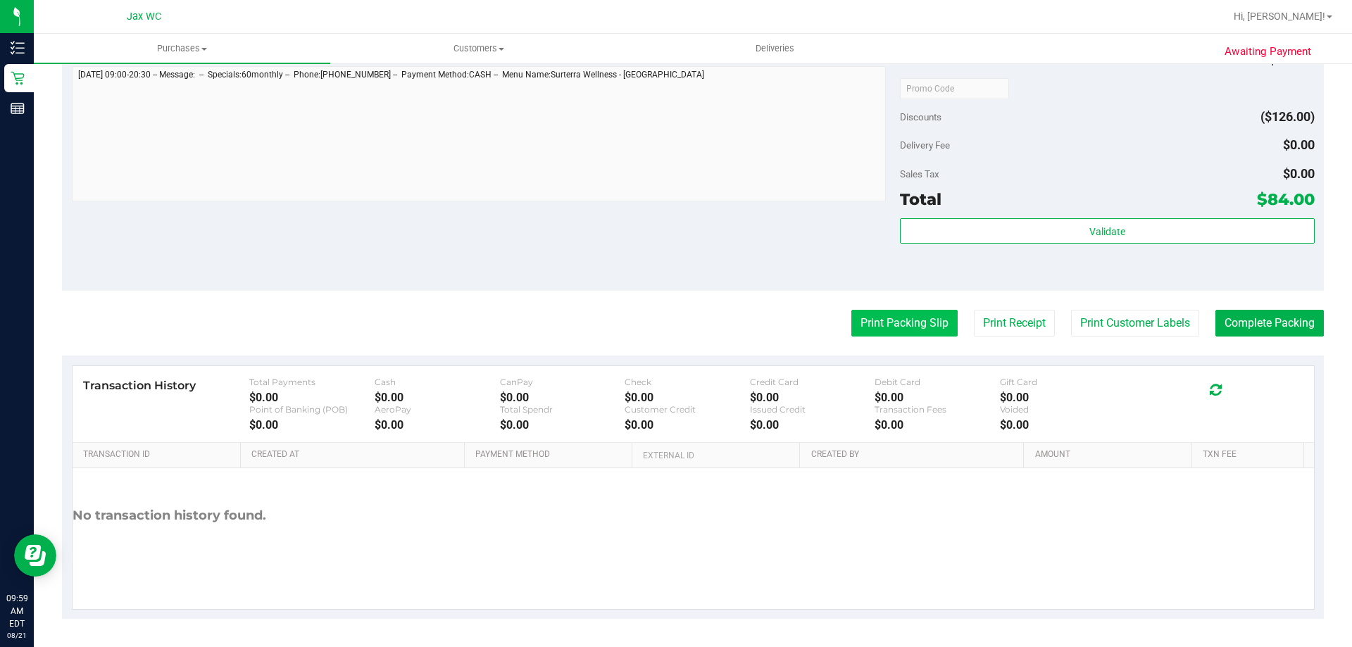
click at [902, 332] on button "Print Packing Slip" at bounding box center [904, 323] width 106 height 27
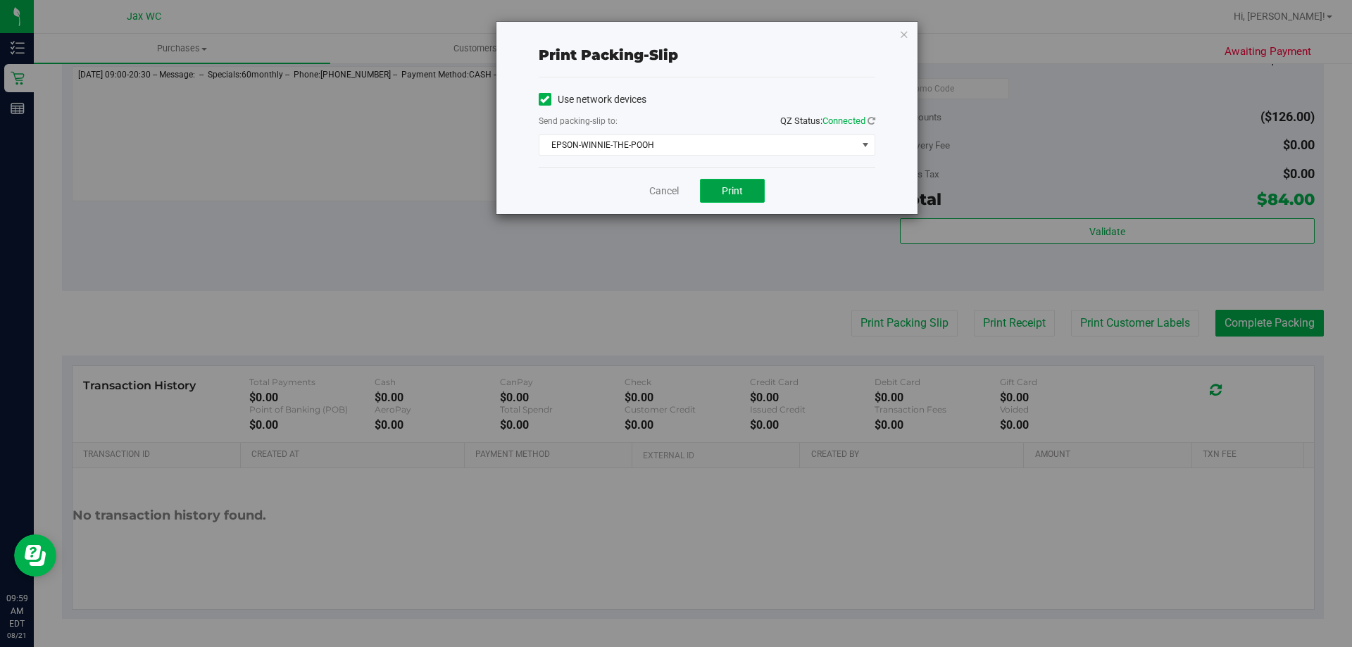
click at [728, 186] on span "Print" at bounding box center [732, 190] width 21 height 11
click at [655, 185] on link "Cancel" at bounding box center [664, 191] width 30 height 15
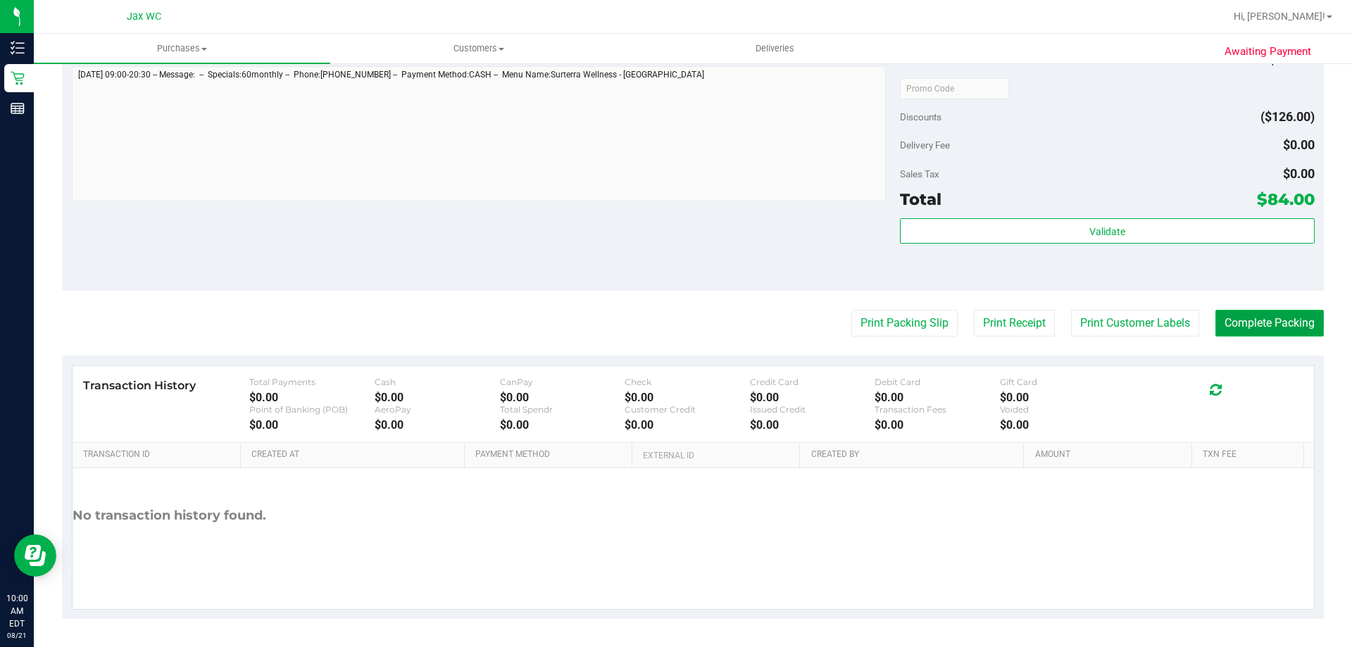
click at [1275, 331] on button "Complete Packing" at bounding box center [1269, 323] width 108 height 27
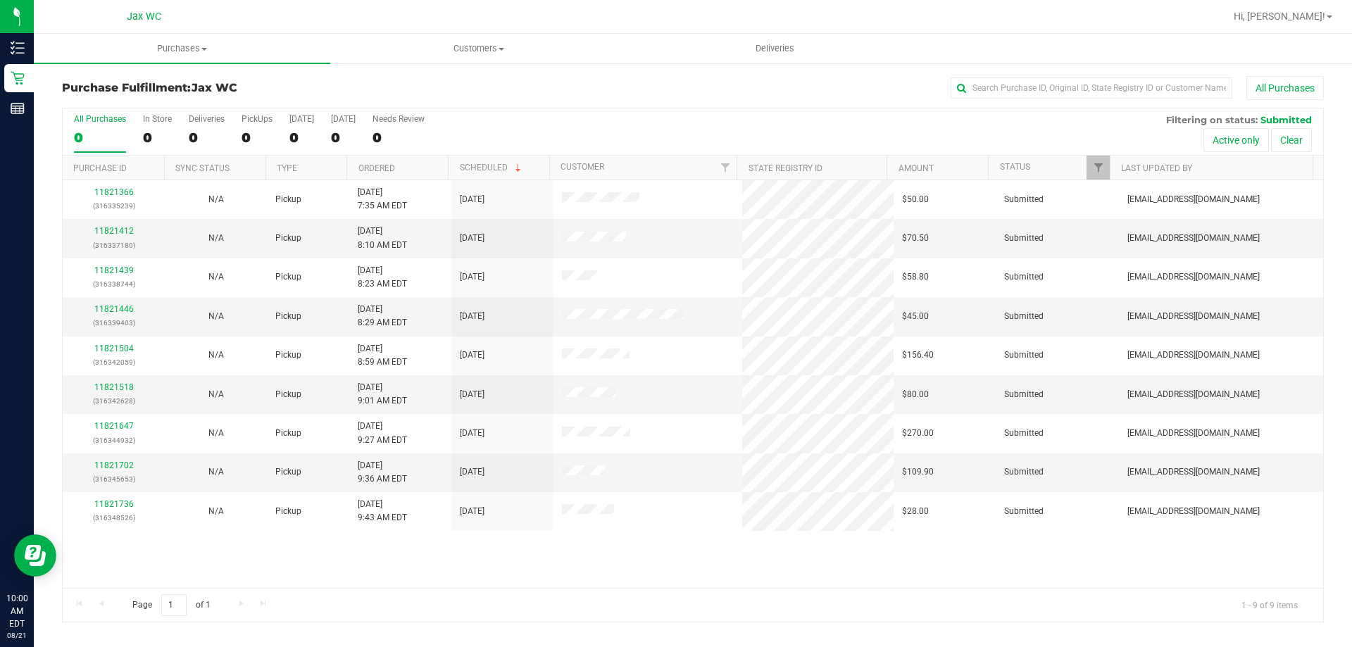
click at [93, 137] on div "0" at bounding box center [100, 138] width 52 height 16
click at [0, 0] on input "All Purchases 0" at bounding box center [0, 0] width 0 height 0
click at [101, 135] on div "9" at bounding box center [100, 138] width 52 height 16
click at [0, 0] on input "All Purchases 9" at bounding box center [0, 0] width 0 height 0
click at [1096, 168] on span "Filter" at bounding box center [1098, 167] width 11 height 11
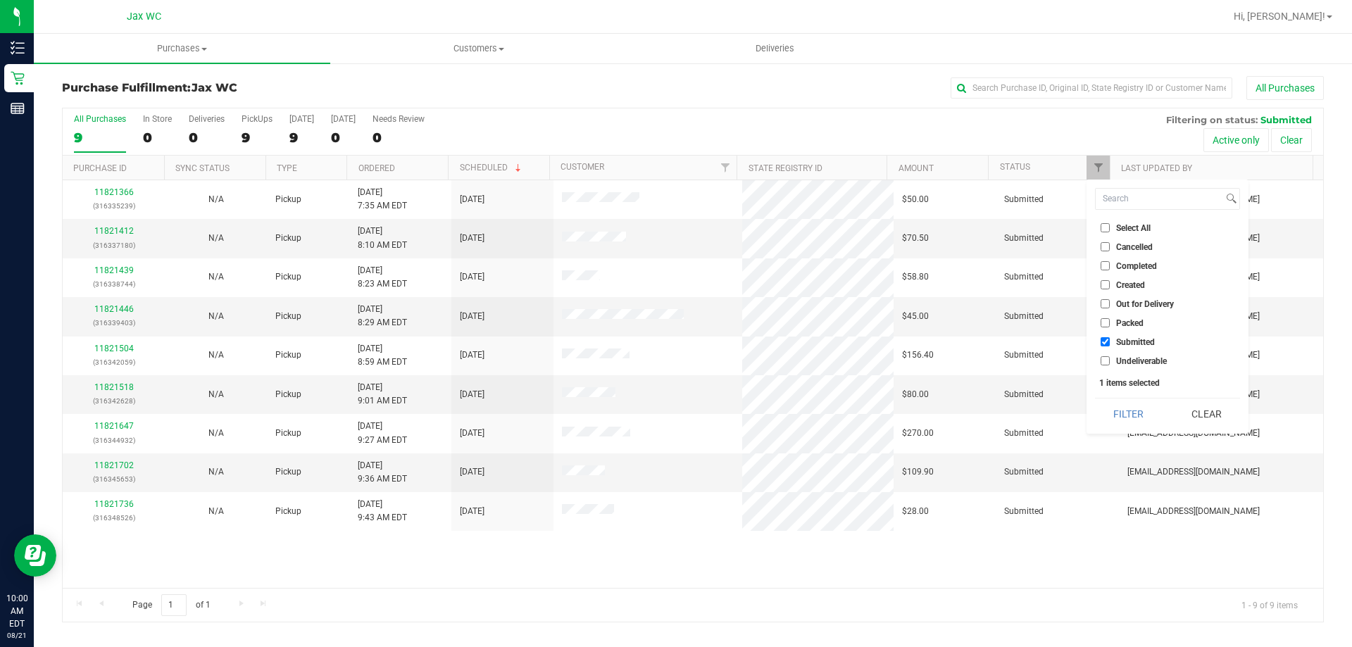
click at [1129, 323] on span "Packed" at bounding box center [1129, 323] width 27 height 8
click at [1110, 323] on input "Packed" at bounding box center [1104, 322] width 9 height 9
click at [1125, 410] on button "Filter" at bounding box center [1129, 414] width 68 height 31
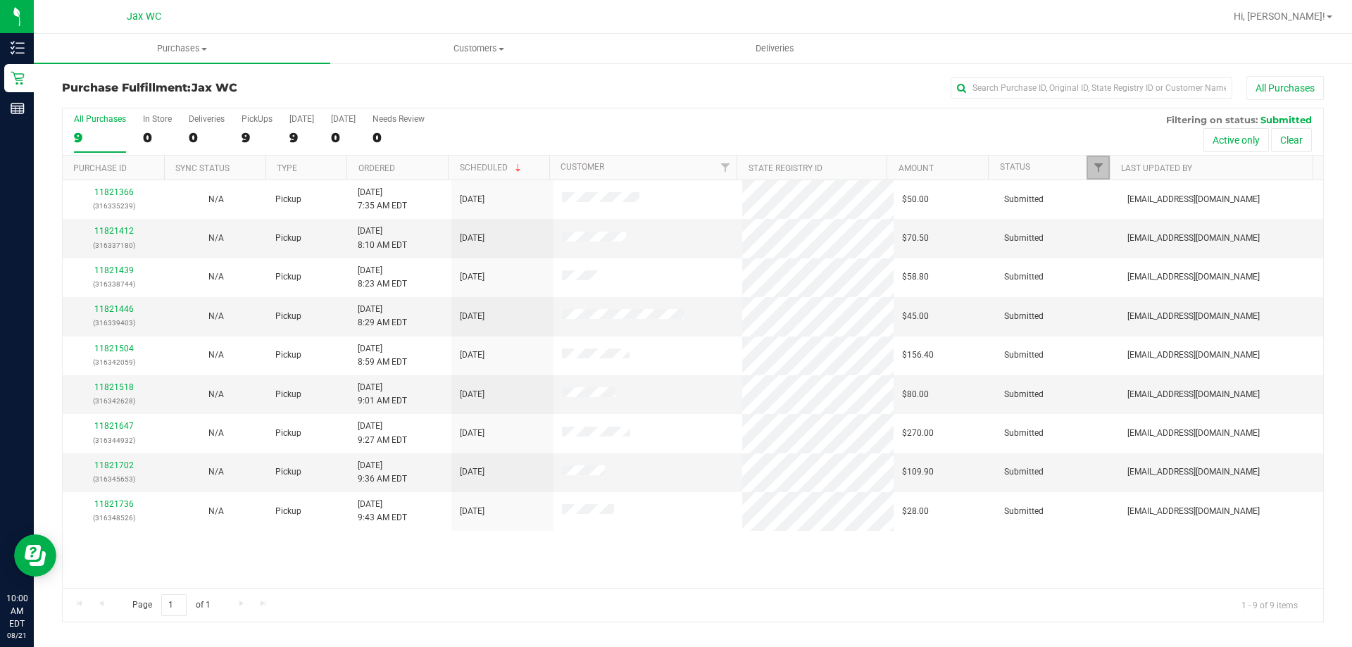
click at [1100, 160] on link "Filter" at bounding box center [1097, 168] width 23 height 24
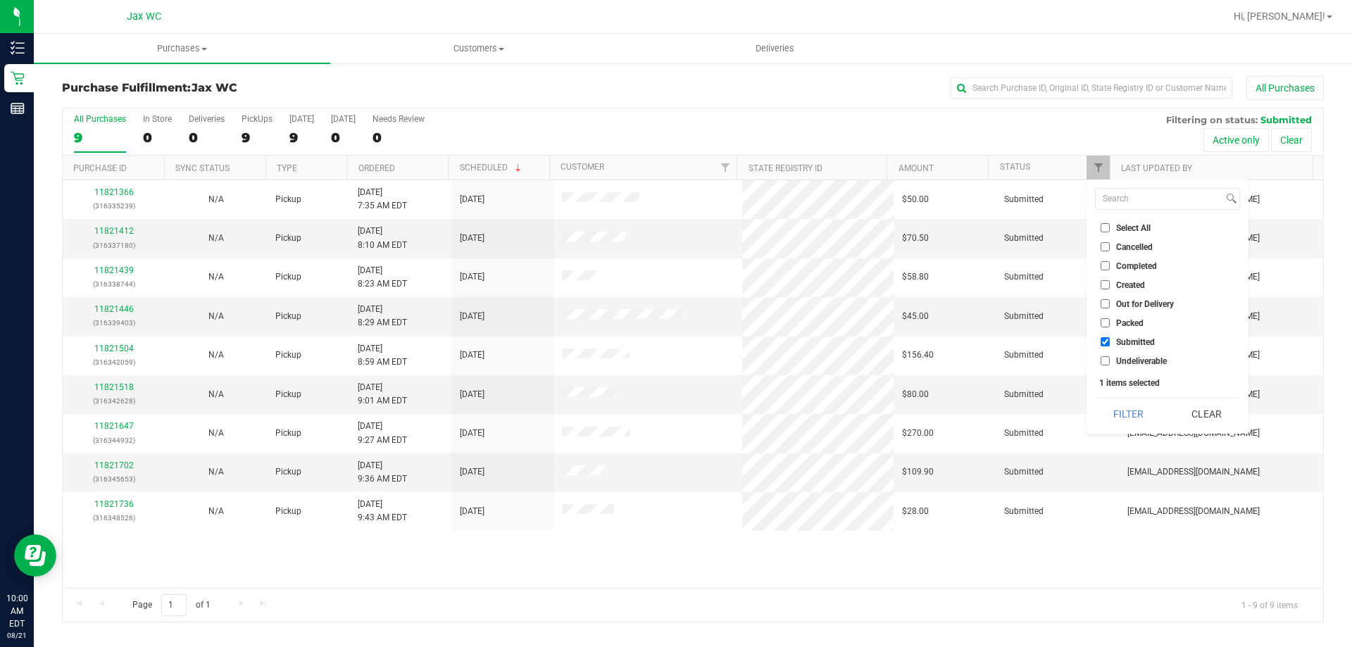
click at [1131, 320] on span "Packed" at bounding box center [1129, 323] width 27 height 8
click at [1110, 320] on input "Packed" at bounding box center [1104, 322] width 9 height 9
checkbox input "true"
click at [1138, 420] on button "Filter" at bounding box center [1129, 414] width 68 height 31
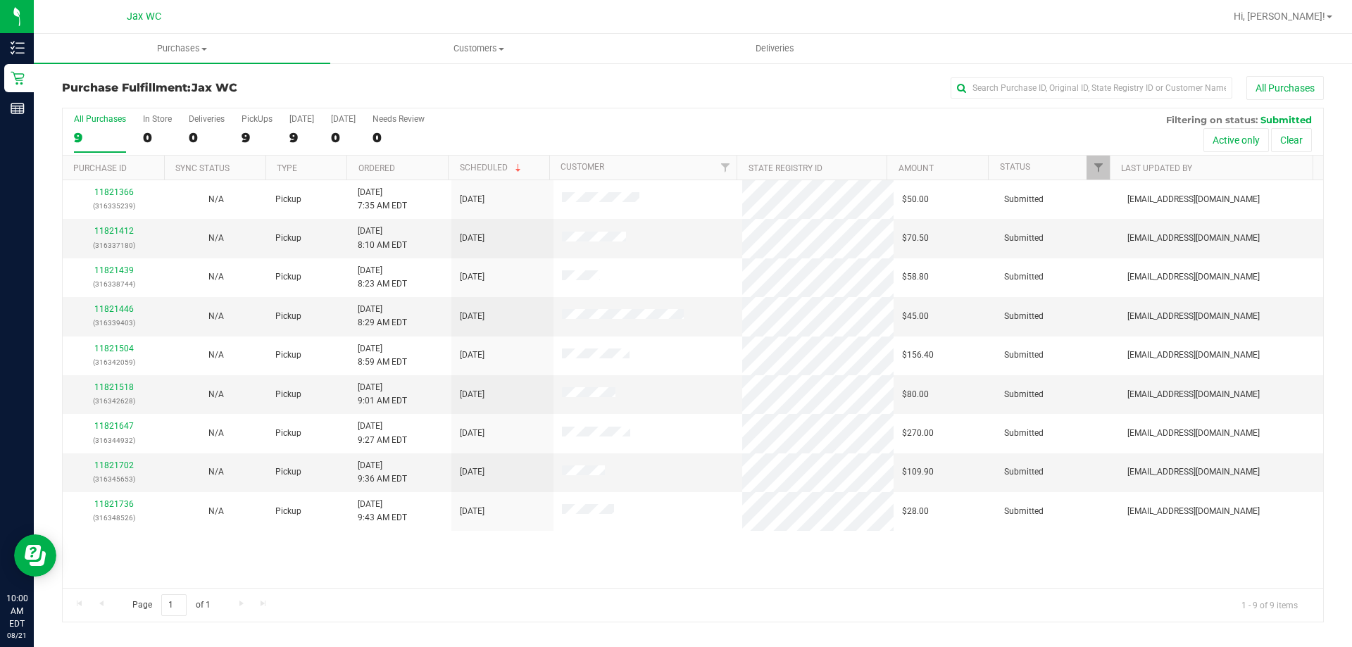
click at [594, 593] on div "Page 1 of 1 1 - 9 of 9 items" at bounding box center [693, 605] width 1260 height 34
click at [283, 139] on div "All Purchases 9 In Store 0 Deliveries 0 PickUps 9 Today 9 Tomorrow 0 Needs Revi…" at bounding box center [693, 131] width 1260 height 47
click at [1098, 170] on span "Filter" at bounding box center [1098, 167] width 11 height 11
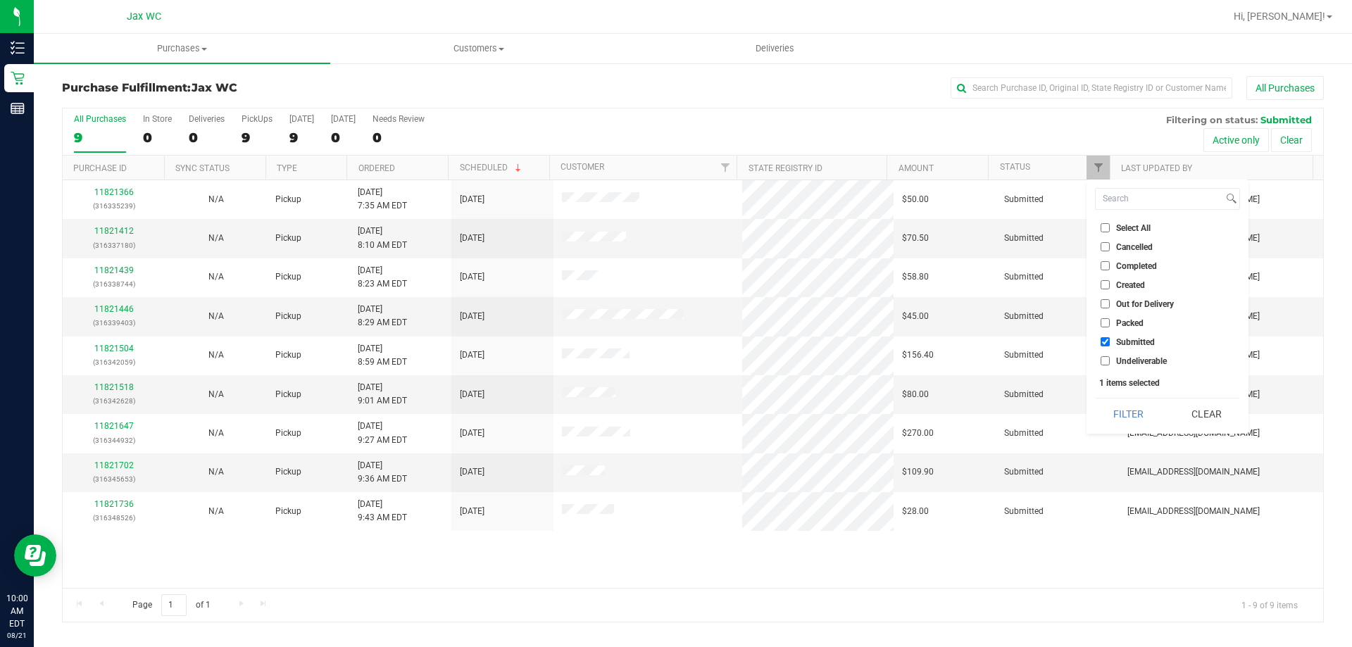
click at [1117, 232] on span "Select All" at bounding box center [1133, 228] width 34 height 8
click at [1110, 232] on input "Select All" at bounding box center [1104, 227] width 9 height 9
checkbox input "true"
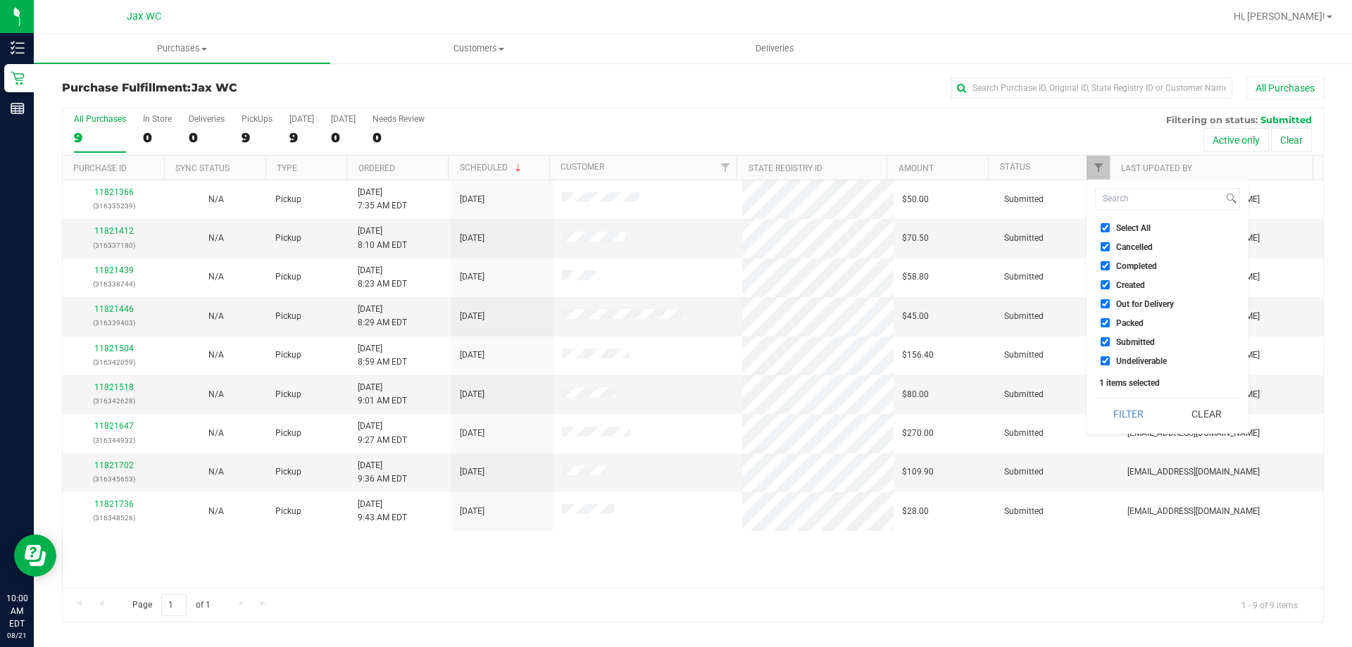
checkbox input "true"
click at [1143, 417] on button "Filter" at bounding box center [1129, 414] width 68 height 31
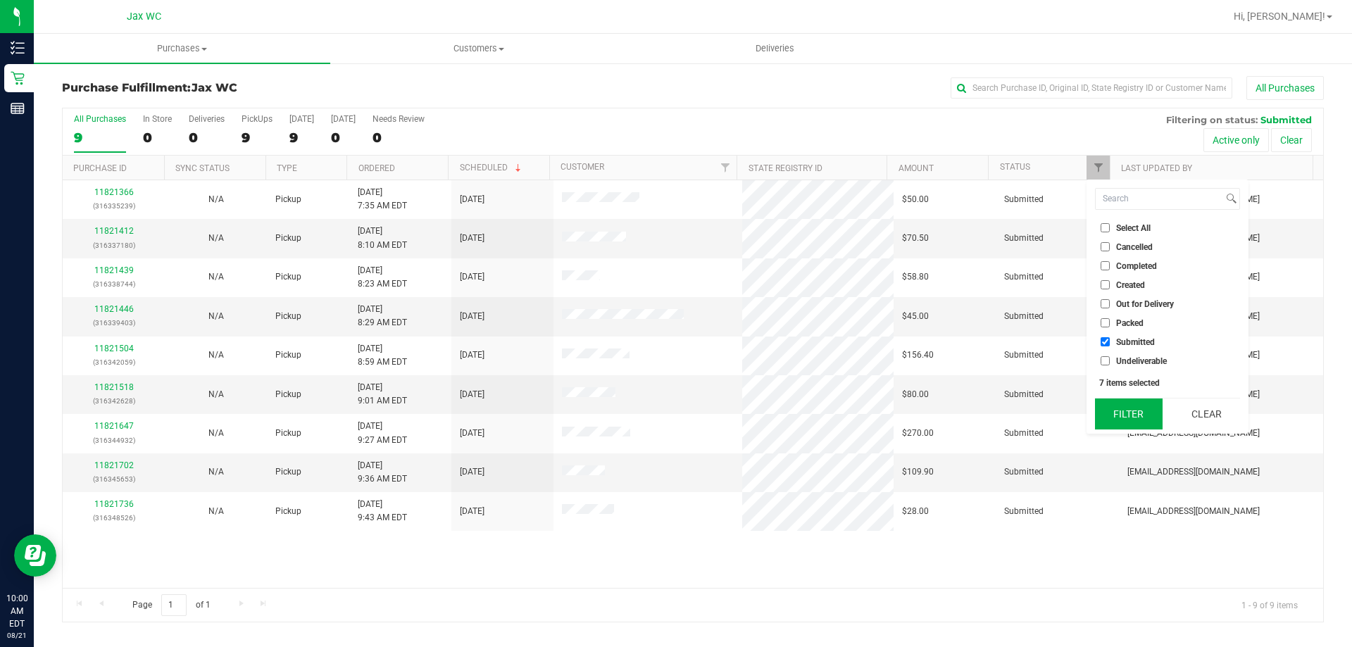
checkbox input "false"
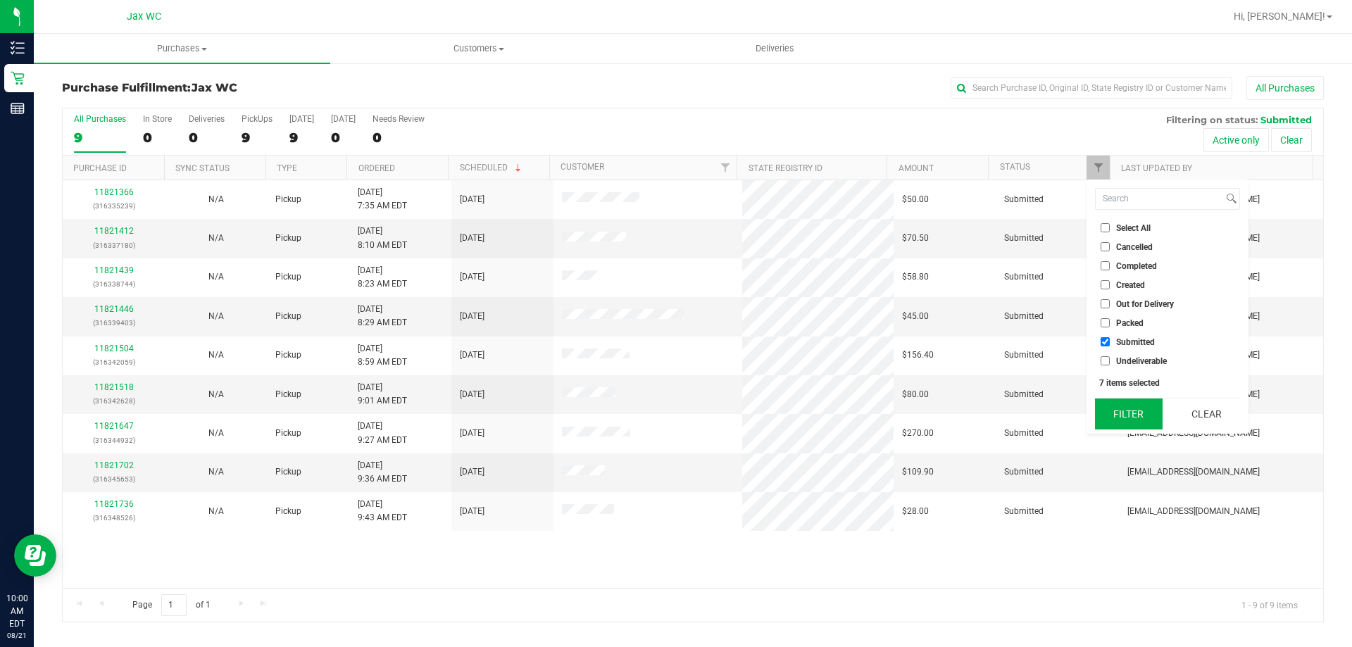
checkbox input "false"
checkbox input "true"
checkbox input "false"
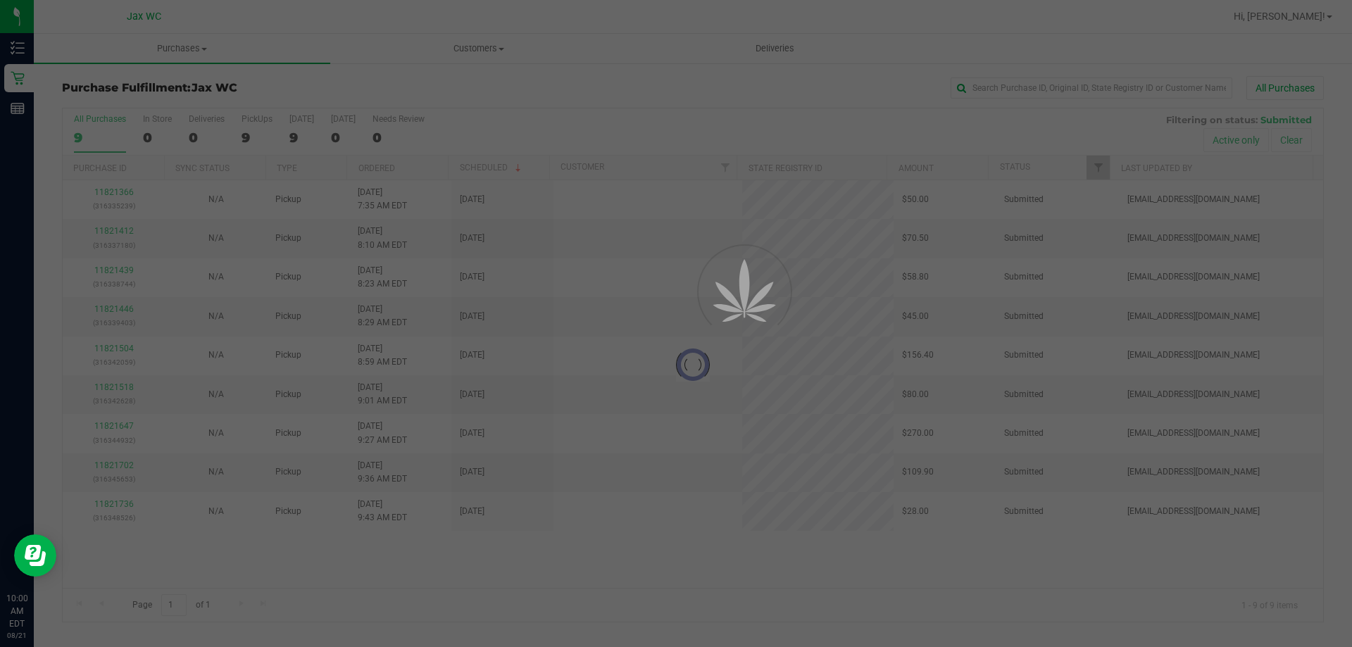
checkbox input "true"
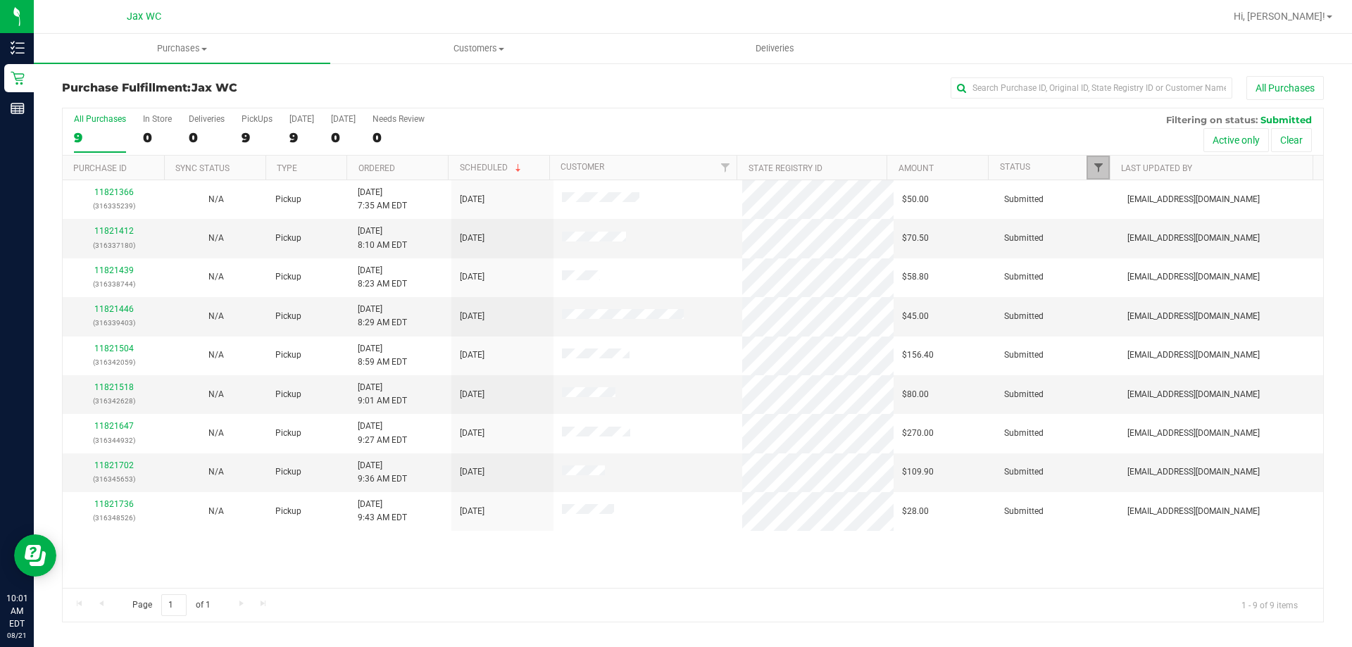
click at [1103, 172] on span "Filter" at bounding box center [1098, 167] width 11 height 11
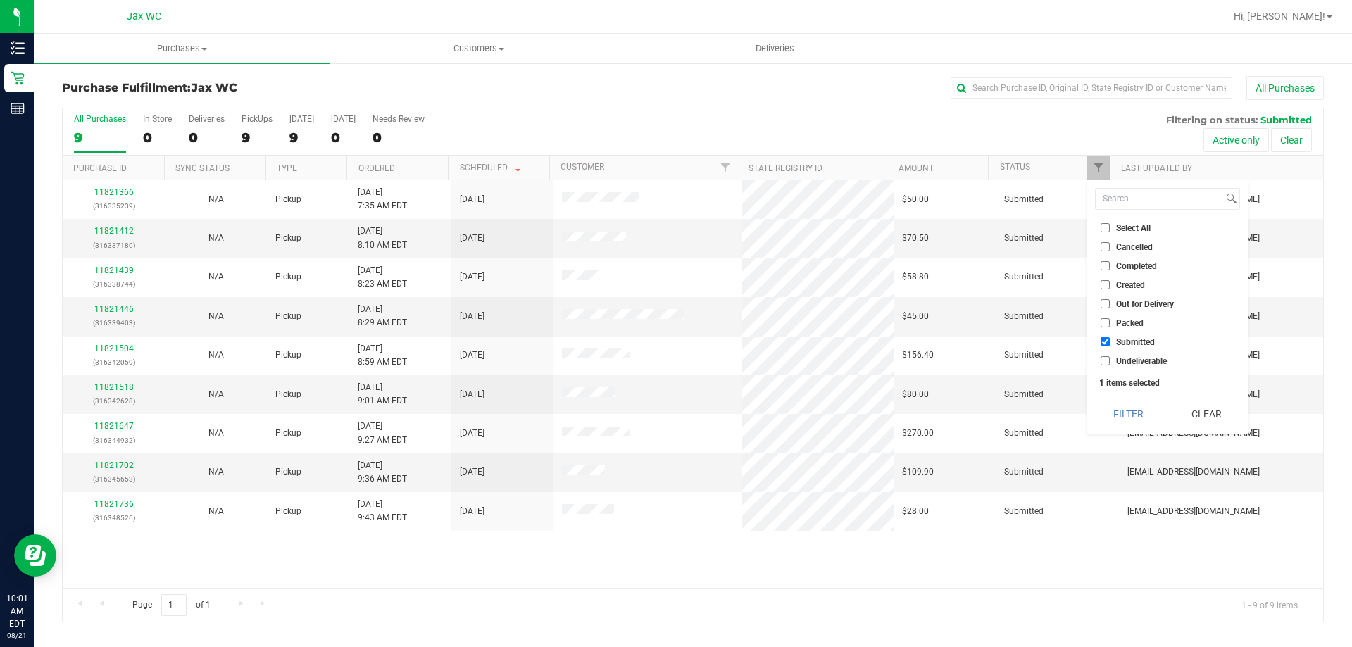
click at [1103, 232] on input "Select All" at bounding box center [1104, 227] width 9 height 9
checkbox input "true"
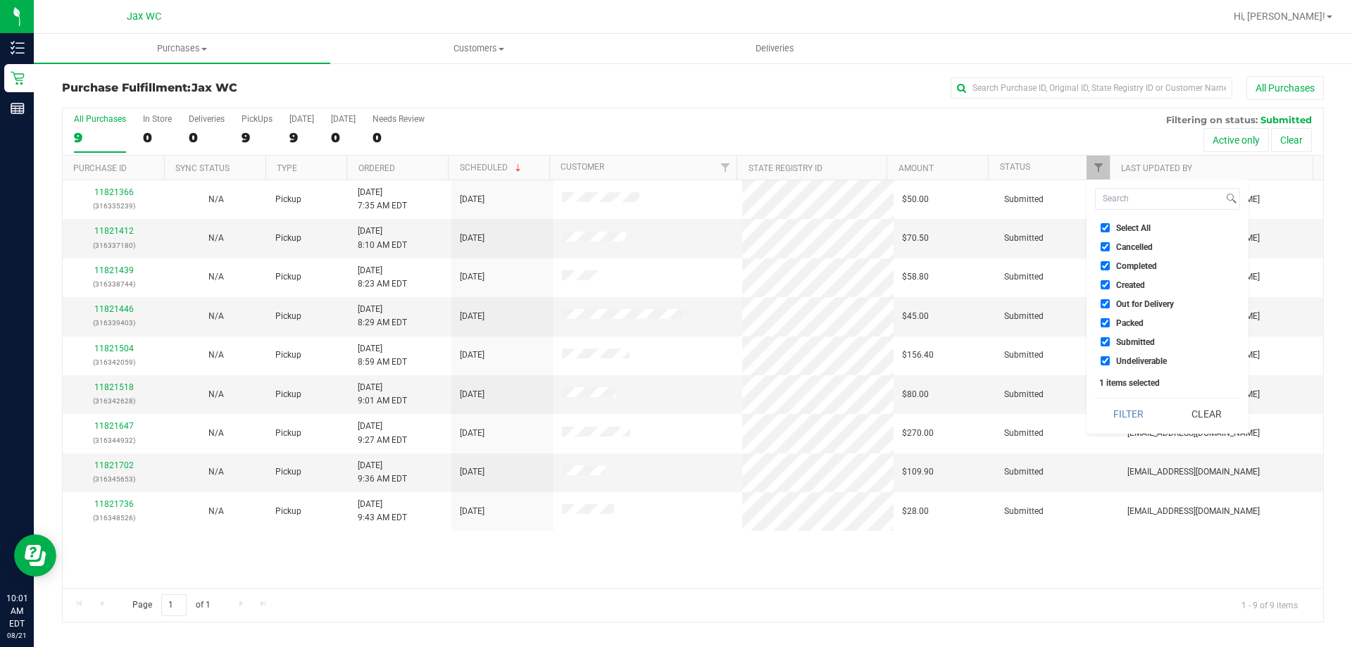
checkbox input "true"
click at [1210, 423] on button "Clear" at bounding box center [1206, 414] width 68 height 31
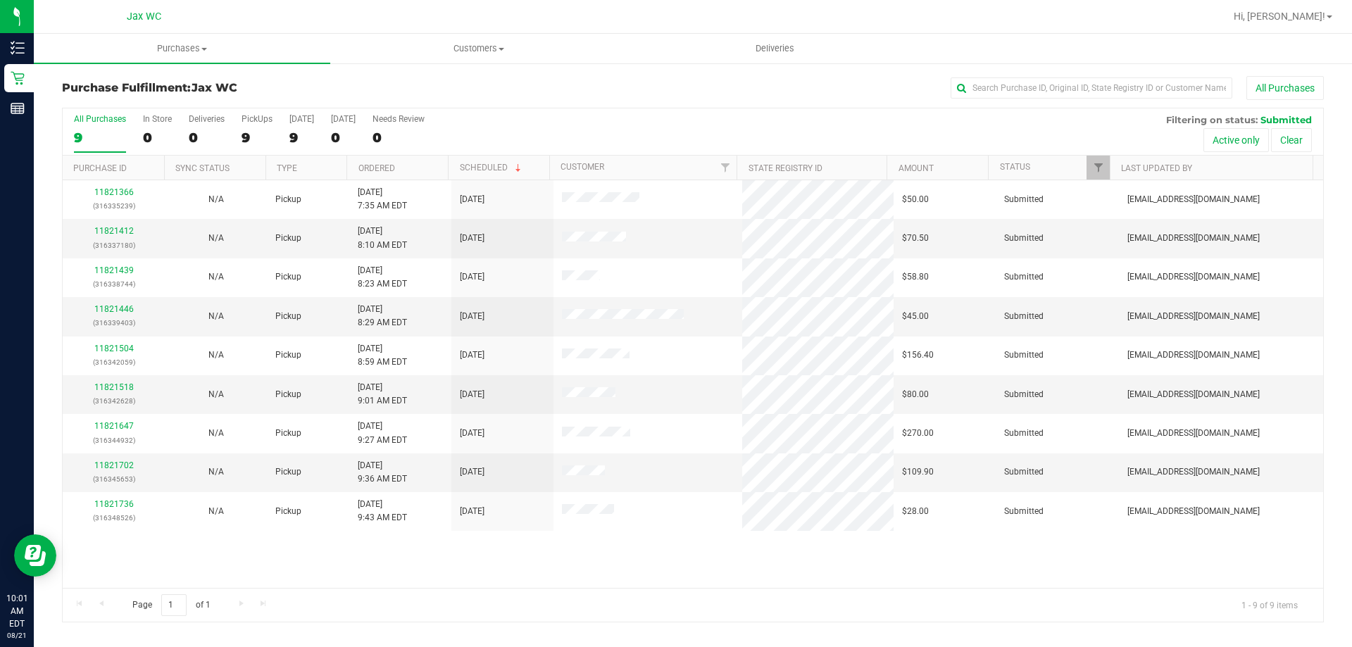
drag, startPoint x: 623, startPoint y: 572, endPoint x: 630, endPoint y: 564, distance: 10.5
click at [627, 570] on div "11821366 (316335239) N/A Pickup 8/21/2025 7:35 AM EDT 8/21/2025 $50.00 Submitte…" at bounding box center [693, 384] width 1260 height 408
click at [1188, 84] on input "text" at bounding box center [1092, 87] width 282 height 21
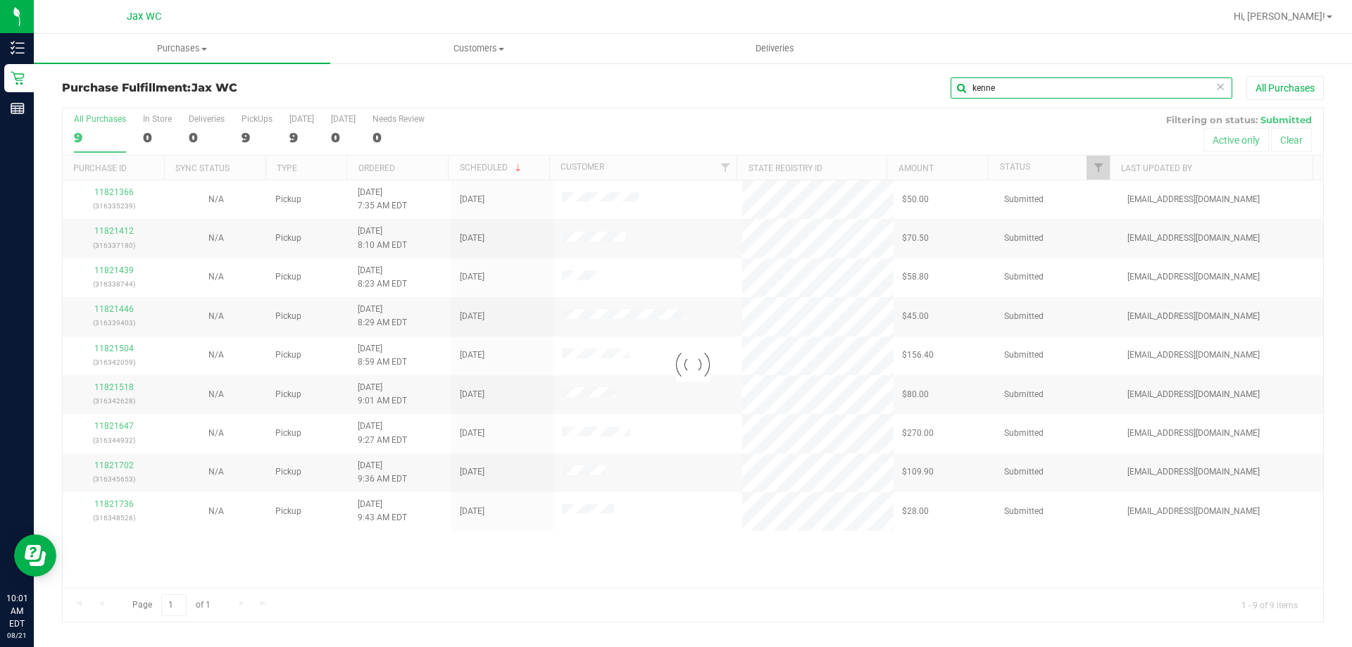
type input "kenne"
checkbox input "true"
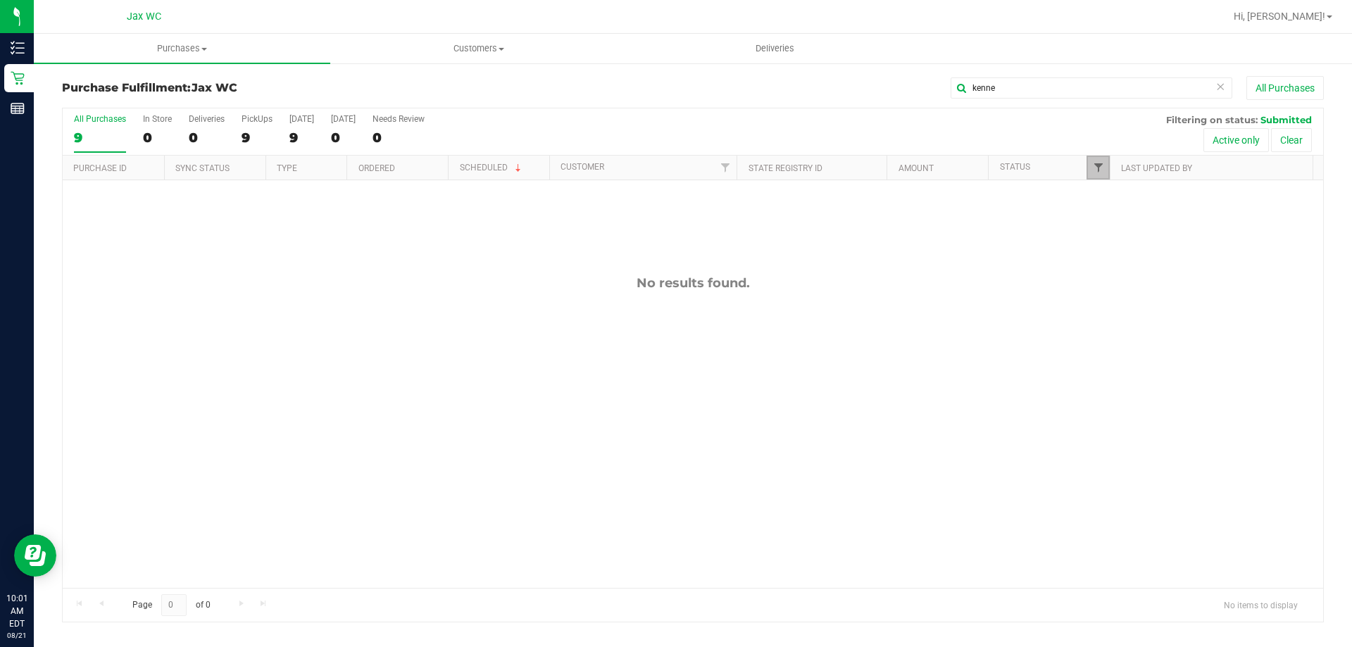
click at [1098, 167] on span "Filter" at bounding box center [1098, 167] width 11 height 11
click at [1128, 320] on span "Packed" at bounding box center [1129, 323] width 27 height 8
click at [1110, 320] on input "Packed" at bounding box center [1104, 322] width 9 height 9
checkbox input "true"
click at [1100, 346] on input "Submitted" at bounding box center [1104, 341] width 9 height 9
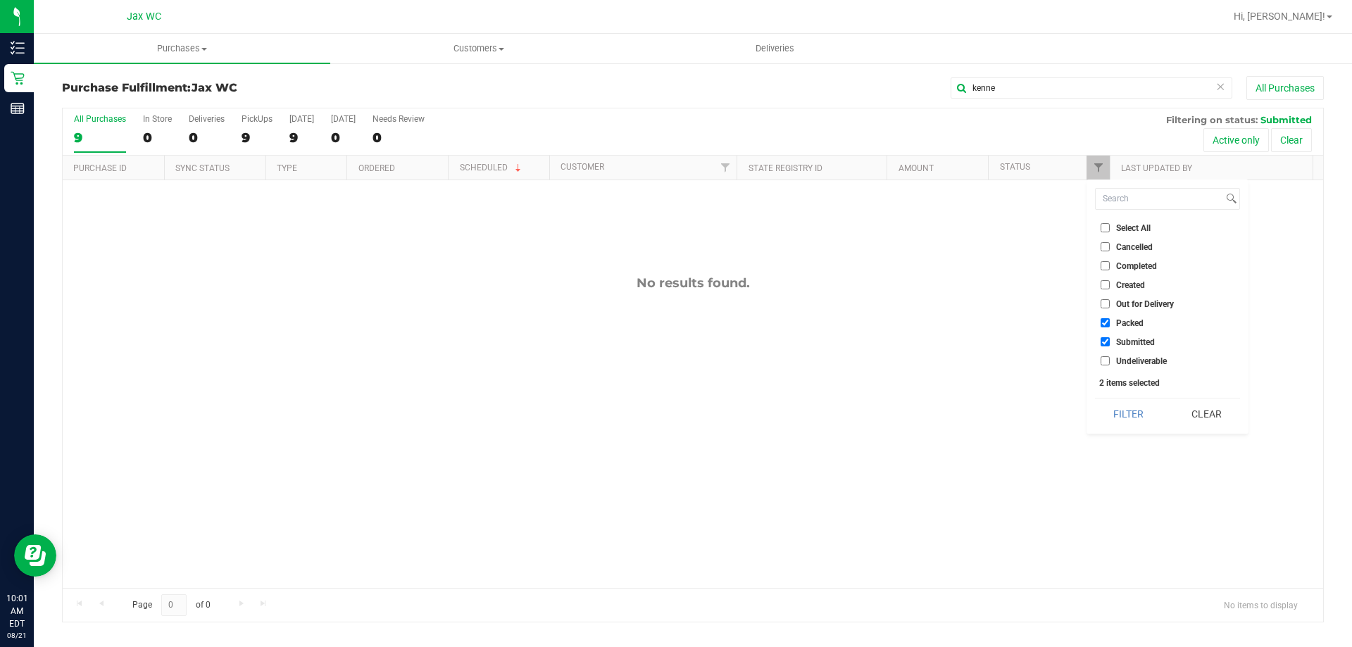
checkbox input "false"
click at [1143, 413] on button "Filter" at bounding box center [1129, 414] width 68 height 31
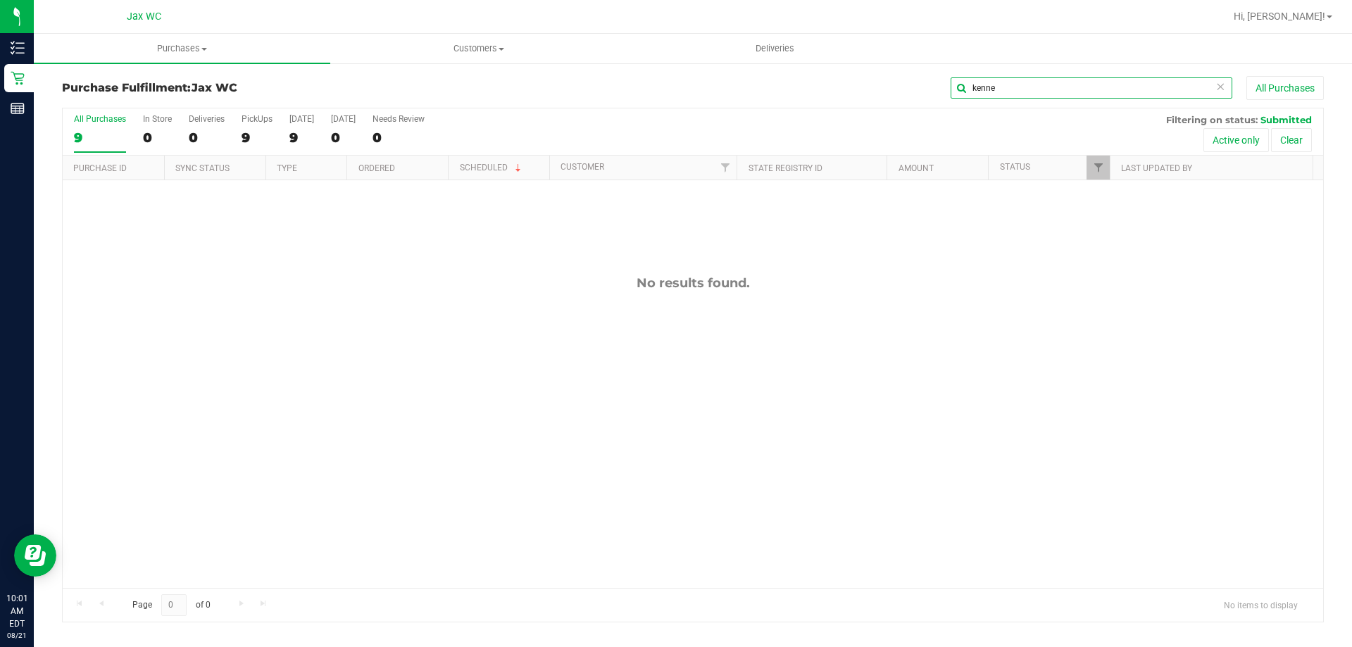
drag, startPoint x: 1055, startPoint y: 84, endPoint x: 835, endPoint y: 139, distance: 226.4
click at [835, 139] on div "Purchase Fulfillment: Jax WC kenne All Purchases All Purchases 9 In Store 0 Del…" at bounding box center [693, 349] width 1262 height 546
type input "kennet"
click at [1103, 169] on span "Filter" at bounding box center [1098, 167] width 11 height 11
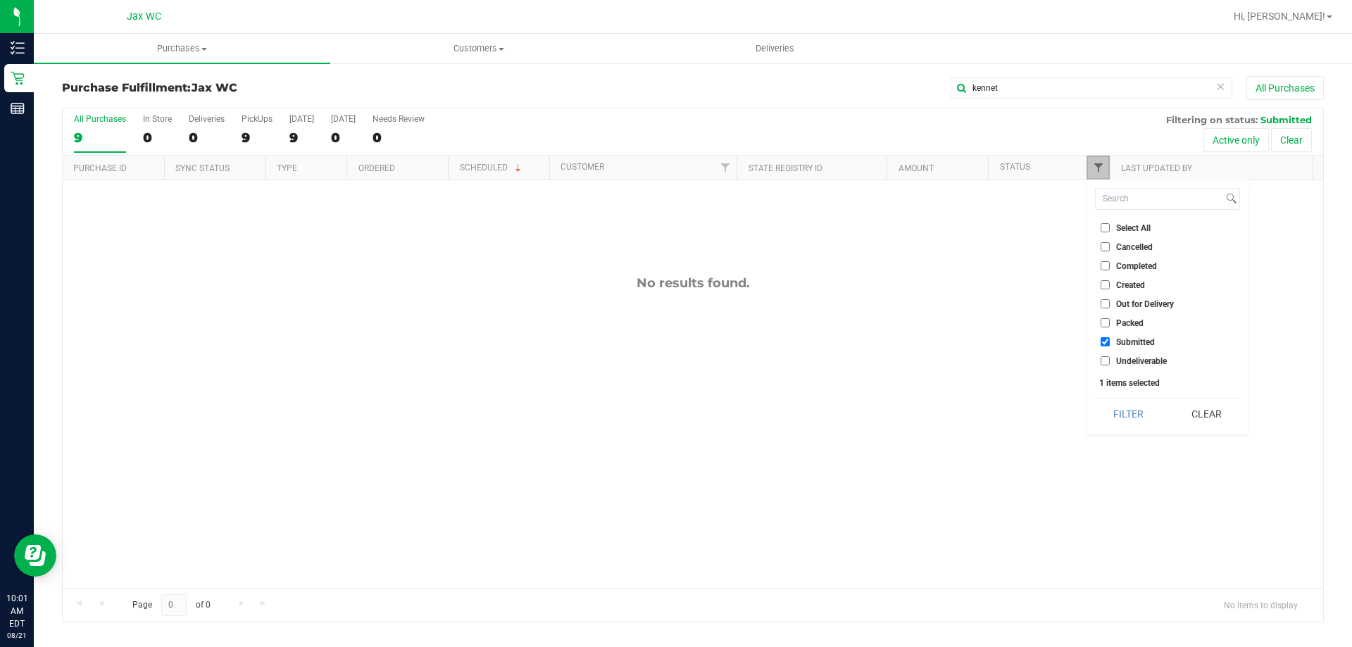
click at [1103, 169] on span "Filter" at bounding box center [1098, 167] width 11 height 11
click at [1096, 169] on span "Filter" at bounding box center [1098, 167] width 11 height 11
click at [1110, 339] on label "Submitted" at bounding box center [1127, 341] width 54 height 9
click at [1110, 339] on input "Submitted" at bounding box center [1104, 341] width 9 height 9
checkbox input "false"
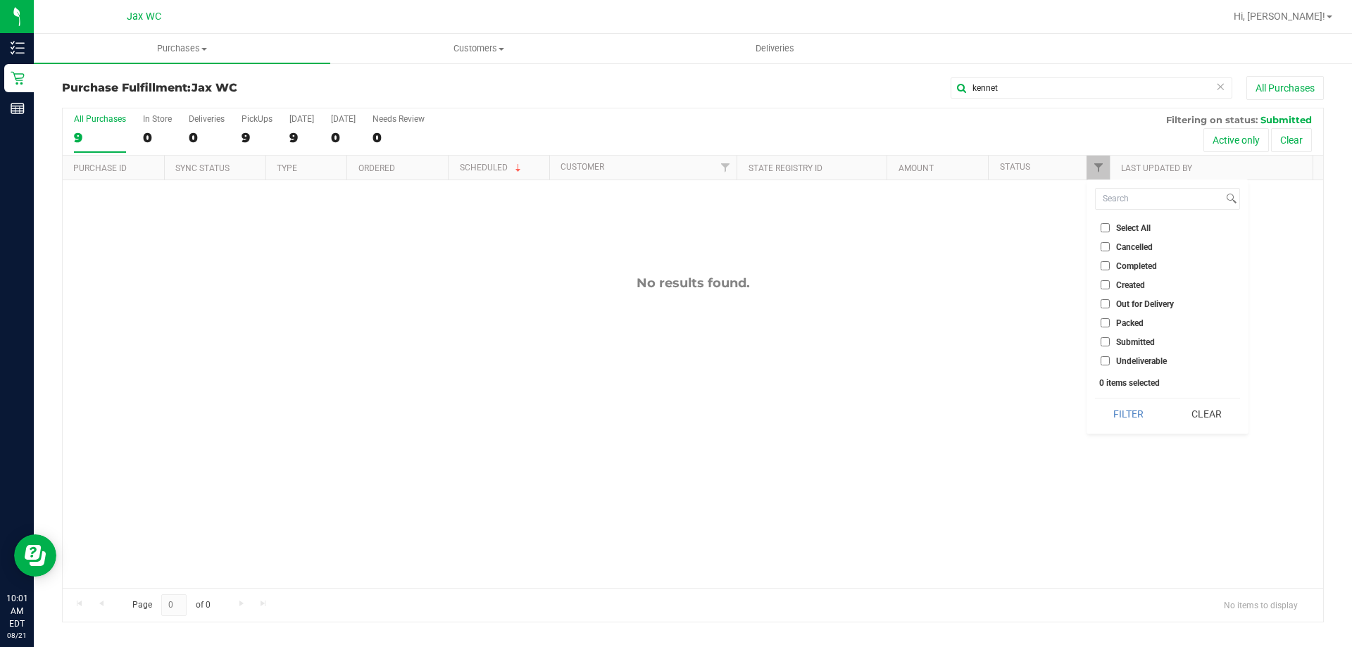
click at [1135, 319] on span "Packed" at bounding box center [1129, 323] width 27 height 8
click at [1110, 319] on input "Packed" at bounding box center [1104, 322] width 9 height 9
checkbox input "true"
click at [1118, 413] on button "Filter" at bounding box center [1129, 414] width 68 height 31
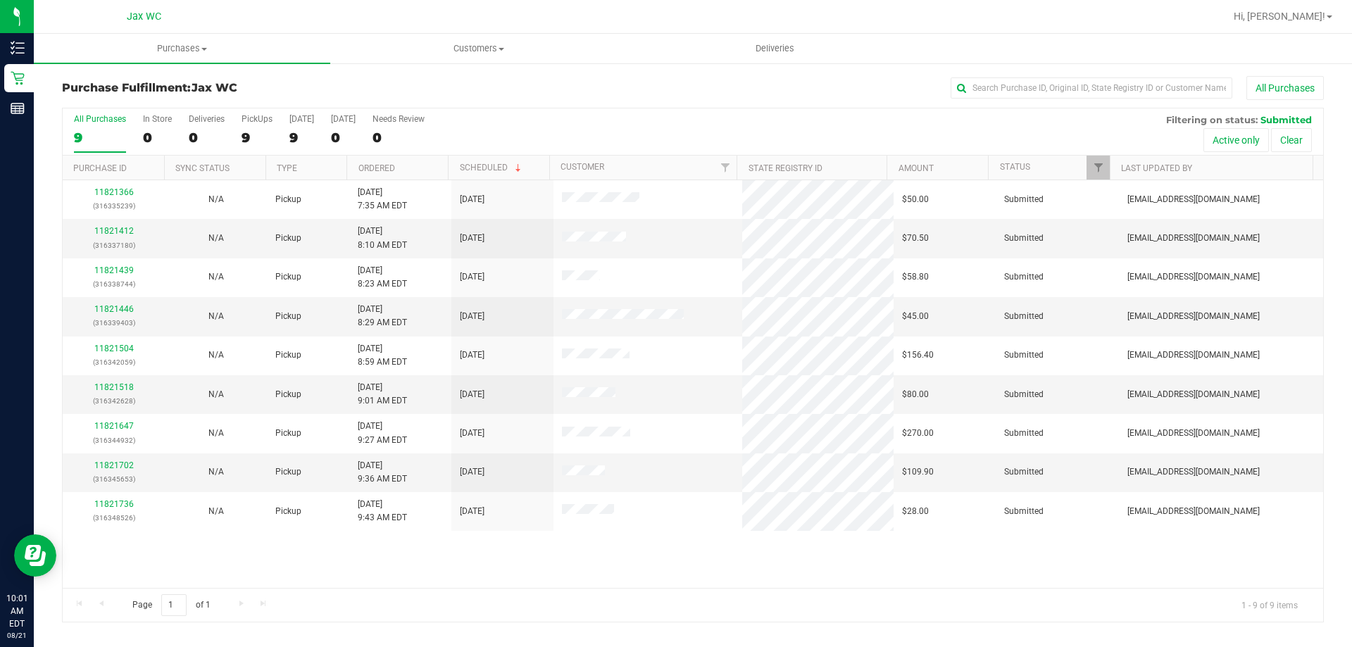
click at [1012, 174] on th "Status" at bounding box center [1049, 168] width 122 height 25
click at [1024, 165] on link "Status" at bounding box center [1023, 167] width 46 height 10
click at [1100, 164] on span "Filter" at bounding box center [1098, 167] width 11 height 11
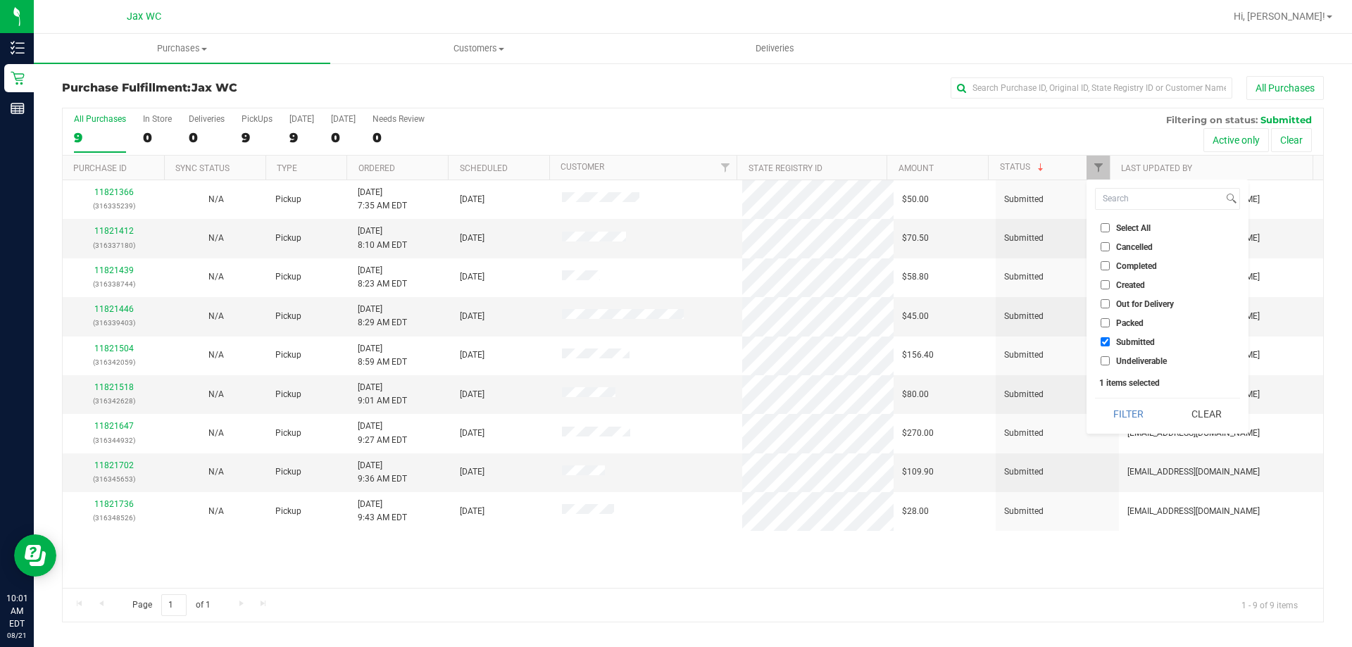
click at [1120, 339] on span "Submitted" at bounding box center [1135, 342] width 39 height 8
click at [1110, 339] on input "Submitted" at bounding box center [1104, 341] width 9 height 9
checkbox input "false"
click at [1129, 419] on button "Filter" at bounding box center [1129, 414] width 68 height 31
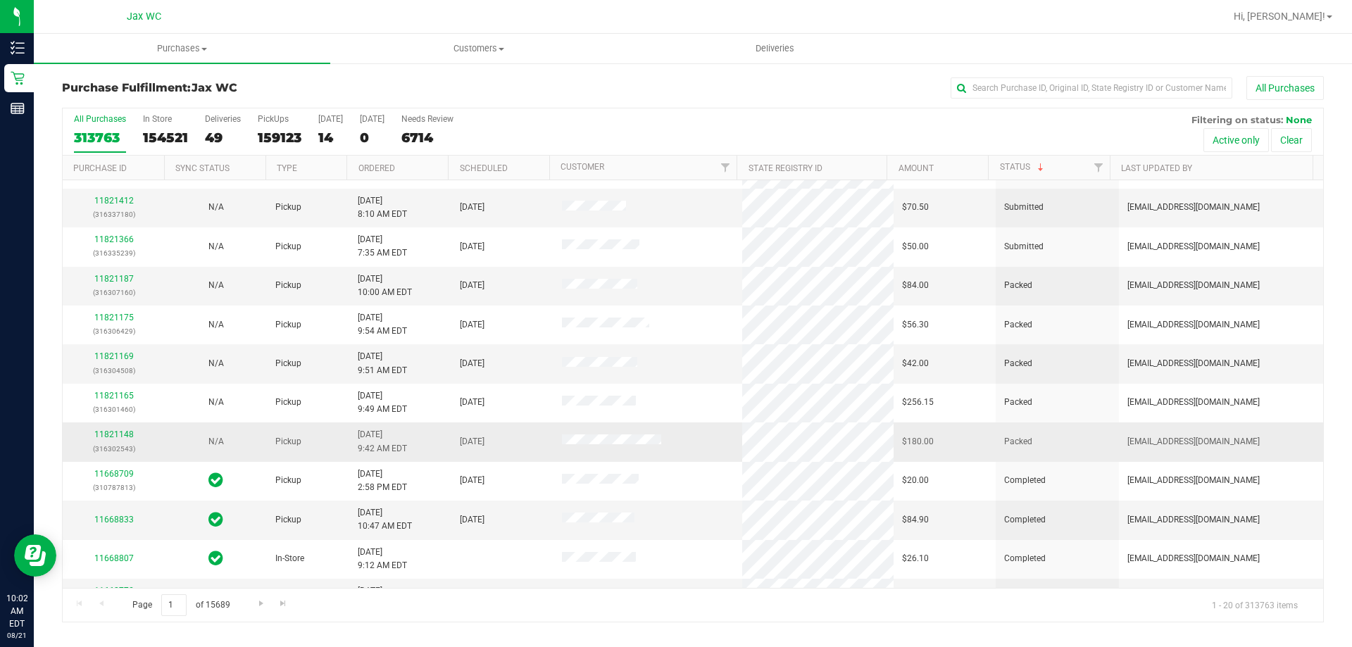
scroll to position [231, 0]
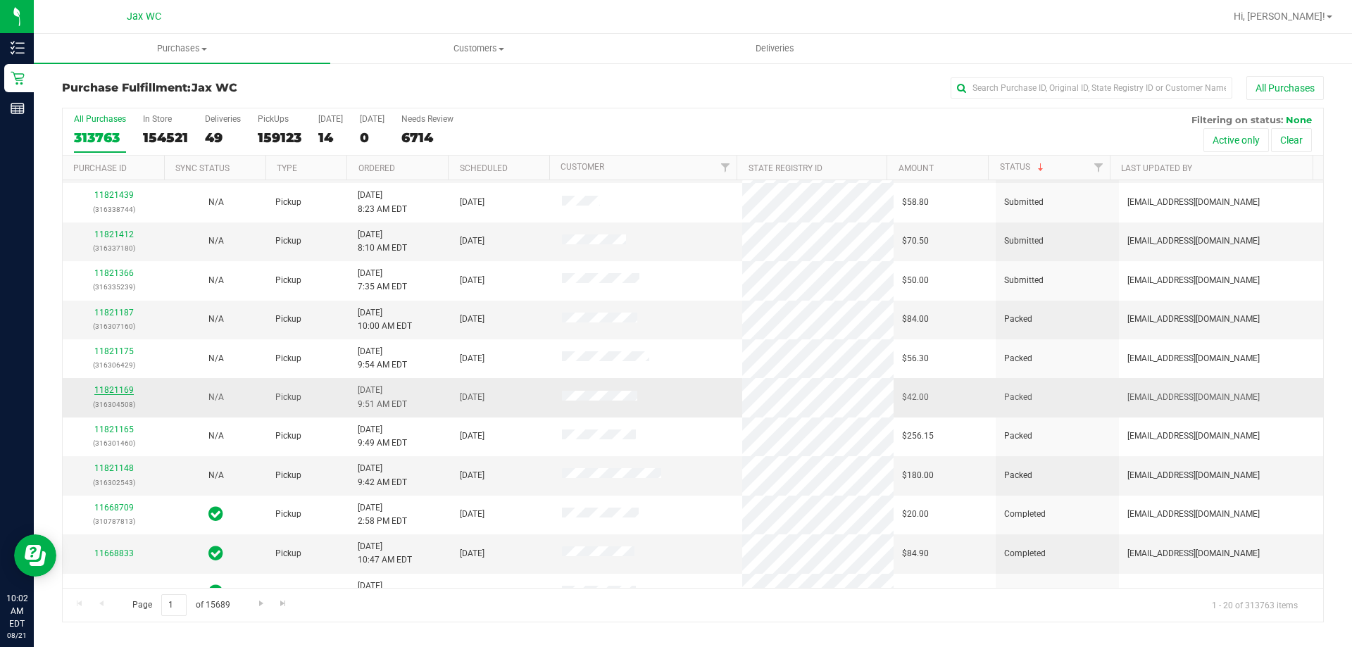
click at [125, 390] on link "11821169" at bounding box center [113, 390] width 39 height 10
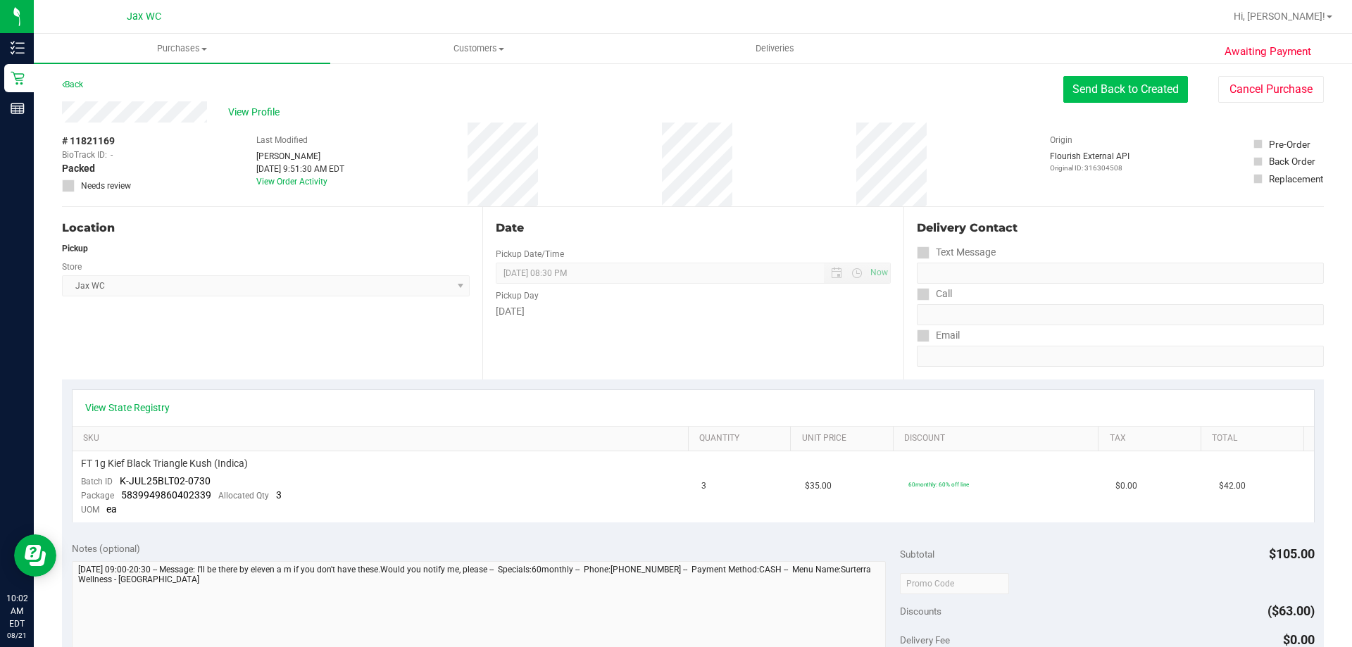
click at [1136, 96] on button "Send Back to Created" at bounding box center [1125, 89] width 125 height 27
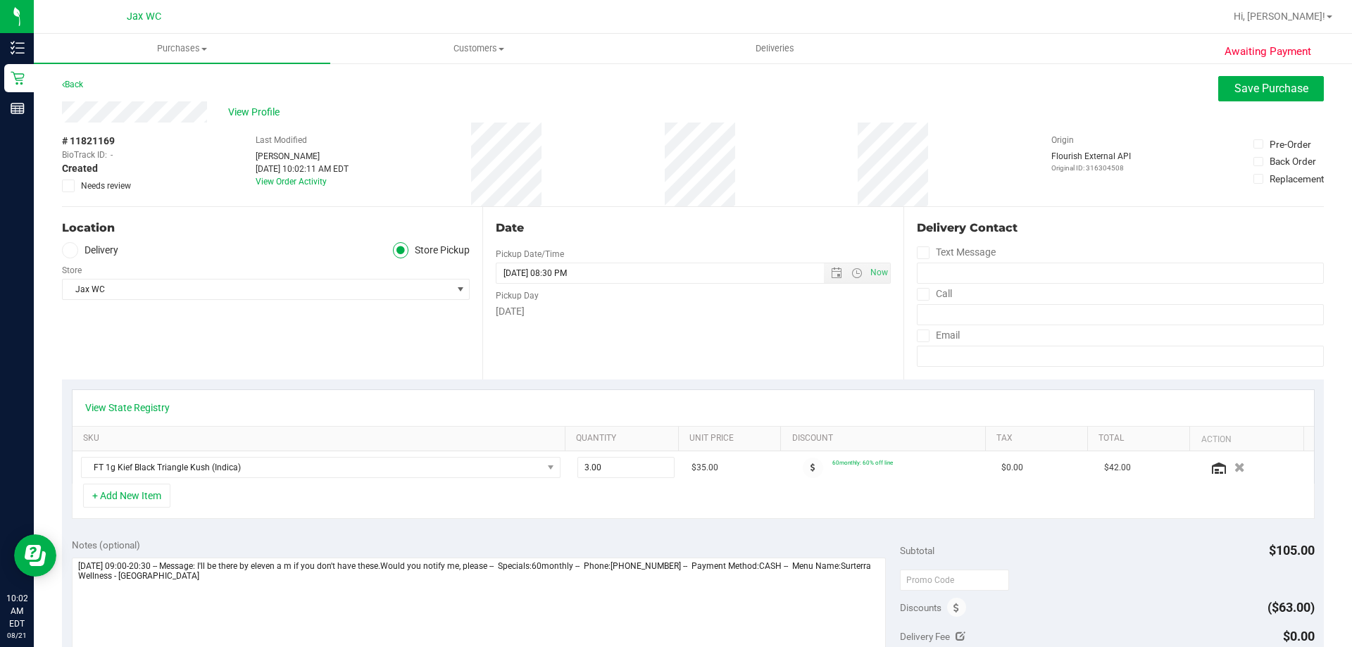
click at [114, 182] on span "Needs review" at bounding box center [106, 186] width 50 height 13
click at [0, 0] on input "Needs review" at bounding box center [0, 0] width 0 height 0
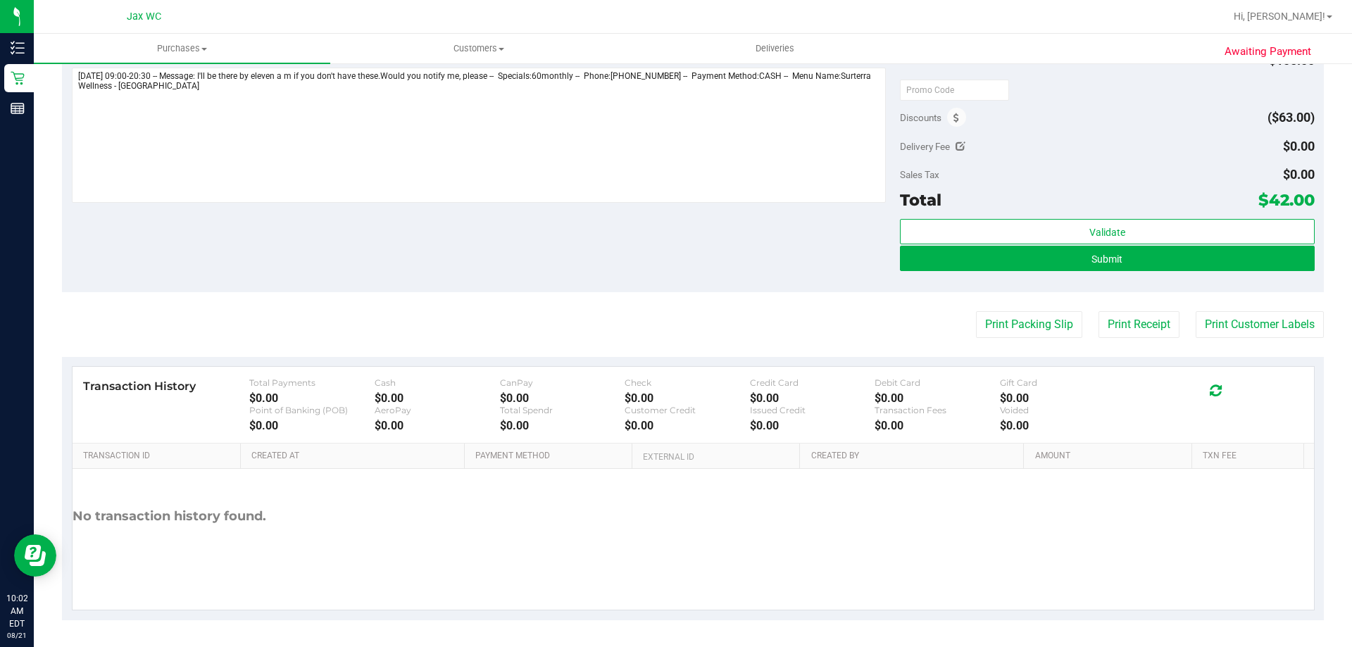
scroll to position [491, 0]
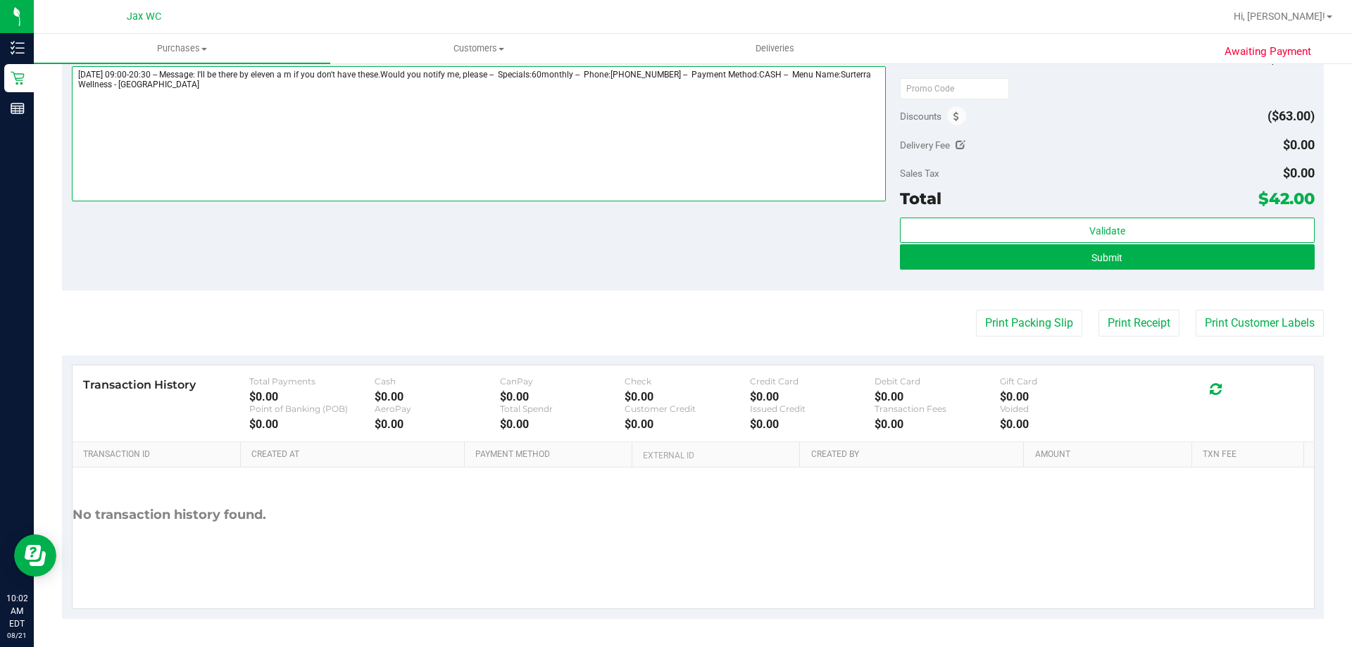
click at [195, 117] on textarea at bounding box center [479, 133] width 815 height 135
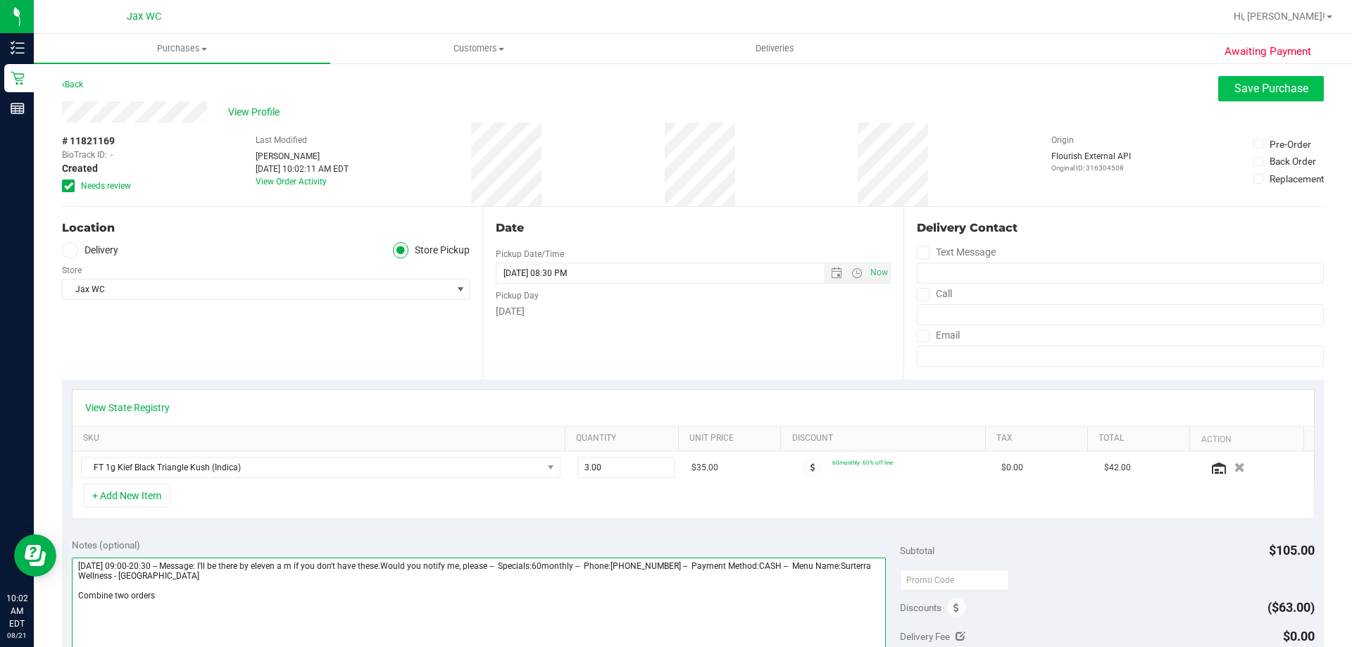
type textarea "[DATE] 09:00-20:30 -- Message: I'll be there by eleven a m if you don't have th…"
click at [1274, 93] on span "Save Purchase" at bounding box center [1271, 88] width 74 height 13
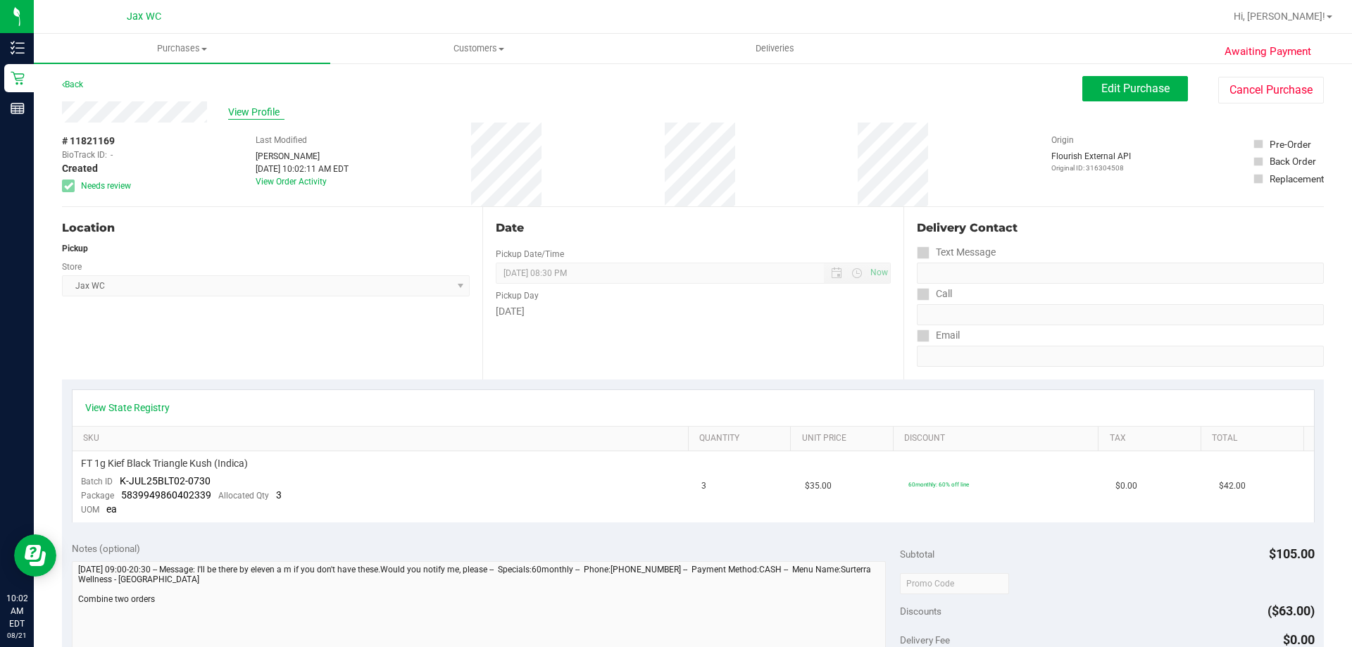
click at [276, 110] on span "View Profile" at bounding box center [256, 112] width 56 height 15
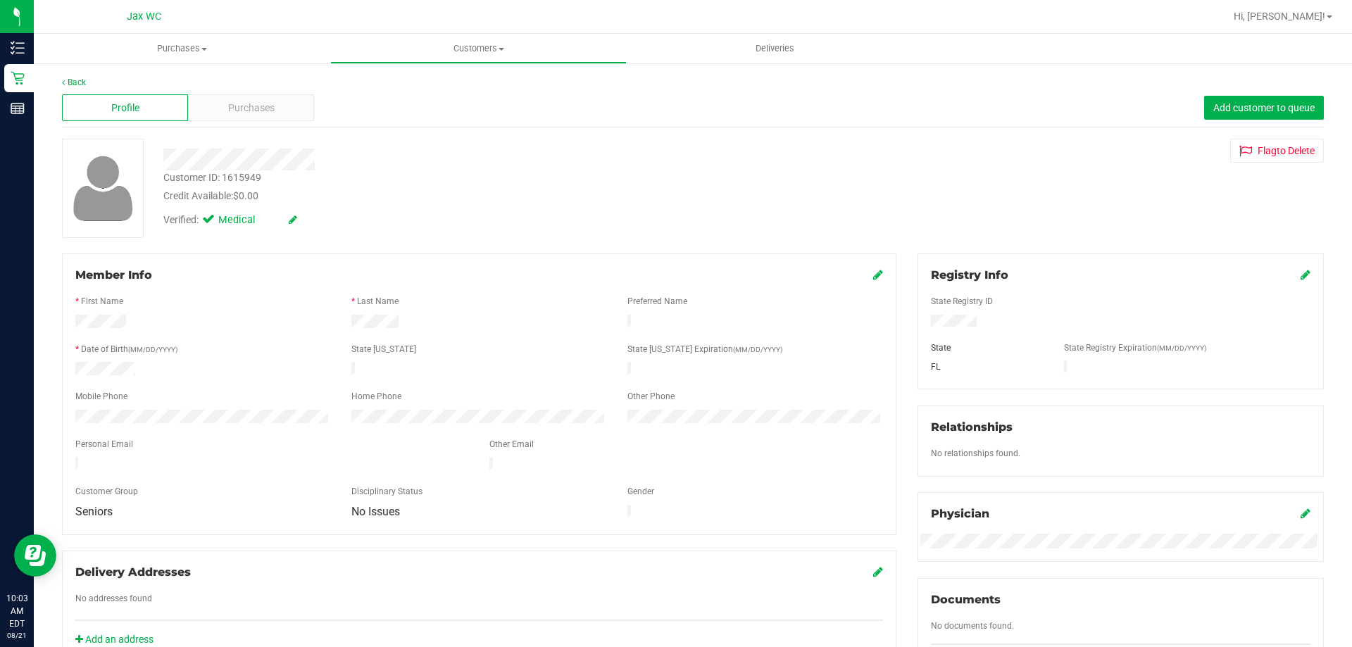
click at [241, 174] on div "Customer ID: 1615949" at bounding box center [212, 177] width 98 height 15
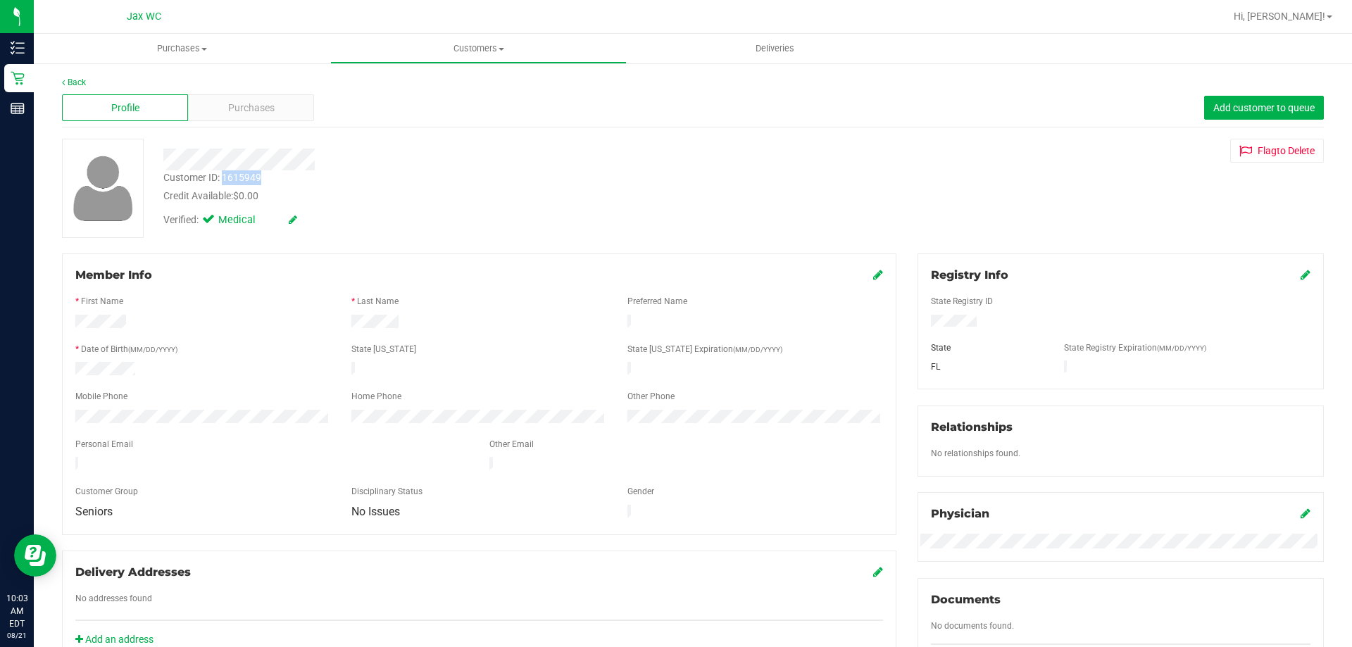
copy div "1615949"
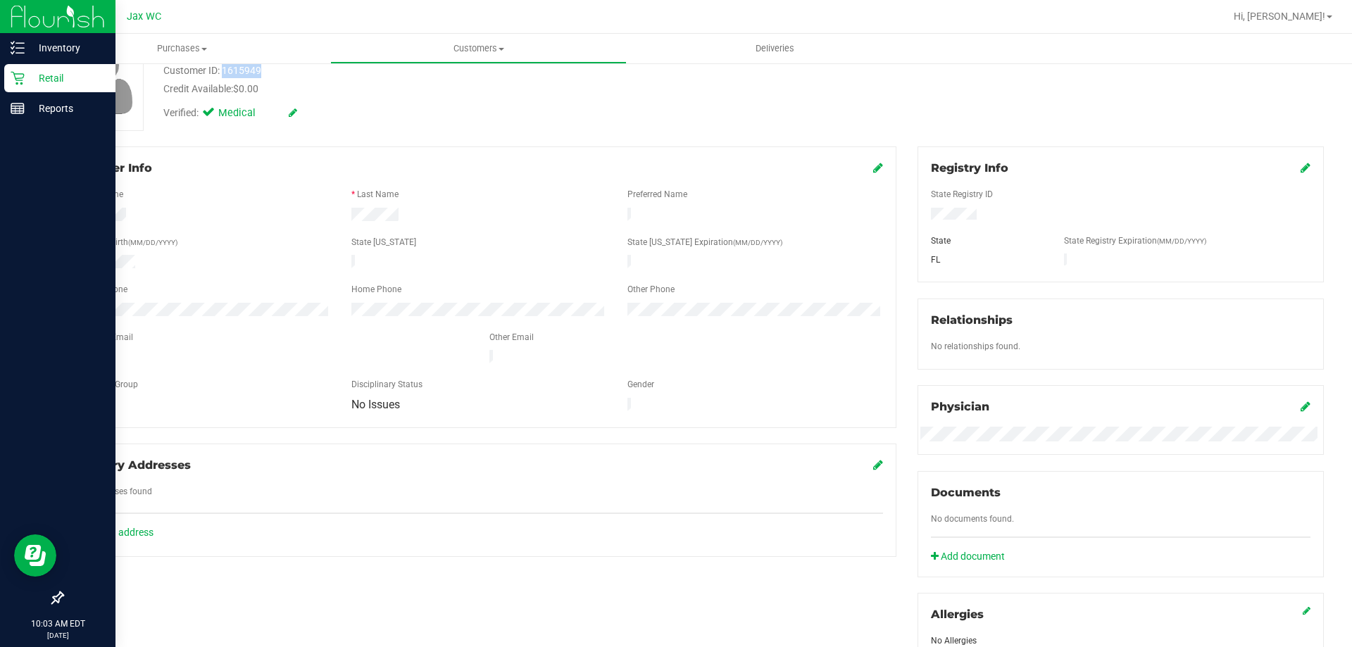
scroll to position [89, 0]
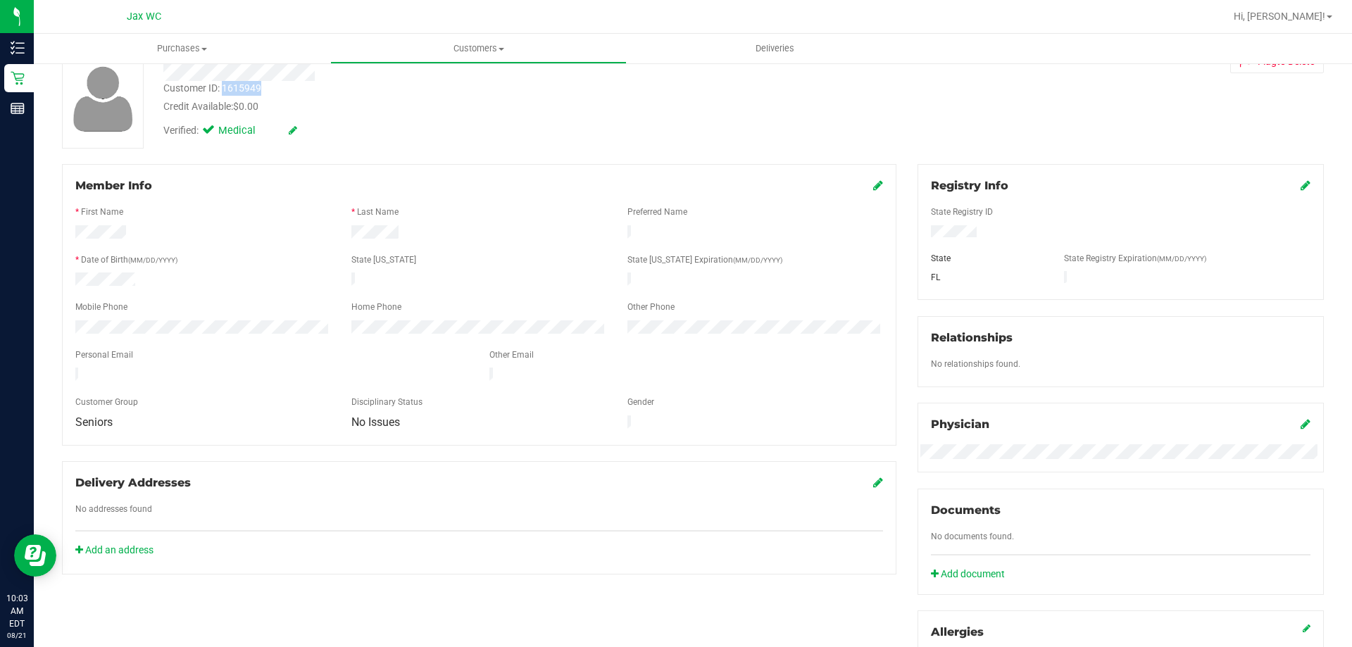
copy div "1615949"
click at [310, 349] on div "Personal Email" at bounding box center [272, 357] width 414 height 16
